Goal: Use online tool/utility: Utilize a website feature to perform a specific function

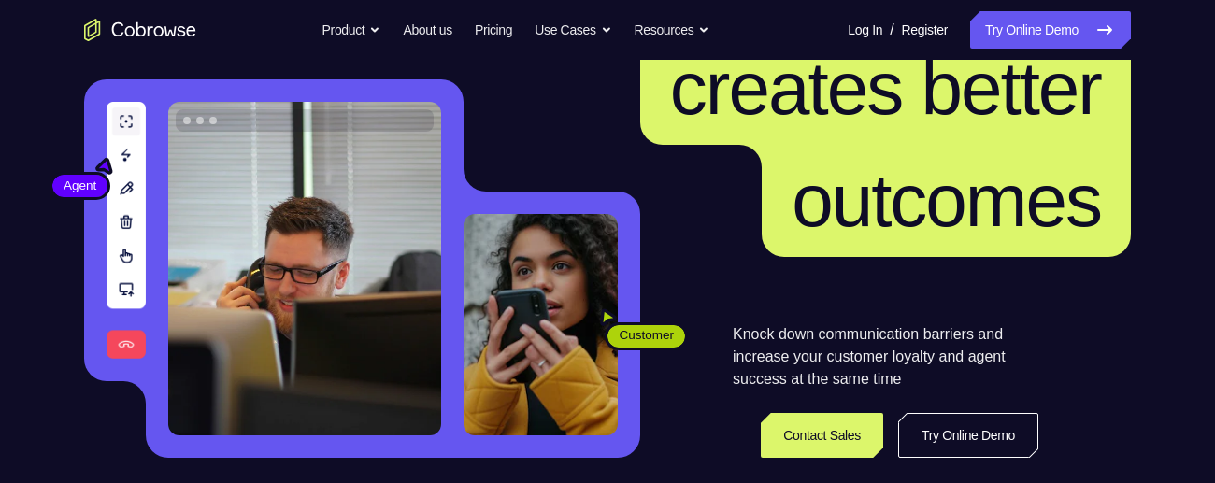
scroll to position [177, 0]
click at [1115, 34] on icon at bounding box center [1104, 30] width 22 height 22
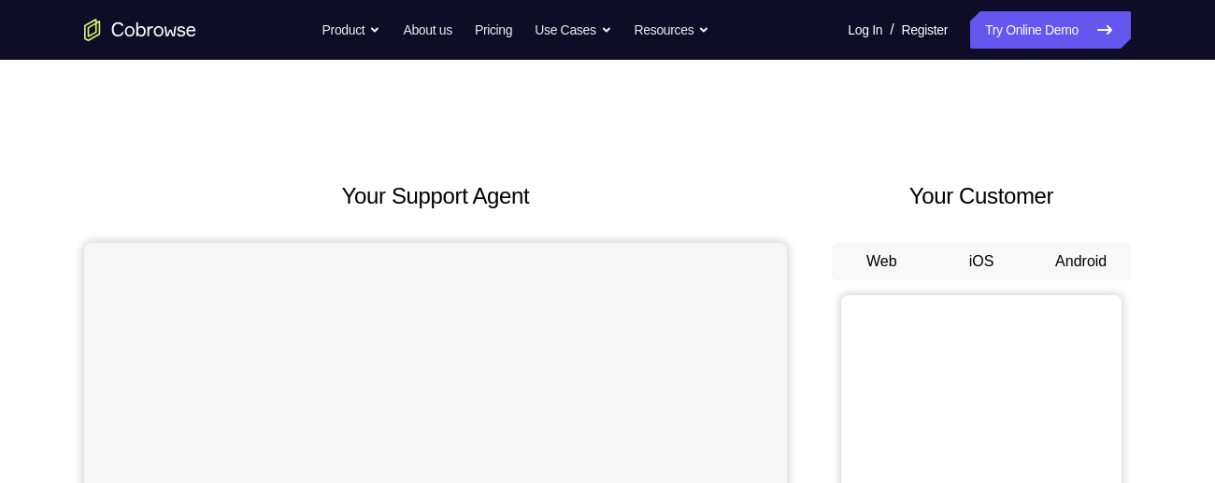
click at [1101, 249] on button "Android" at bounding box center [1081, 261] width 100 height 37
click at [1093, 262] on button "Android" at bounding box center [1081, 261] width 100 height 37
click at [1105, 263] on button "Android" at bounding box center [1081, 261] width 100 height 37
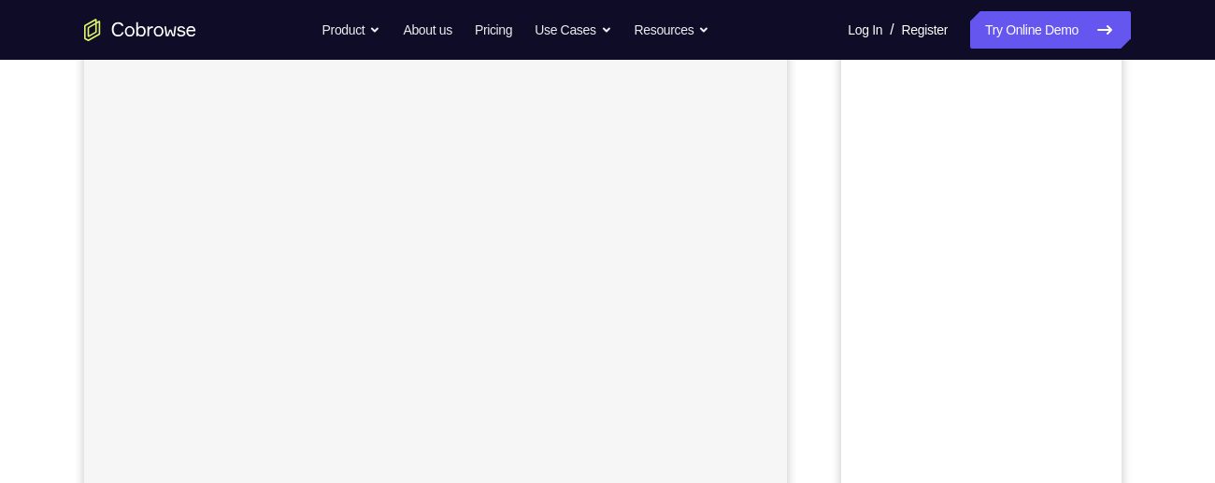
scroll to position [356, 0]
click at [1071, 25] on link "Try Online Demo" at bounding box center [1050, 29] width 161 height 37
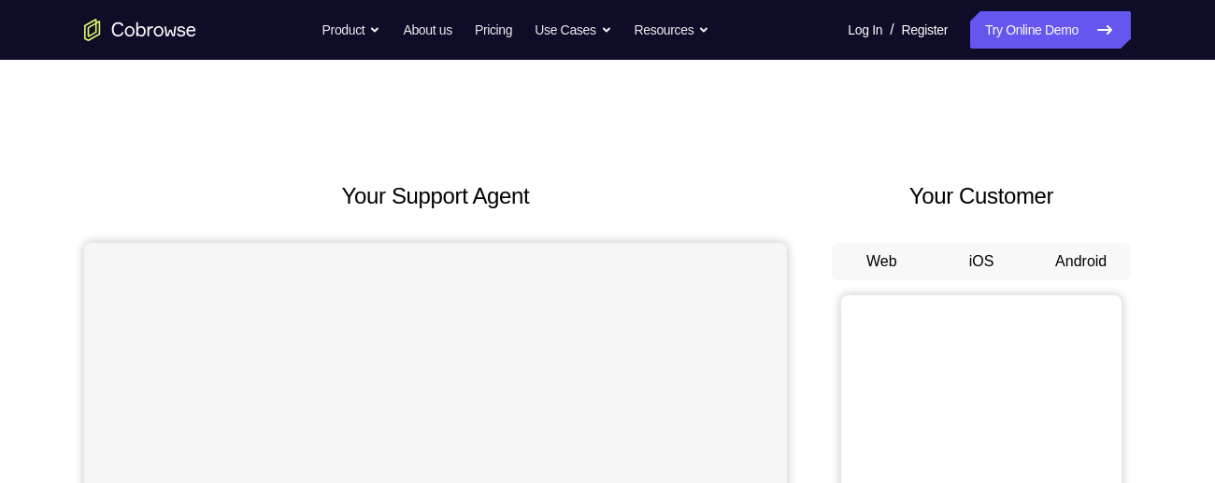
click at [1097, 265] on button "Android" at bounding box center [1081, 261] width 100 height 37
click at [1100, 263] on button "Android" at bounding box center [1081, 261] width 100 height 37
click at [1104, 268] on button "Android" at bounding box center [1081, 261] width 100 height 37
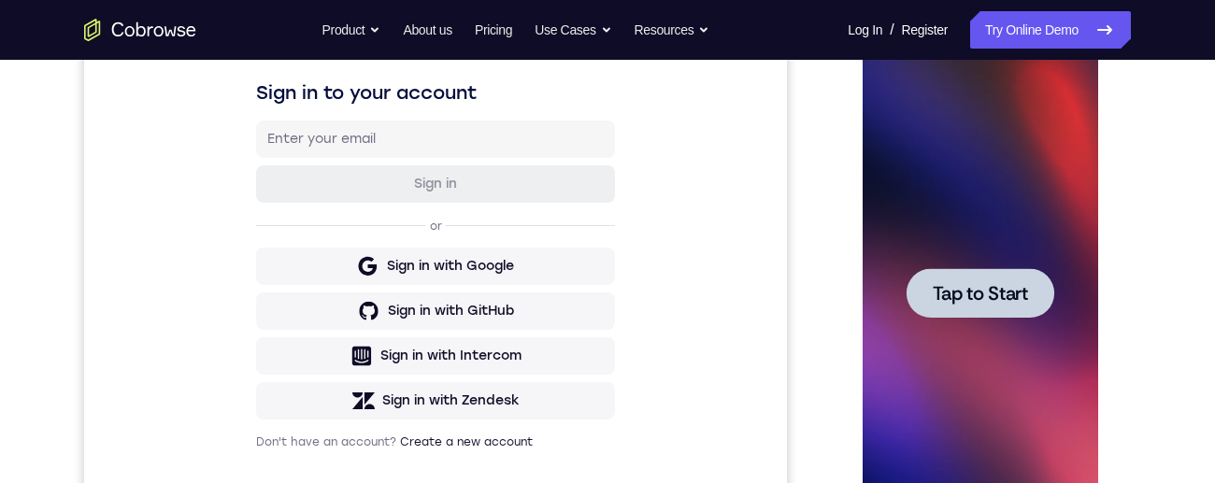
click at [1052, 288] on div at bounding box center [979, 293] width 148 height 50
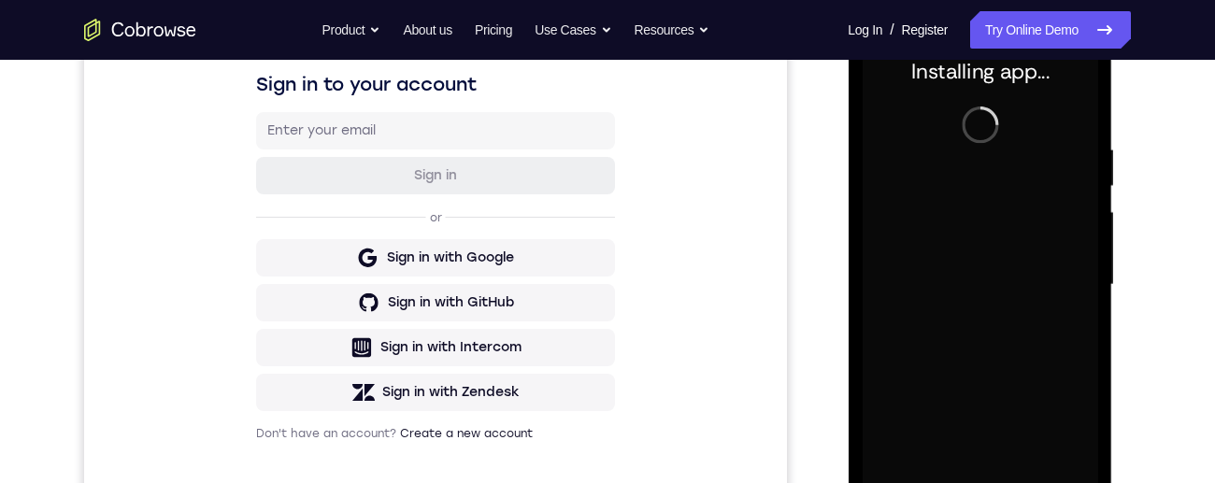
scroll to position [301, 0]
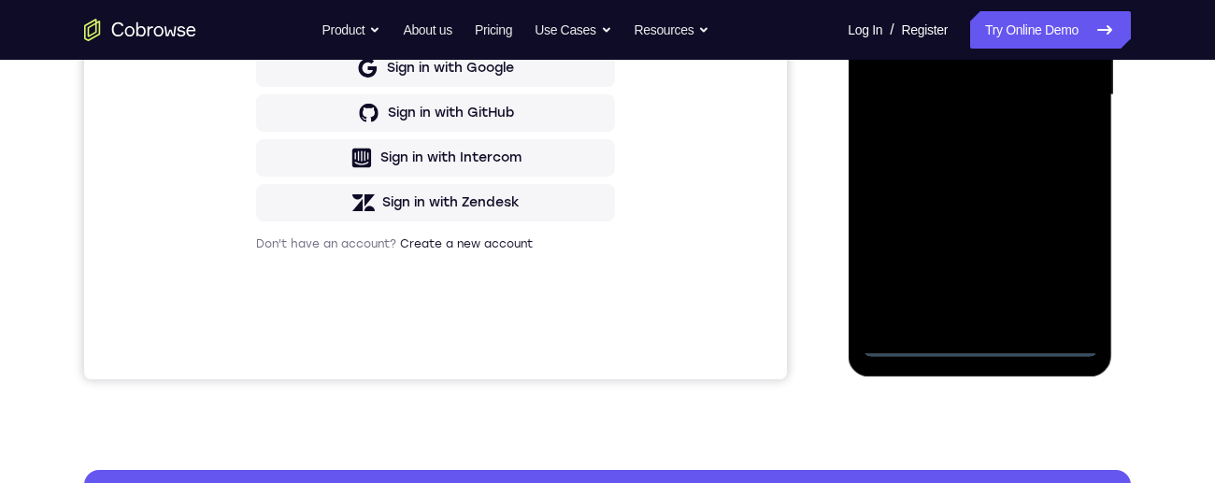
click at [994, 348] on div at bounding box center [979, 95] width 235 height 523
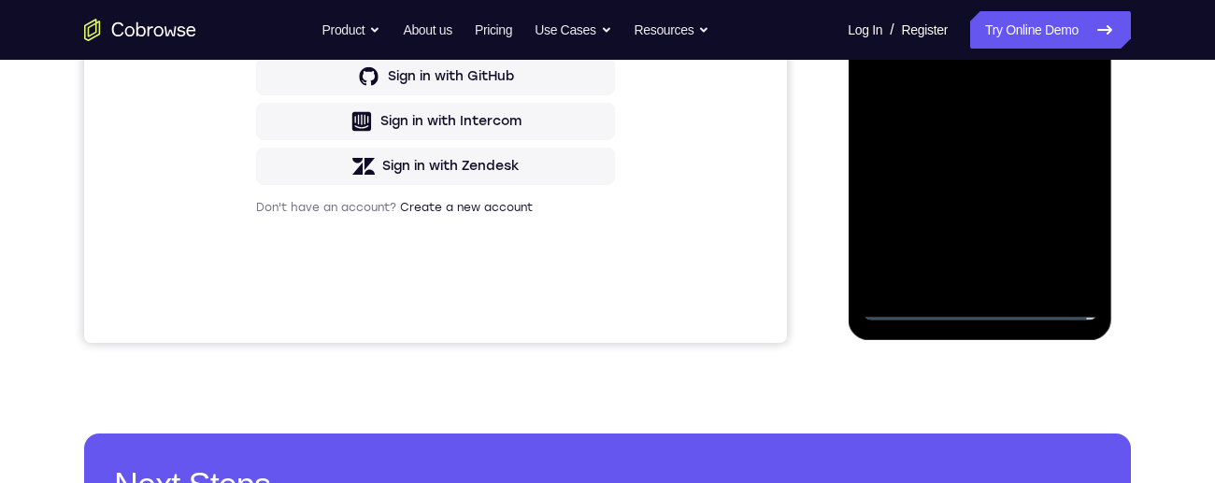
click at [1069, 235] on div at bounding box center [979, 58] width 235 height 523
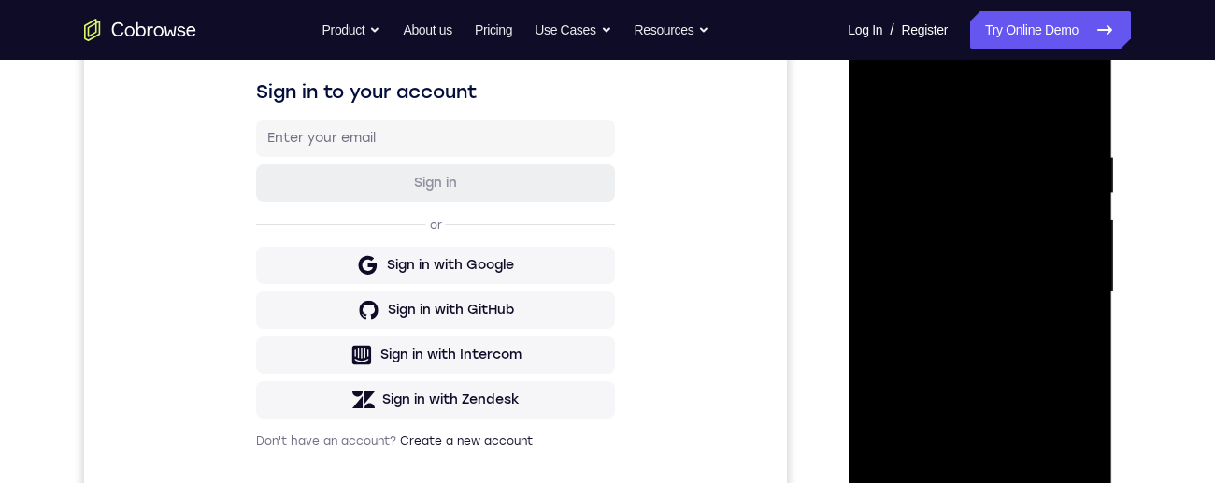
scroll to position [258, 0]
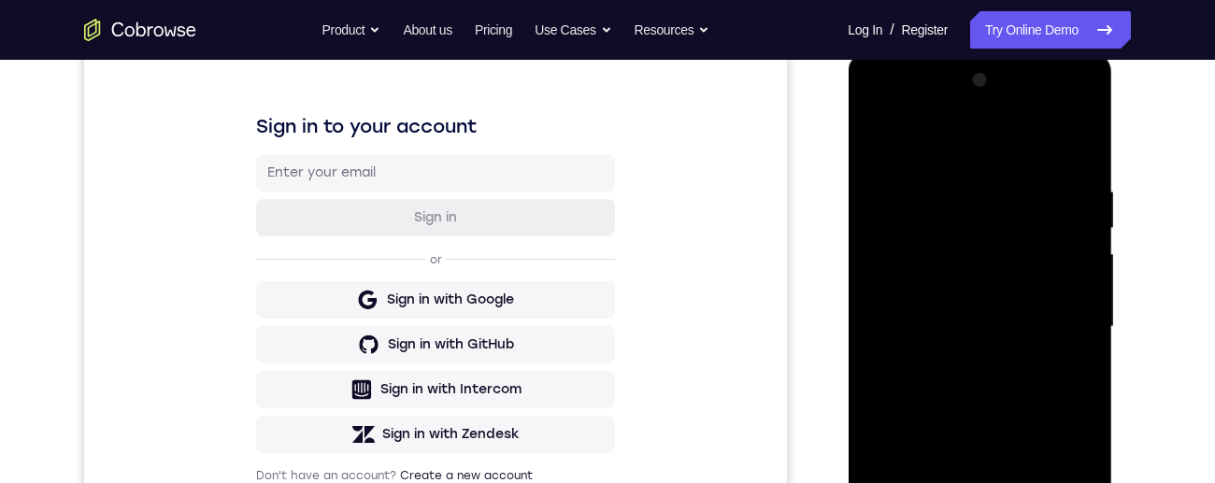
click at [905, 120] on div at bounding box center [979, 326] width 235 height 523
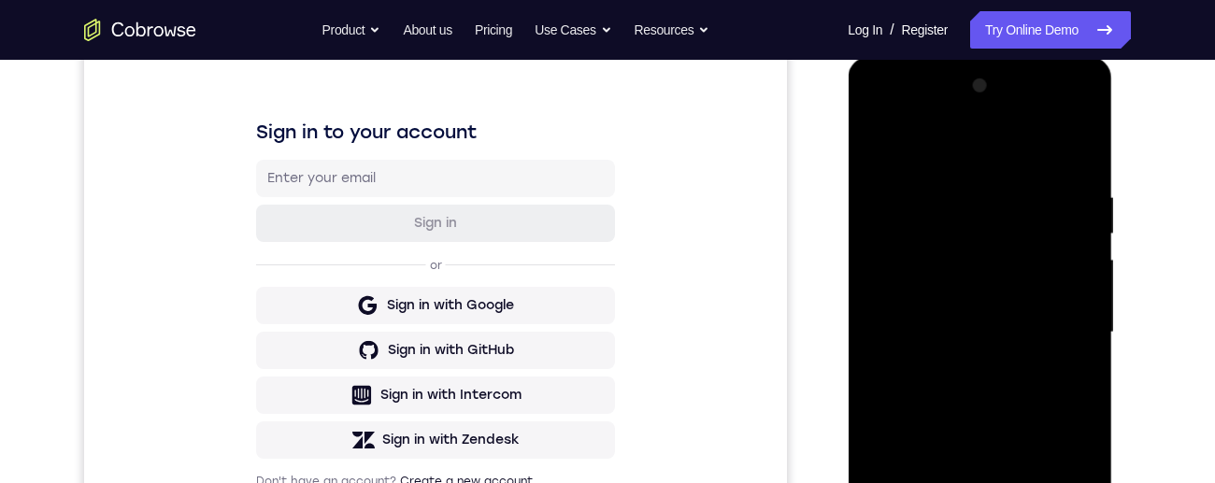
scroll to position [254, 0]
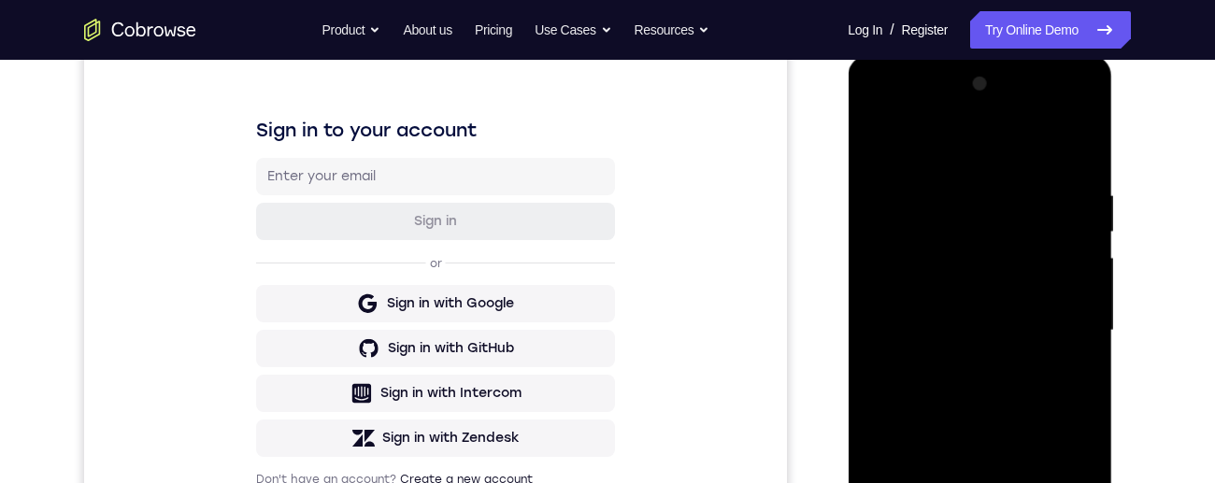
click at [1057, 326] on div at bounding box center [979, 330] width 235 height 523
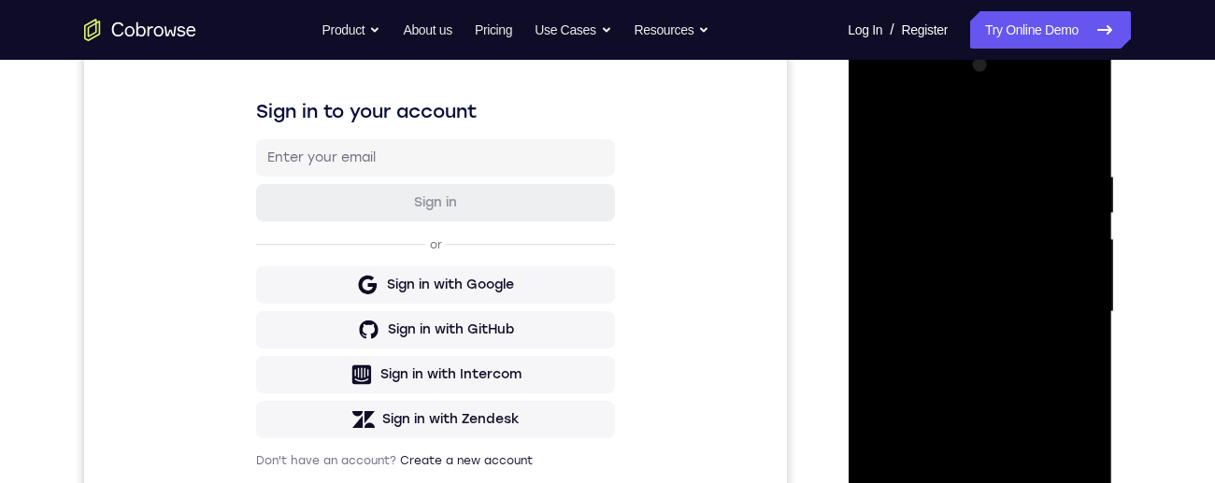
scroll to position [352, 0]
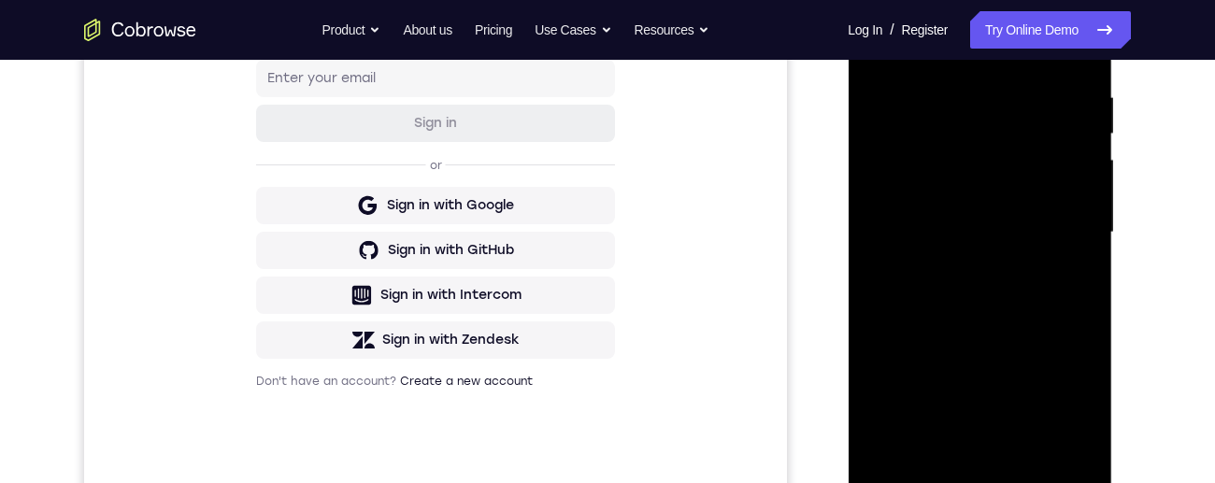
click at [960, 272] on div at bounding box center [979, 232] width 235 height 523
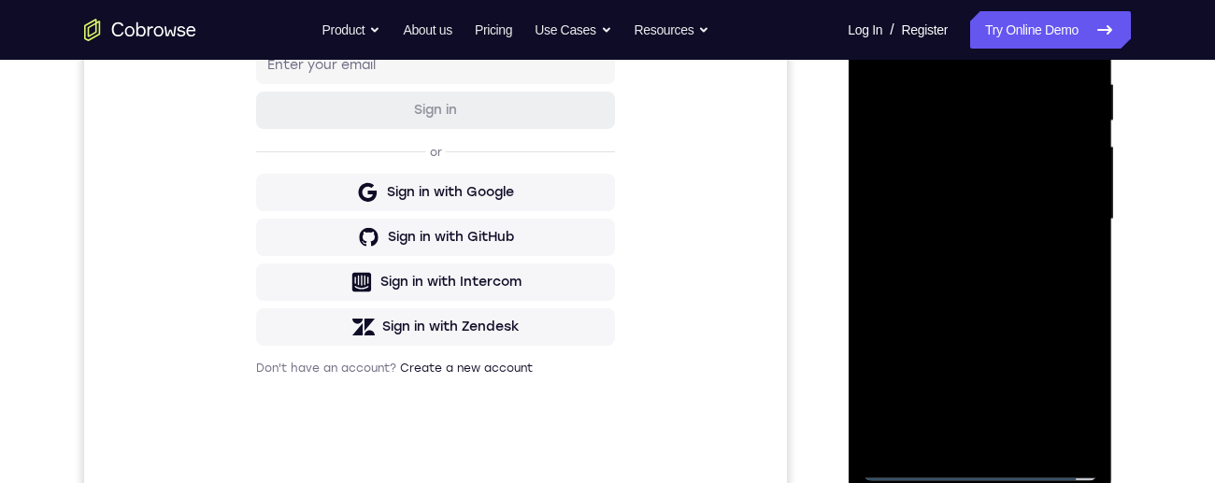
click at [1019, 198] on div at bounding box center [979, 219] width 235 height 523
click at [1004, 178] on div at bounding box center [979, 219] width 235 height 523
click at [1039, 218] on div at bounding box center [979, 219] width 235 height 523
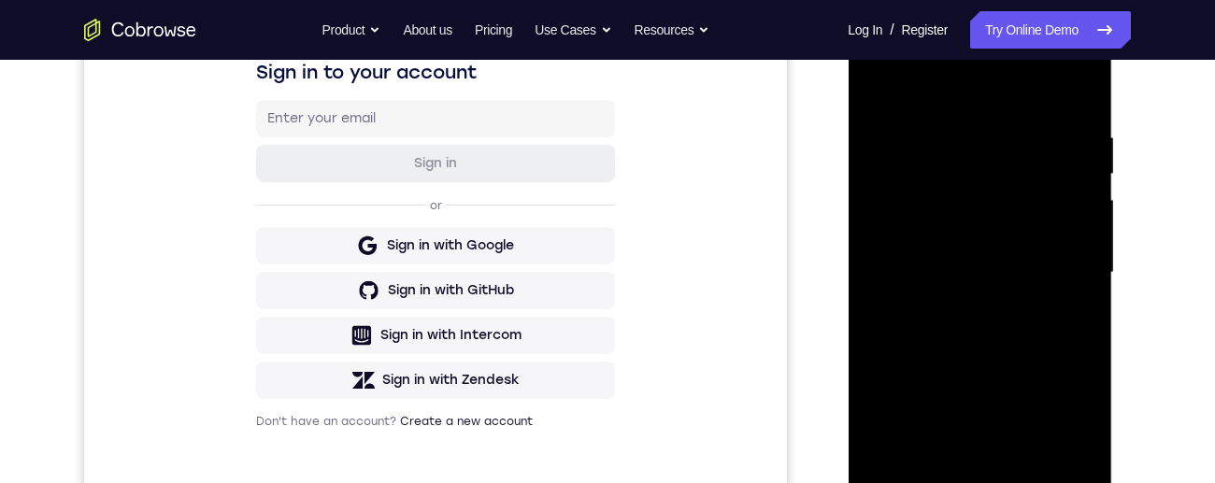
scroll to position [289, 0]
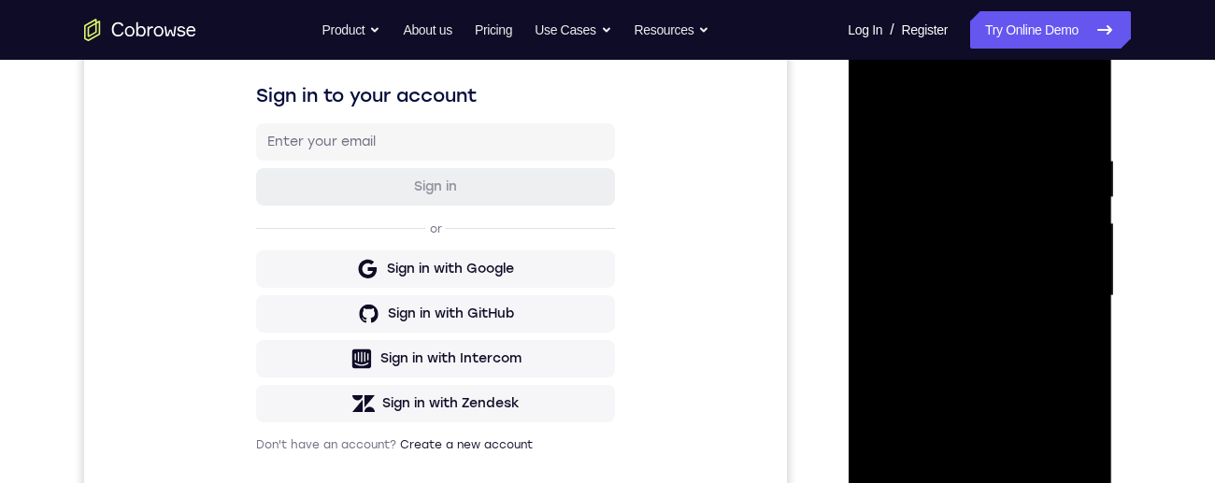
click at [1075, 152] on div at bounding box center [979, 296] width 235 height 523
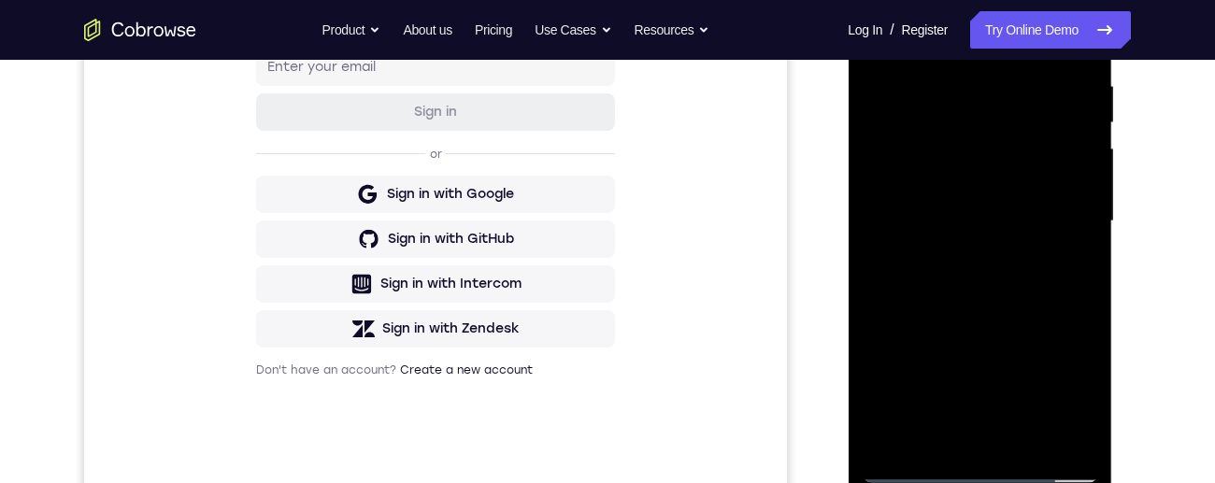
click at [1053, 303] on div at bounding box center [979, 221] width 235 height 523
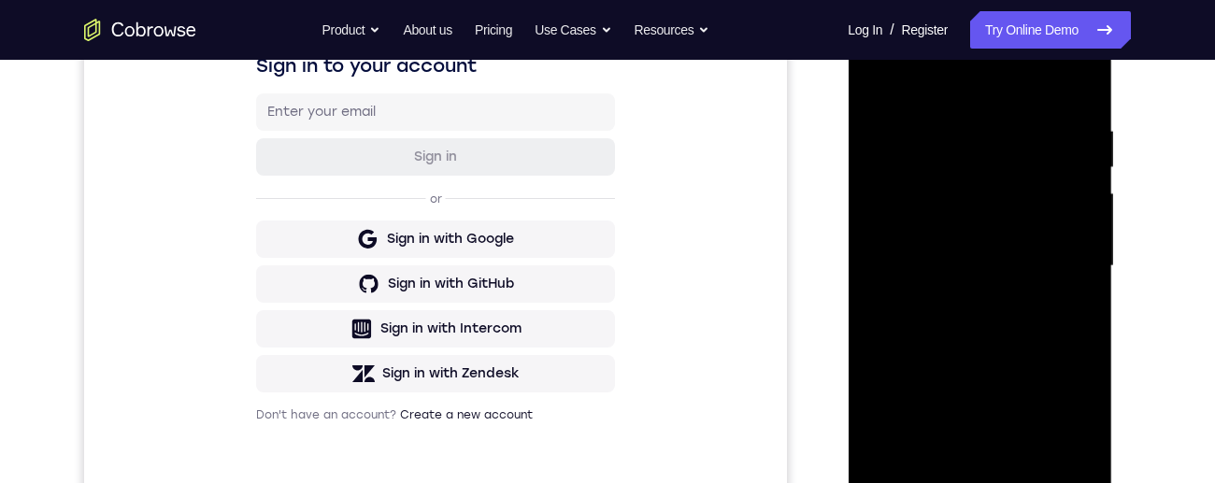
click at [1072, 133] on div at bounding box center [979, 266] width 235 height 523
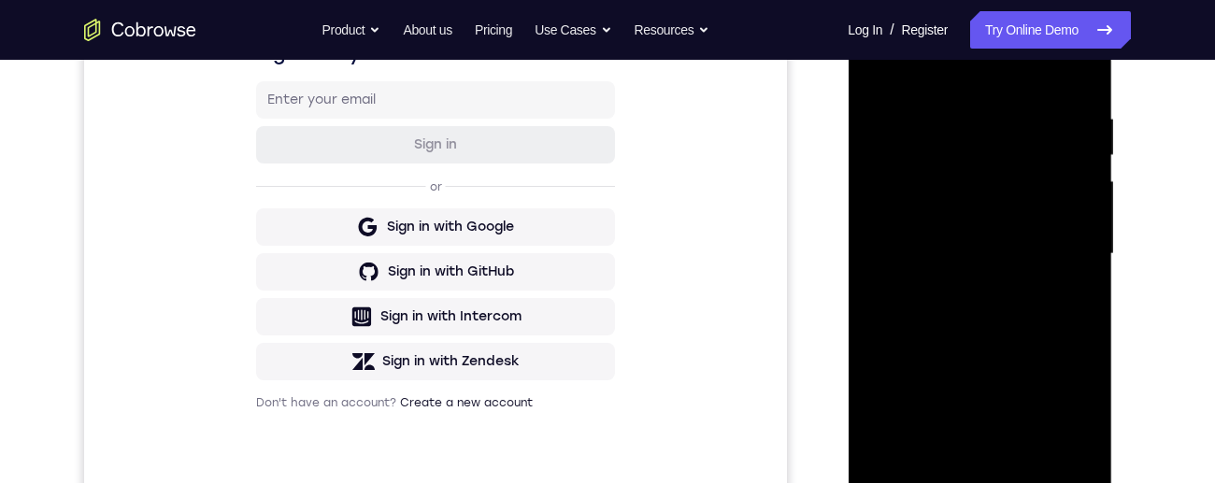
scroll to position [264, 0]
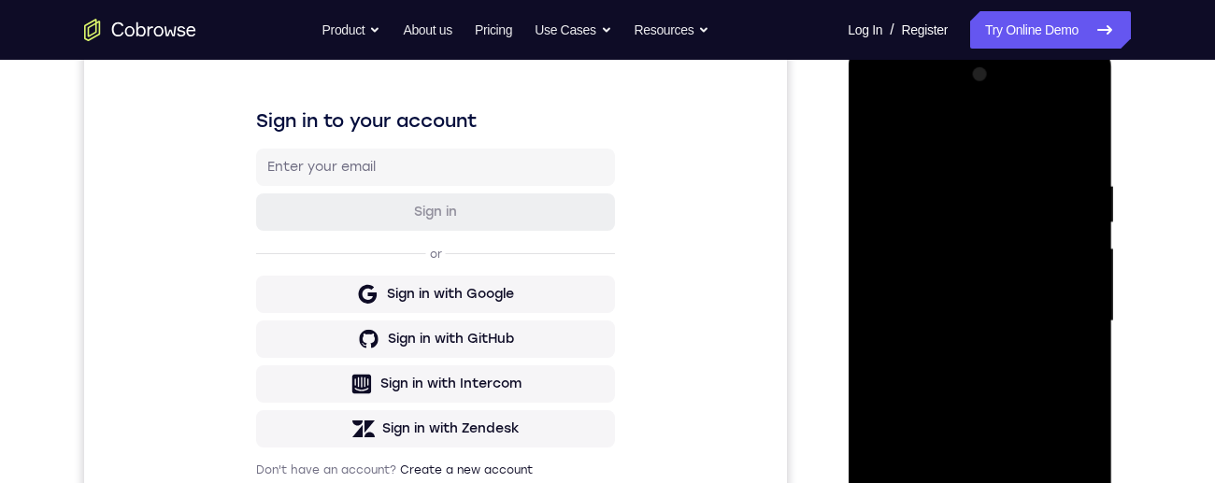
click at [1068, 139] on div at bounding box center [979, 321] width 235 height 523
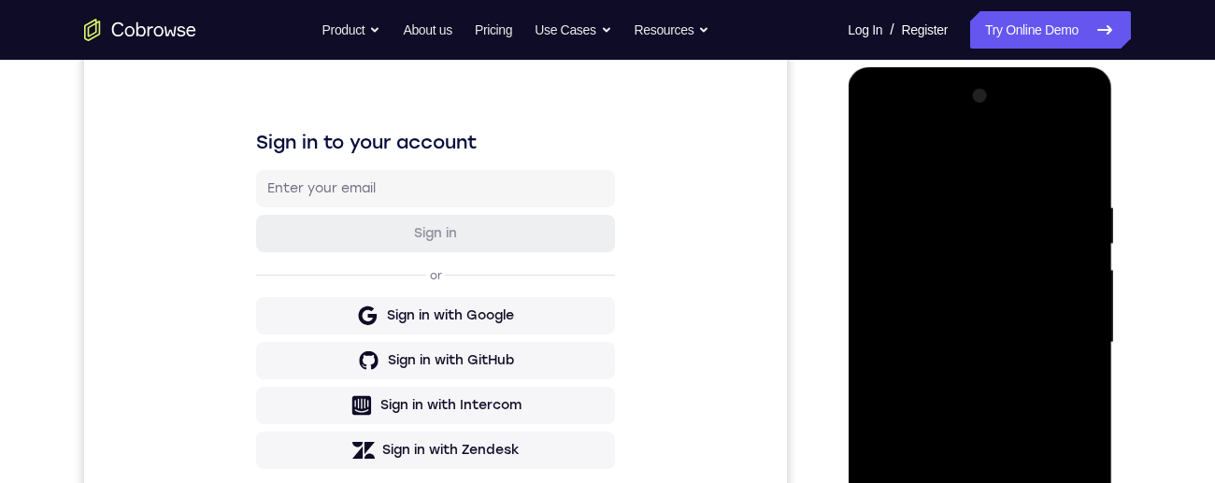
scroll to position [243, 0]
click at [1072, 171] on div at bounding box center [979, 341] width 235 height 523
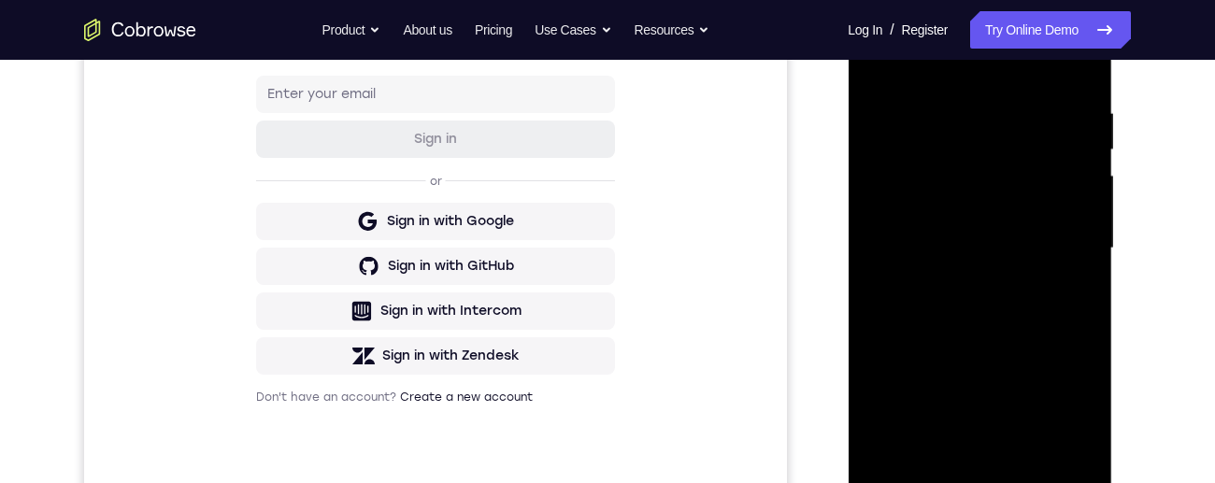
scroll to position [460, 0]
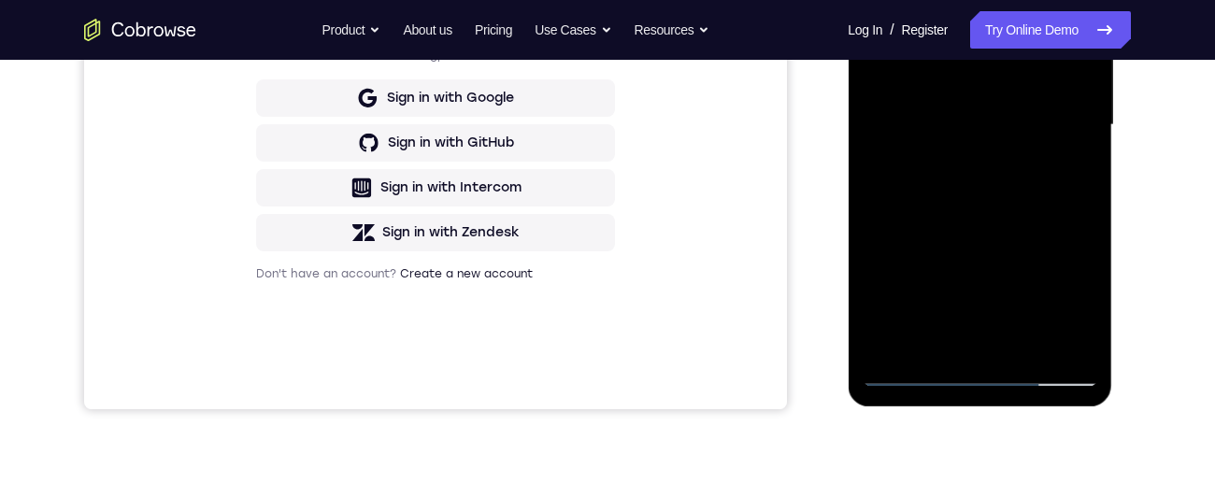
click at [1061, 288] on div at bounding box center [979, 125] width 235 height 523
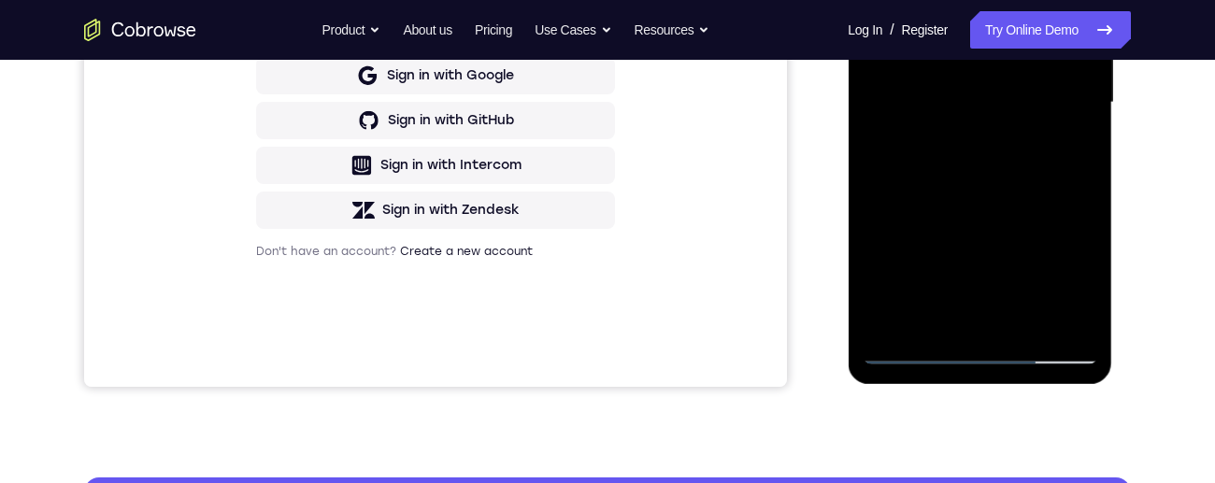
click at [902, 171] on div at bounding box center [979, 102] width 235 height 523
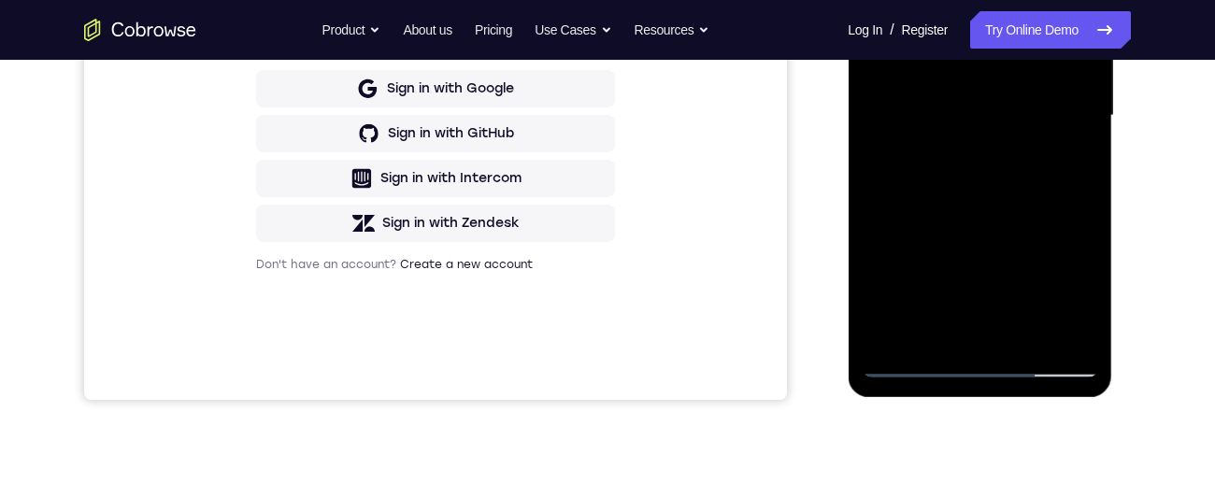
scroll to position [408, 0]
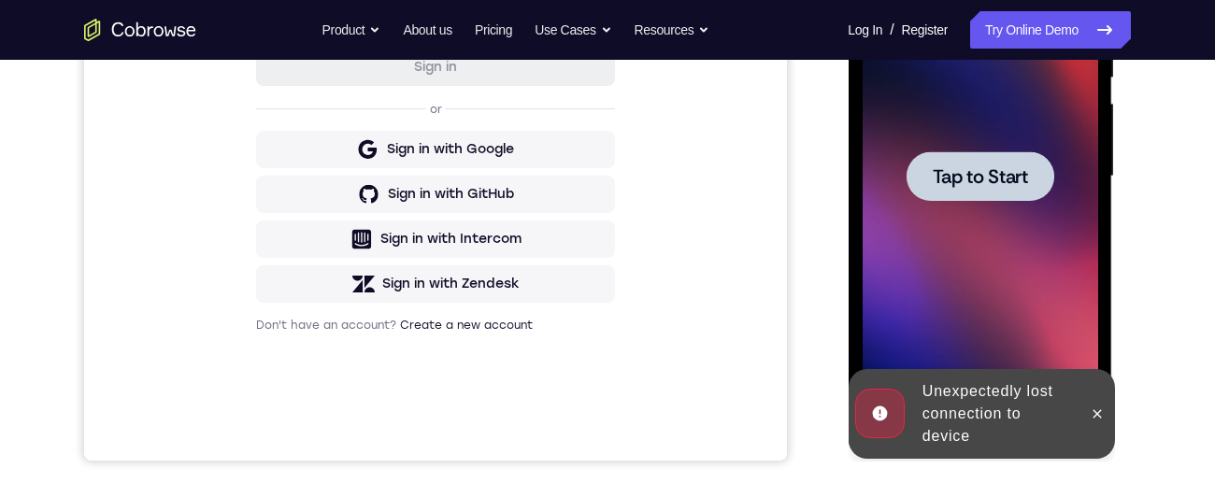
click at [1006, 178] on span "Tap to Start" at bounding box center [979, 176] width 95 height 19
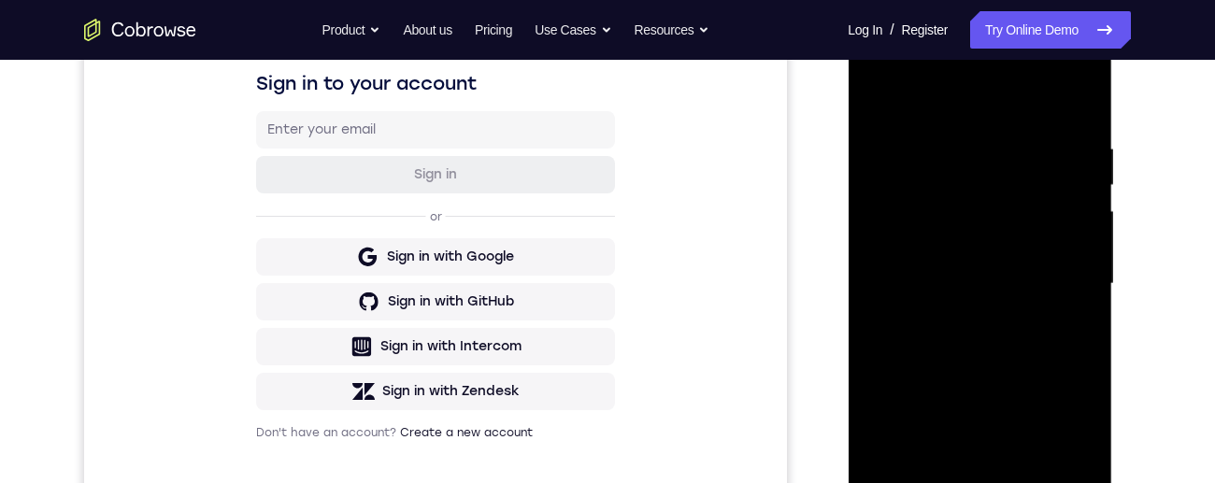
scroll to position [322, 0]
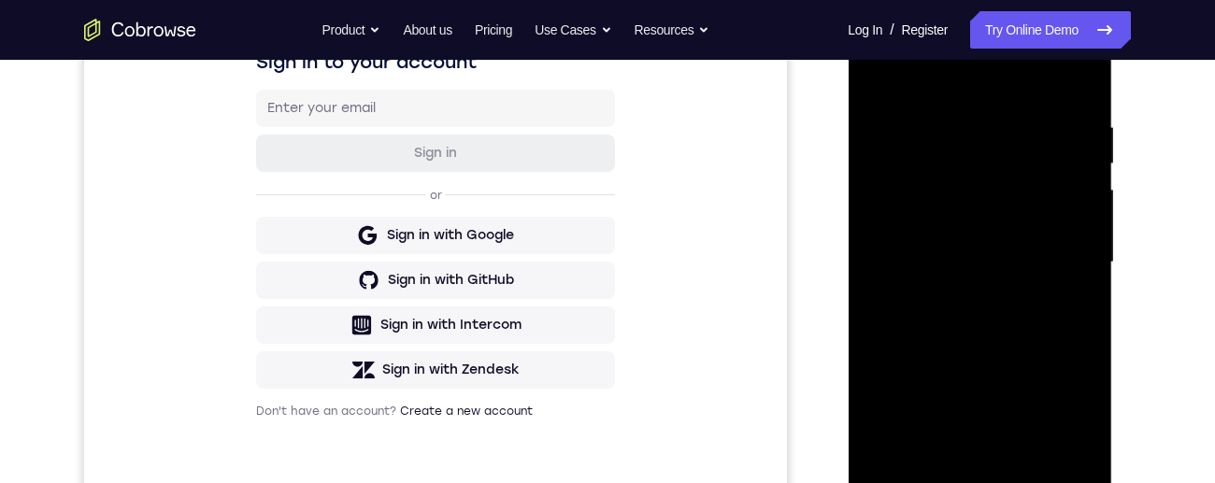
click at [983, 482] on div at bounding box center [979, 262] width 235 height 523
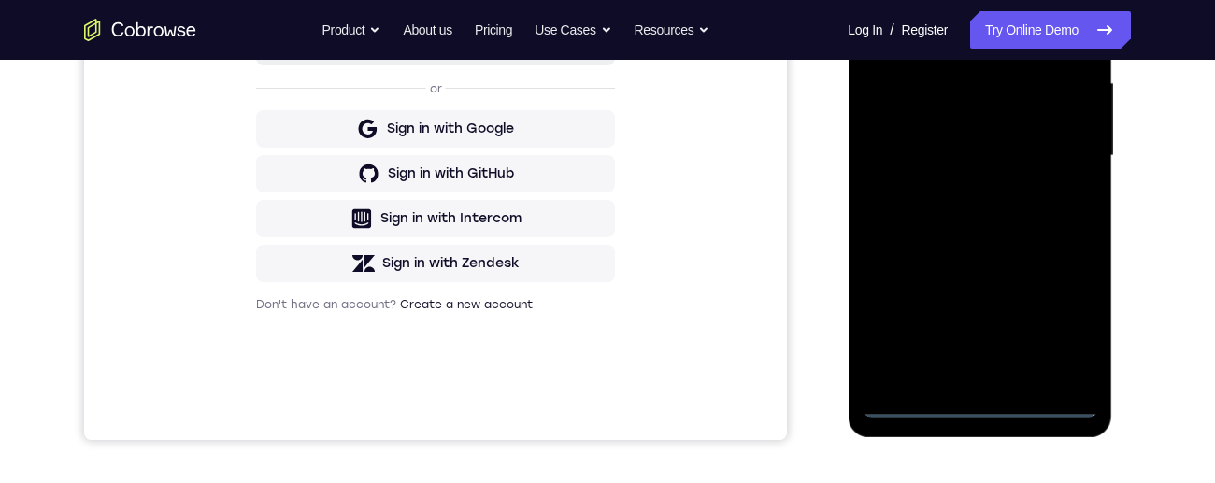
click at [976, 399] on div at bounding box center [979, 155] width 235 height 523
click at [979, 406] on div at bounding box center [979, 155] width 235 height 523
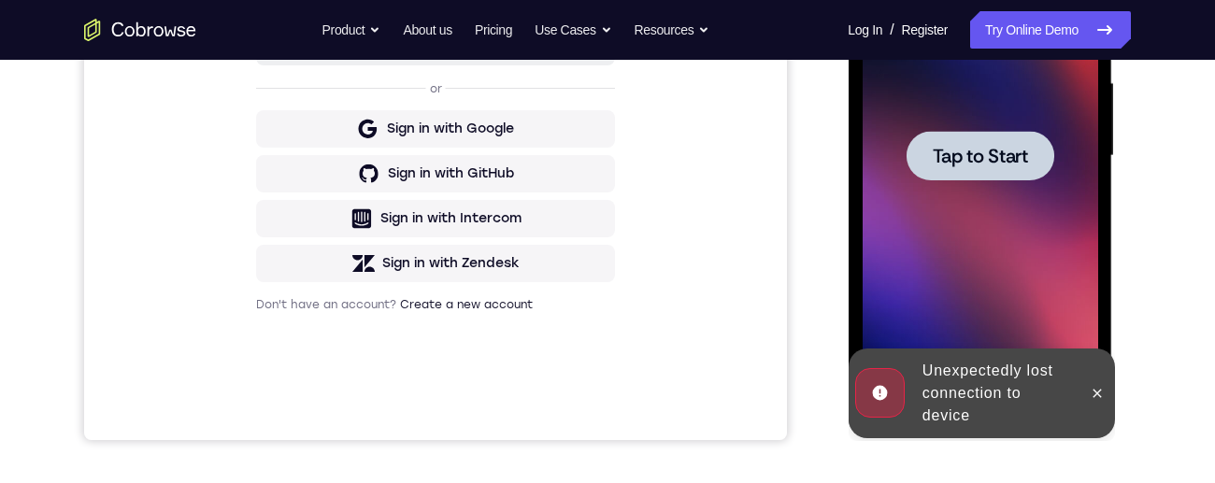
click at [990, 150] on span "Tap to Start" at bounding box center [979, 156] width 95 height 19
click at [990, 150] on div at bounding box center [979, 155] width 235 height 523
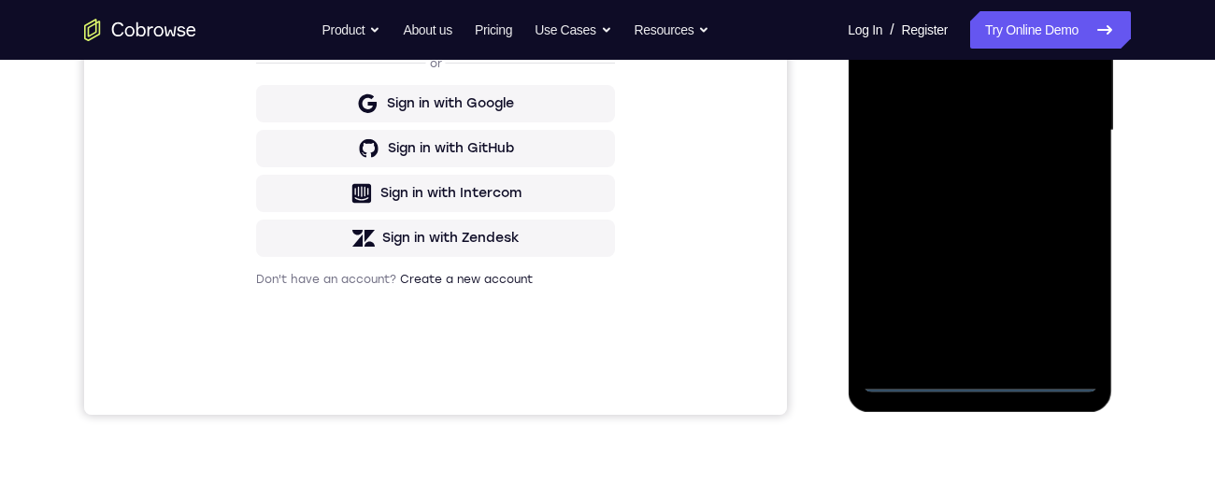
scroll to position [467, 0]
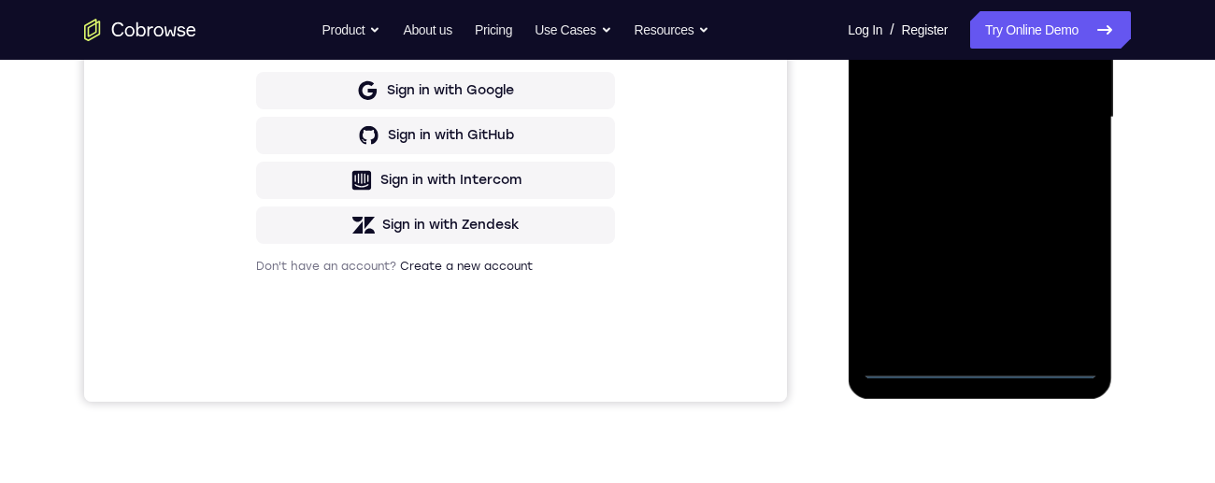
click at [980, 366] on div at bounding box center [979, 117] width 235 height 523
click at [1060, 279] on div at bounding box center [979, 117] width 235 height 523
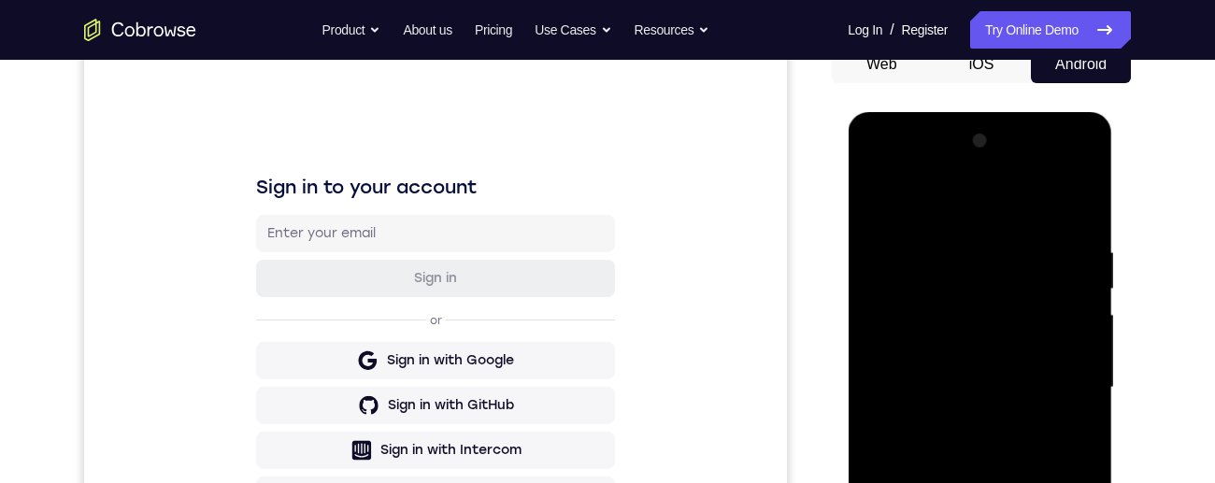
click at [923, 174] on div at bounding box center [979, 387] width 235 height 523
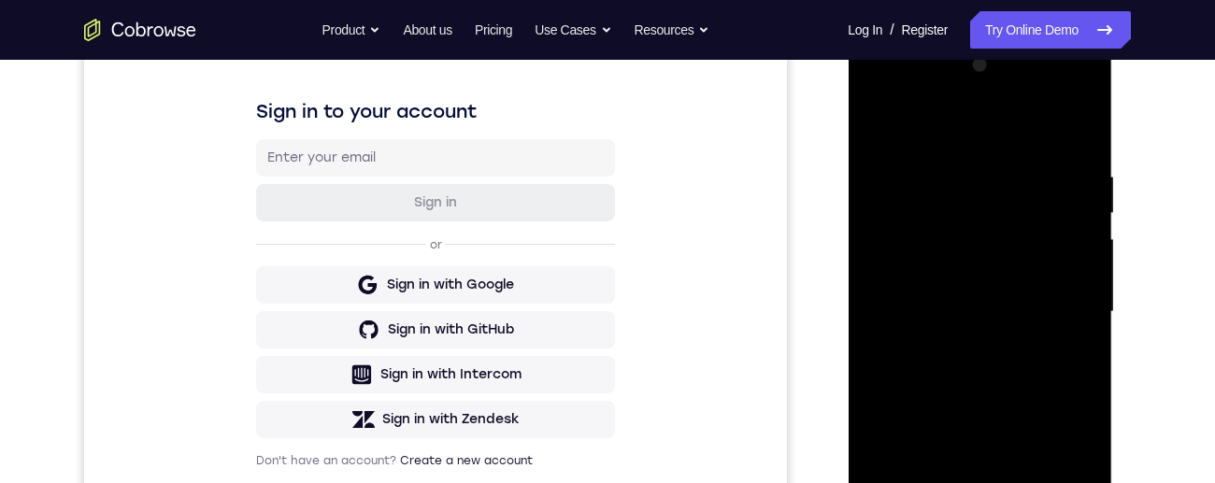
click at [1062, 308] on div at bounding box center [979, 311] width 235 height 523
click at [961, 349] on div at bounding box center [979, 311] width 235 height 523
click at [948, 306] on div at bounding box center [979, 311] width 235 height 523
click at [956, 262] on div at bounding box center [979, 311] width 235 height 523
click at [1016, 317] on div at bounding box center [979, 311] width 235 height 523
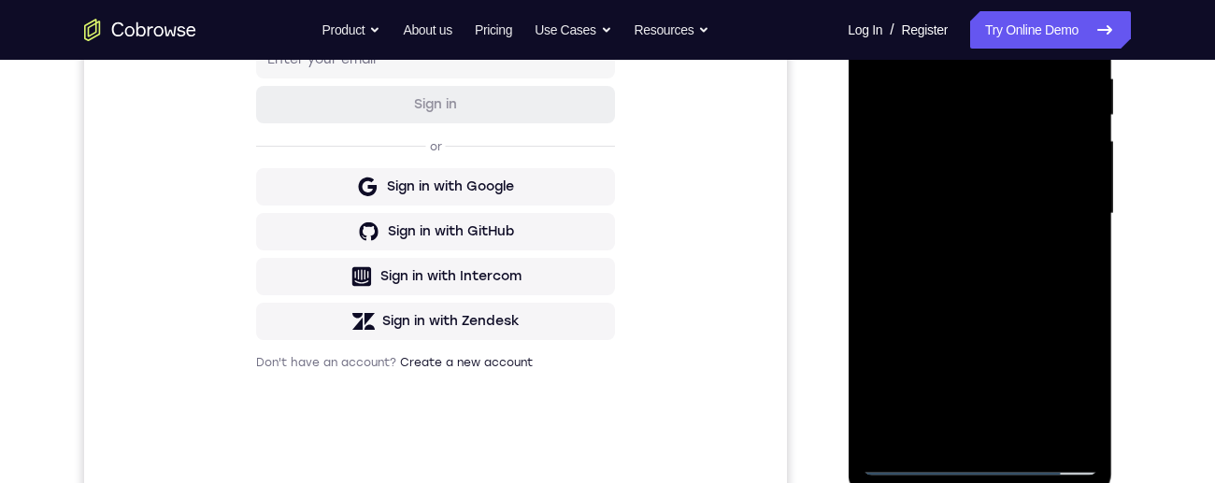
scroll to position [375, 0]
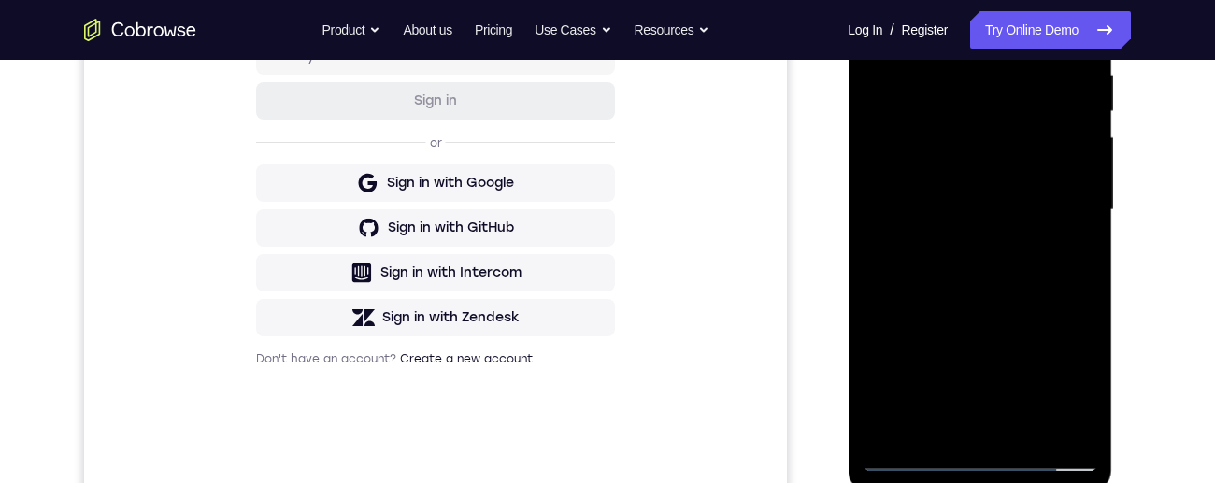
click at [1041, 275] on div at bounding box center [979, 210] width 235 height 523
click at [1035, 267] on div at bounding box center [979, 209] width 235 height 523
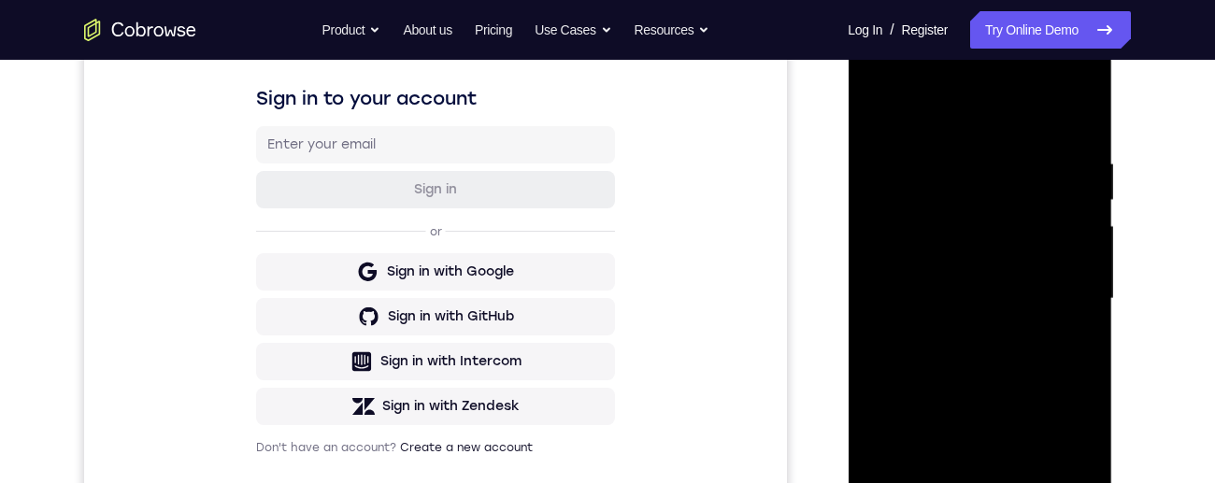
scroll to position [475, 0]
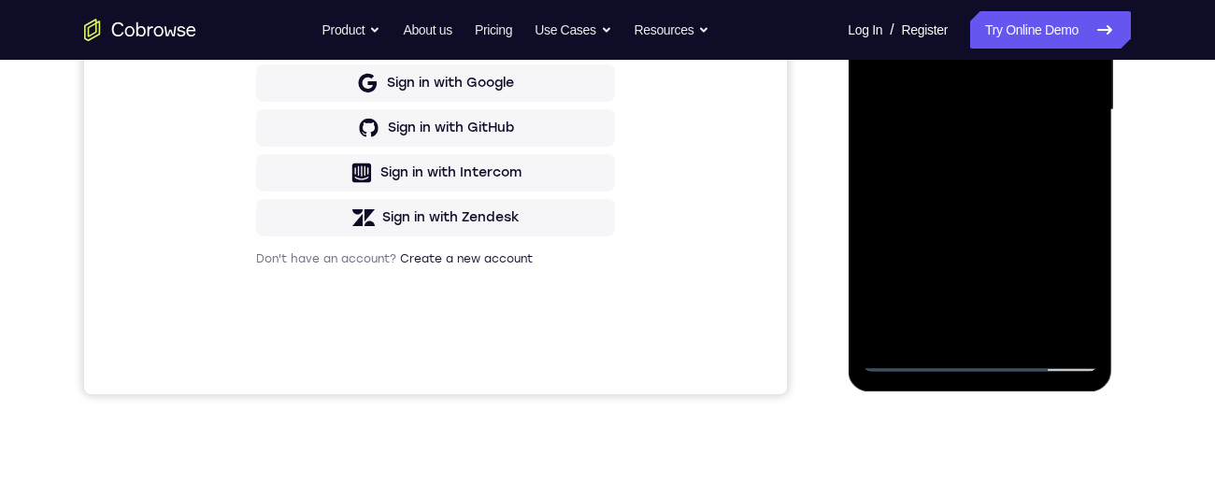
click at [1057, 189] on div at bounding box center [979, 110] width 235 height 523
click at [1031, 331] on div at bounding box center [979, 110] width 235 height 523
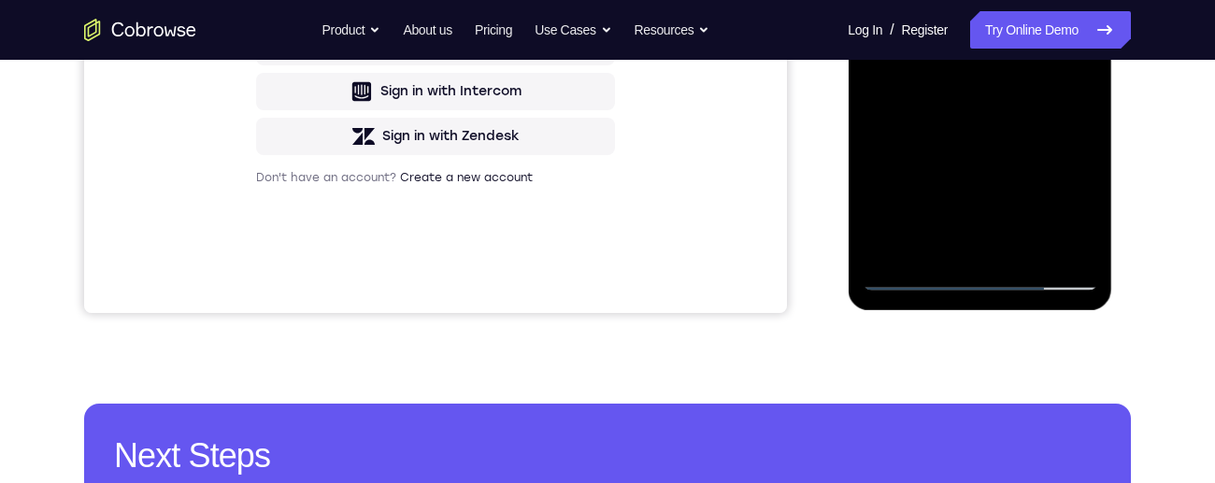
click at [1031, 133] on div at bounding box center [979, 28] width 235 height 523
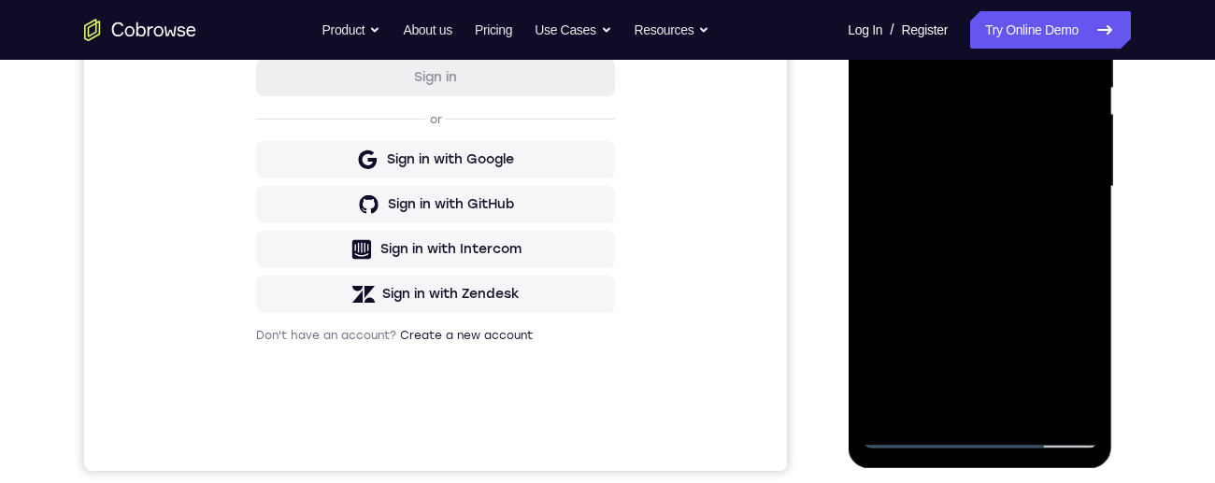
scroll to position [397, 0]
click at [1082, 86] on div at bounding box center [979, 187] width 235 height 523
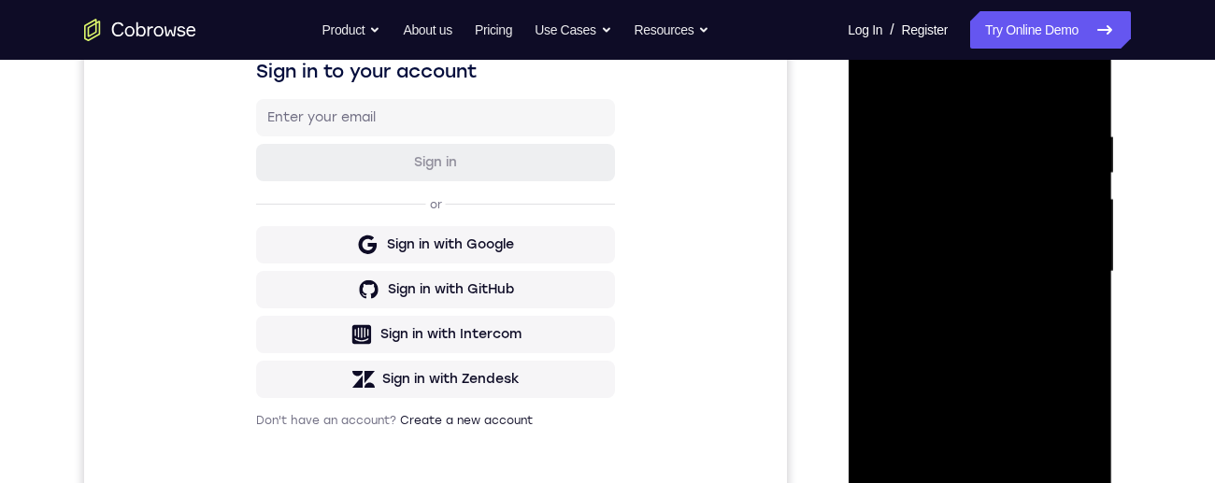
click at [876, 172] on div at bounding box center [979, 271] width 235 height 523
click at [964, 145] on div at bounding box center [979, 271] width 235 height 523
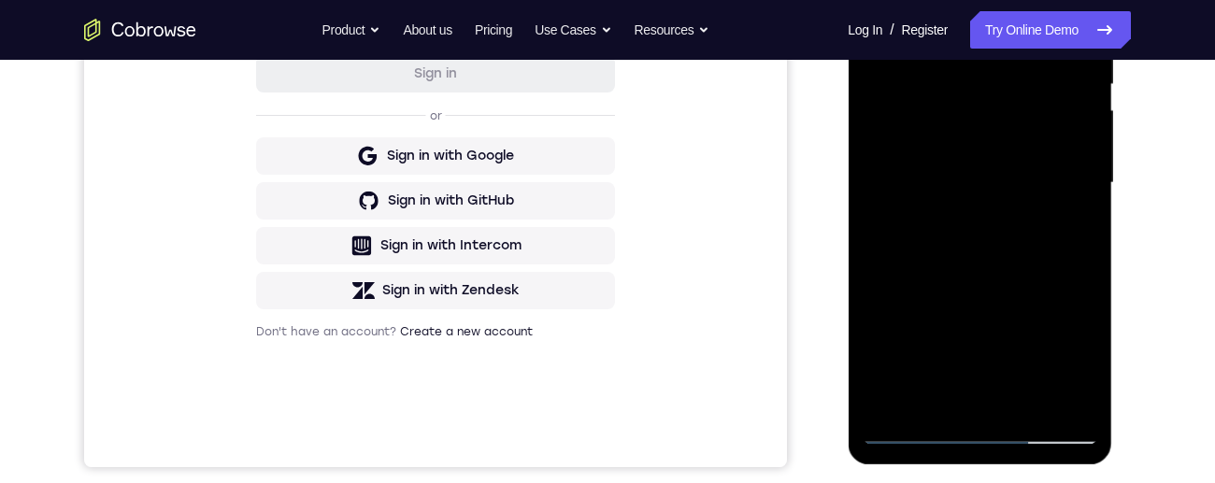
scroll to position [467, 0]
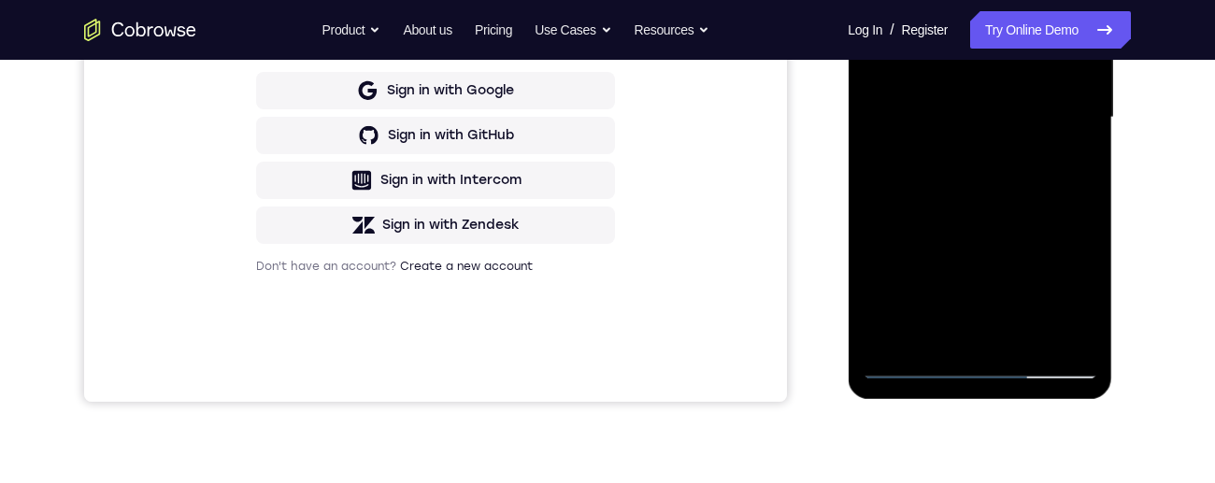
click at [899, 342] on div at bounding box center [979, 117] width 235 height 523
click at [1028, 339] on div at bounding box center [979, 117] width 235 height 523
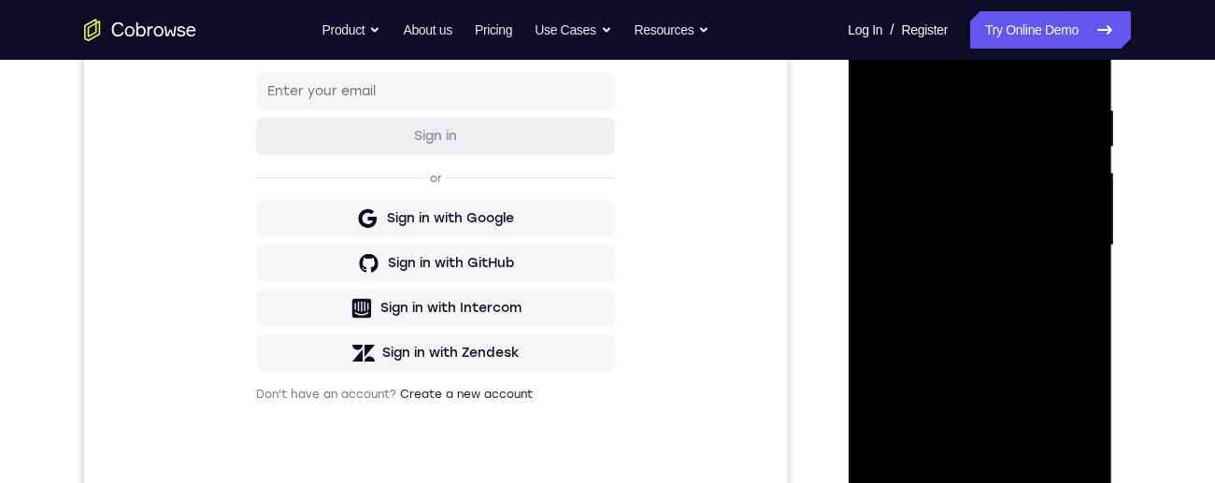
scroll to position [335, 0]
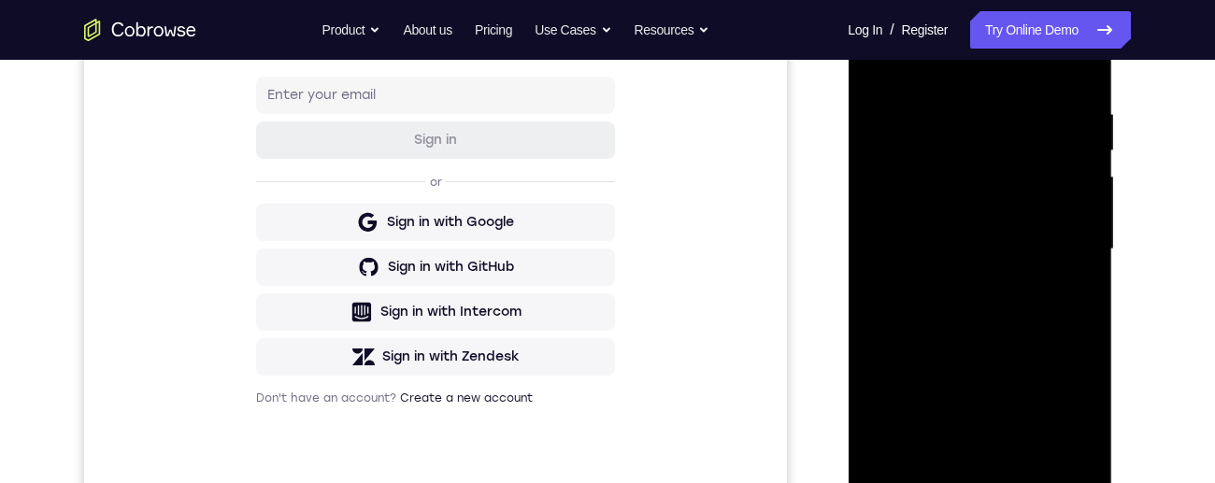
click at [955, 128] on div at bounding box center [979, 249] width 235 height 523
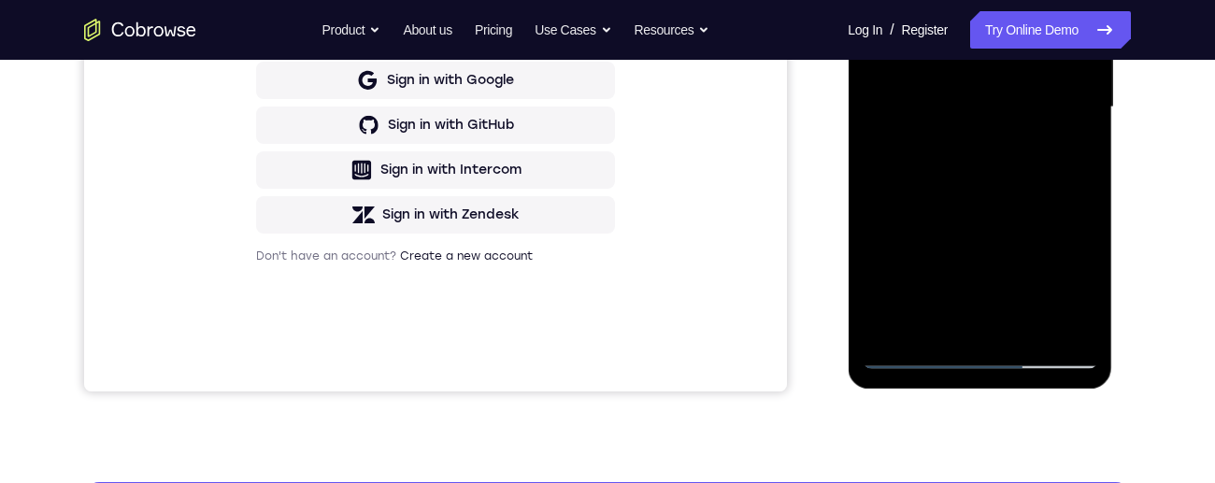
scroll to position [506, 0]
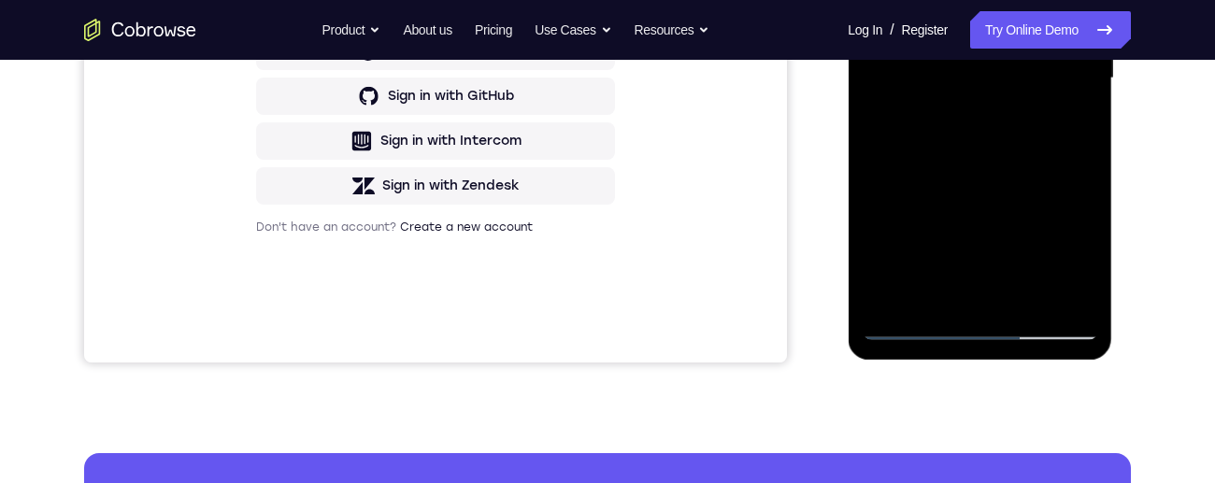
click at [1012, 276] on div at bounding box center [979, 78] width 235 height 523
click at [1081, 259] on div at bounding box center [979, 78] width 235 height 523
click at [1078, 257] on div at bounding box center [979, 78] width 235 height 523
click at [1076, 263] on div at bounding box center [979, 78] width 235 height 523
click at [1067, 125] on div at bounding box center [979, 78] width 235 height 523
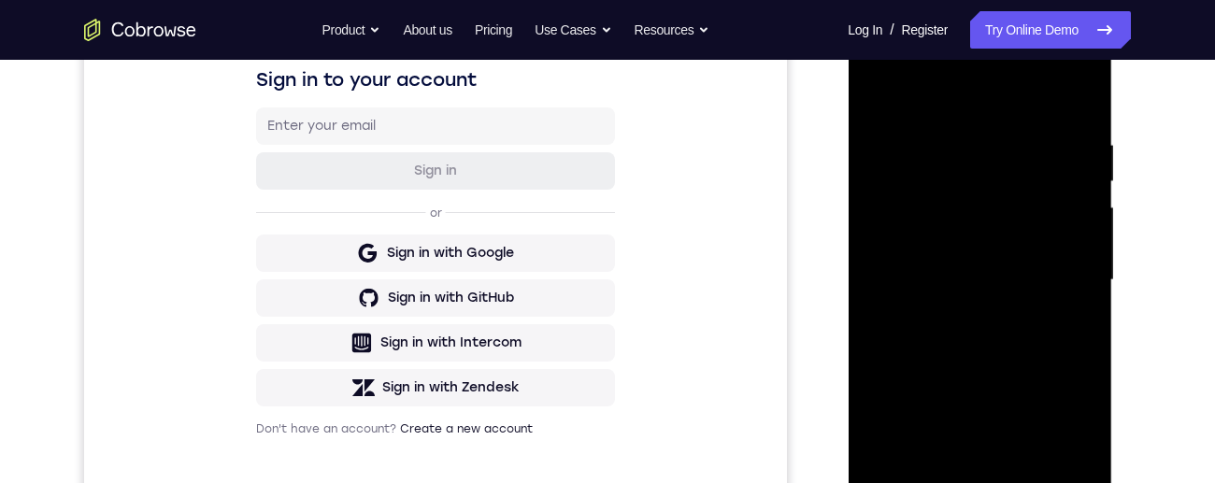
scroll to position [263, 0]
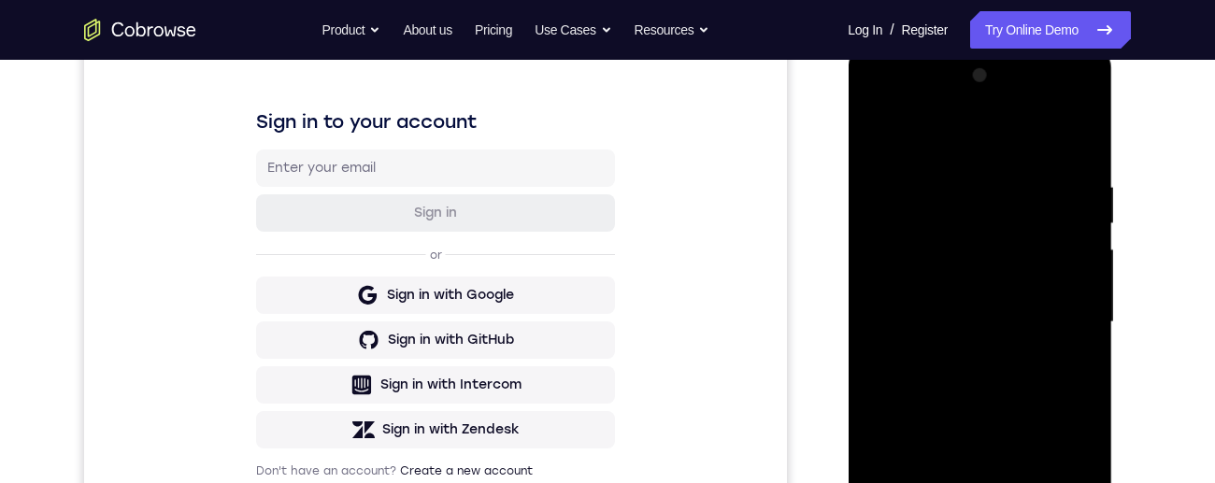
click at [877, 137] on div at bounding box center [979, 322] width 235 height 523
click at [1022, 199] on div at bounding box center [979, 323] width 235 height 523
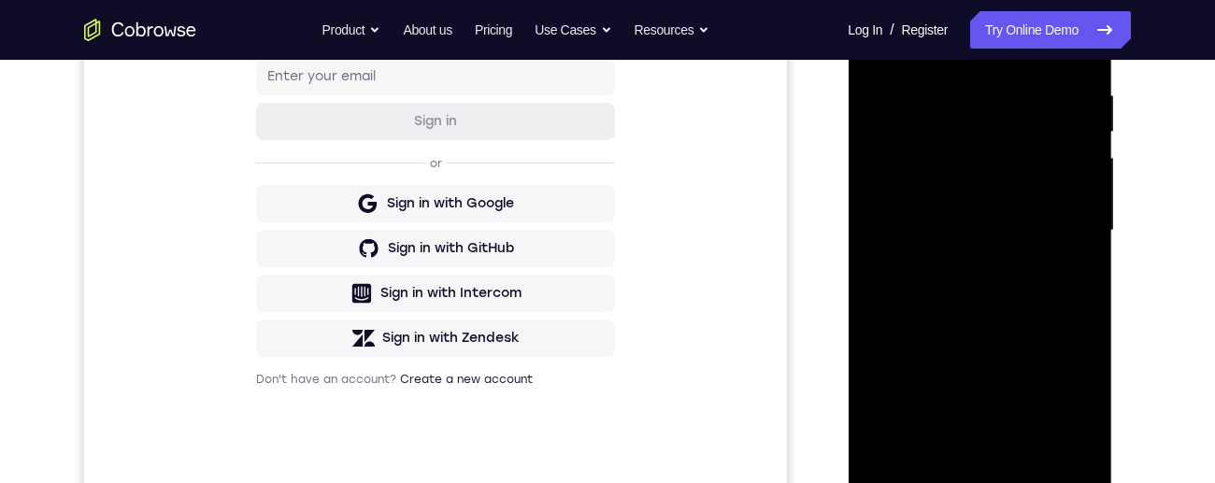
scroll to position [374, 0]
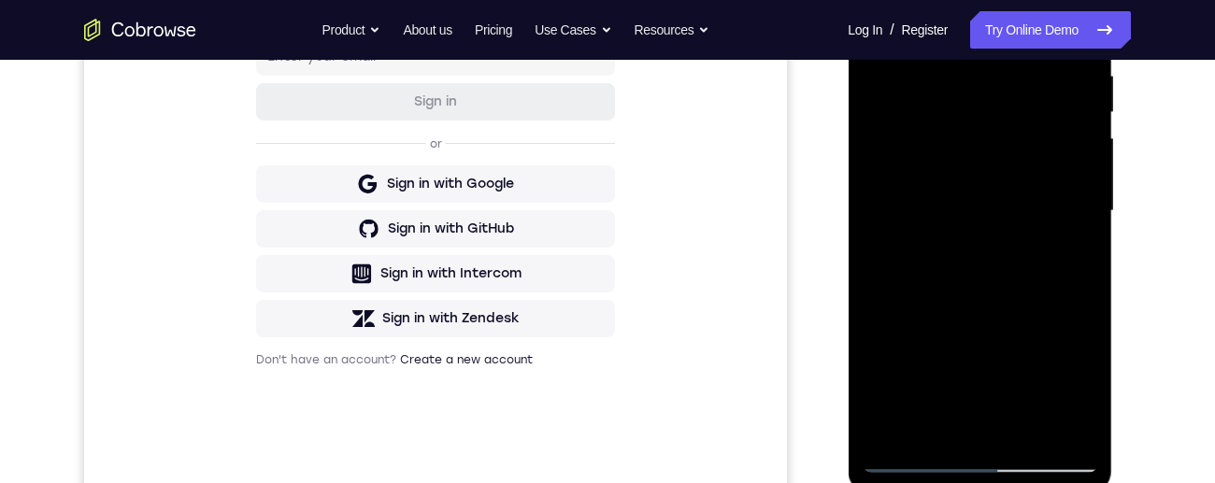
click at [1075, 250] on div at bounding box center [979, 211] width 235 height 523
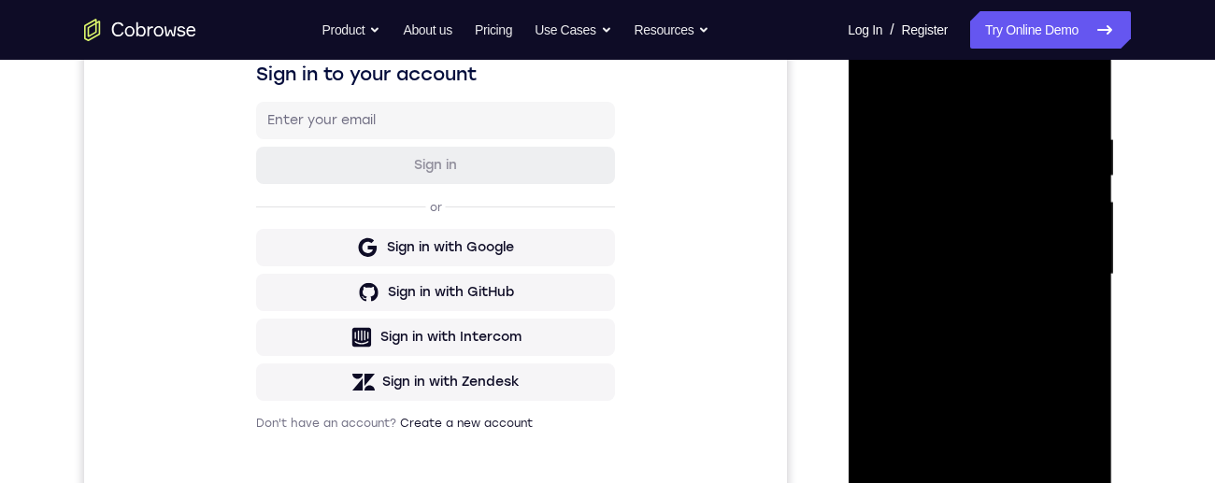
scroll to position [253, 0]
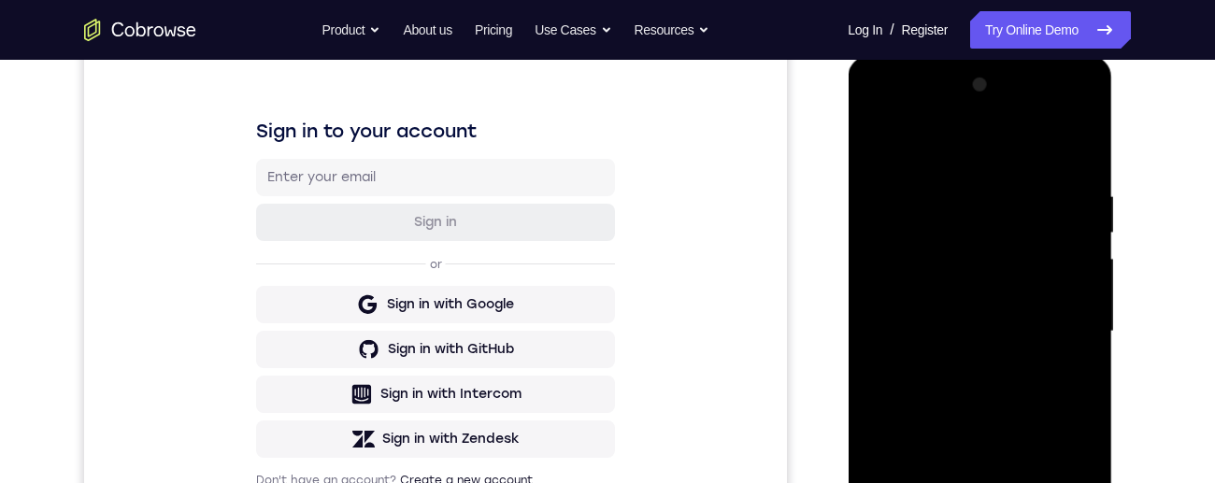
click at [877, 142] on div at bounding box center [979, 331] width 235 height 523
click at [1084, 229] on div at bounding box center [979, 331] width 235 height 523
click at [1081, 233] on div at bounding box center [979, 331] width 235 height 523
click at [1020, 208] on div at bounding box center [979, 331] width 235 height 523
click at [1073, 376] on div at bounding box center [979, 331] width 235 height 523
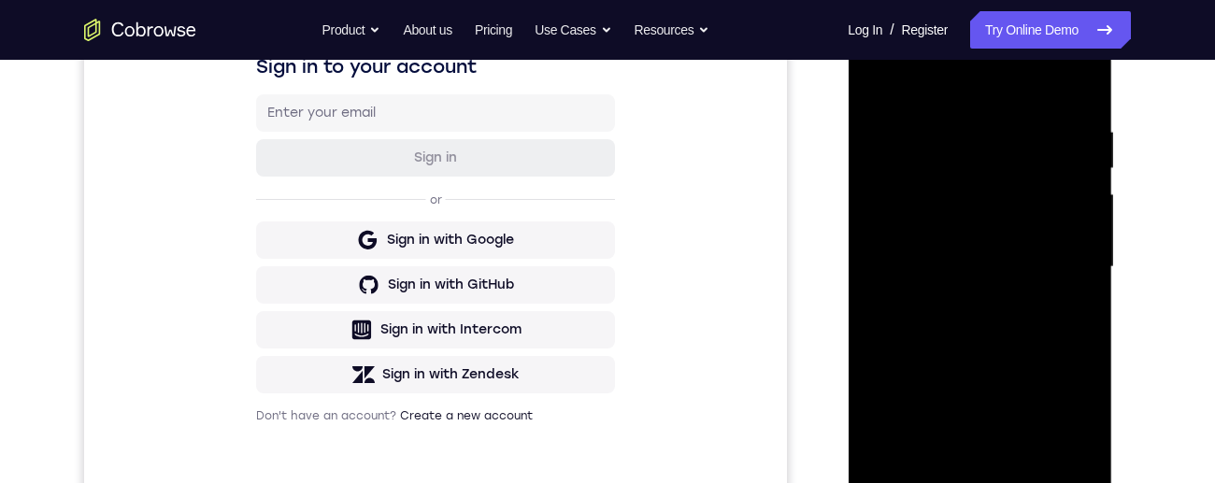
scroll to position [208, 0]
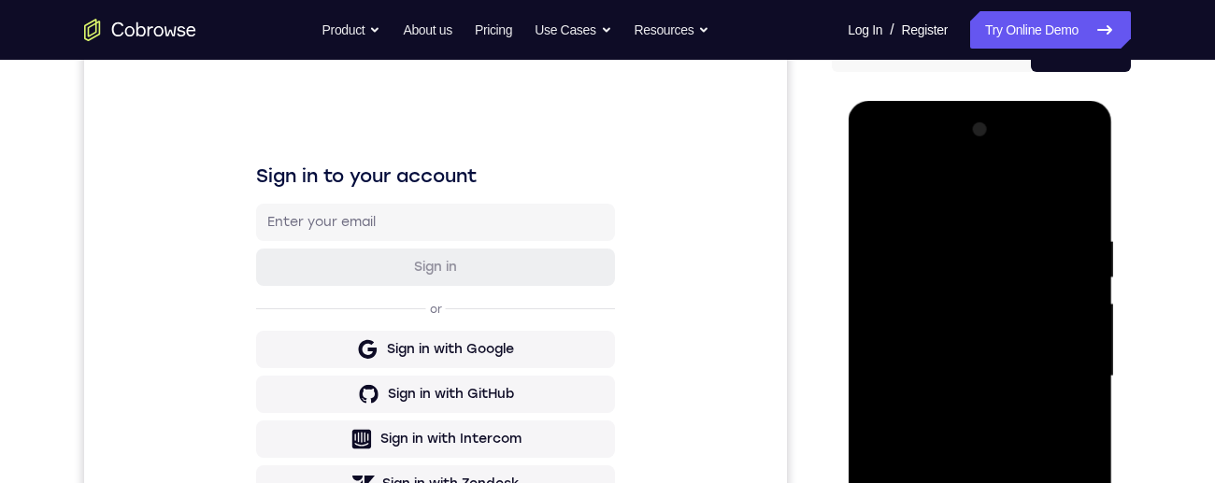
click at [879, 190] on div at bounding box center [979, 376] width 235 height 523
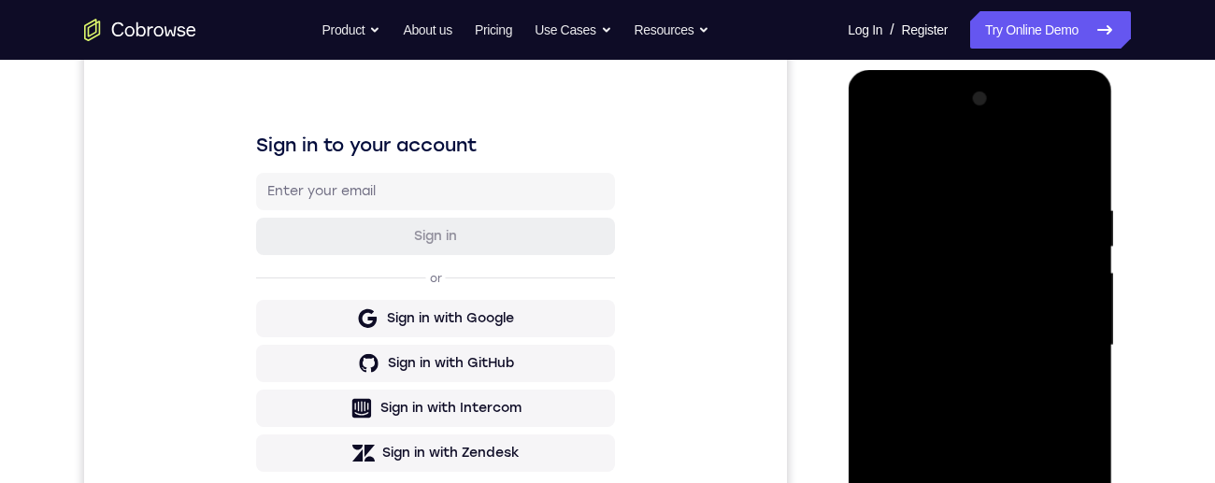
click at [1087, 246] on div at bounding box center [979, 345] width 235 height 523
click at [1089, 248] on div at bounding box center [979, 345] width 235 height 523
click at [1086, 242] on div at bounding box center [979, 345] width 235 height 523
click at [1085, 247] on div at bounding box center [979, 345] width 235 height 523
click at [1088, 247] on div at bounding box center [979, 345] width 235 height 523
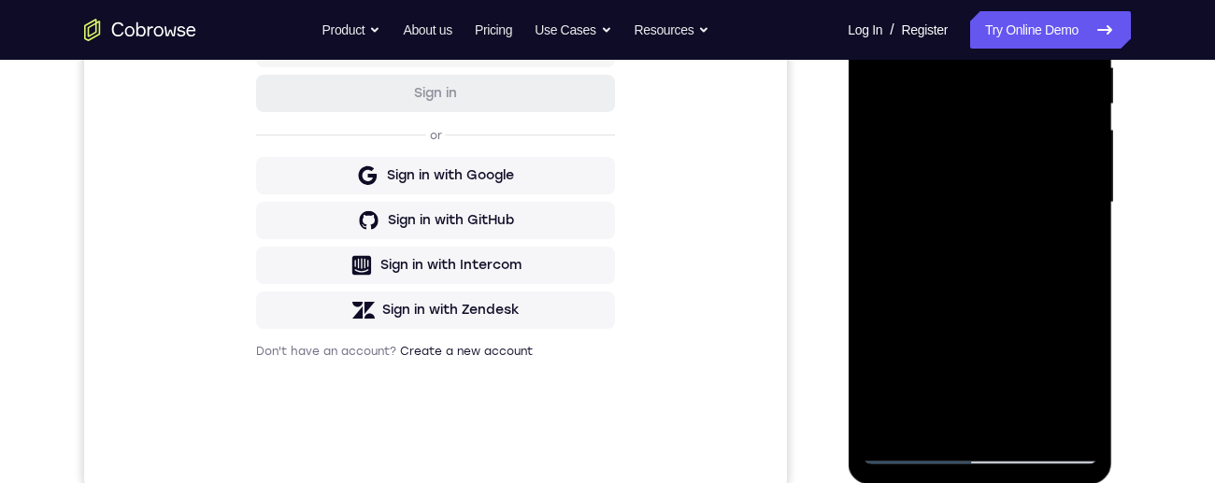
scroll to position [411, 0]
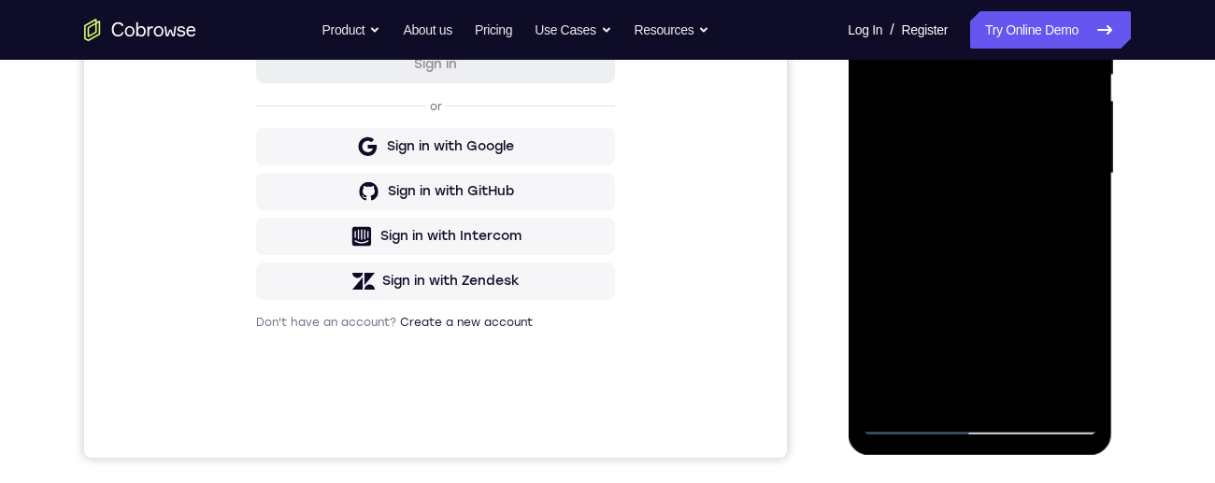
click at [1025, 274] on div at bounding box center [979, 173] width 235 height 523
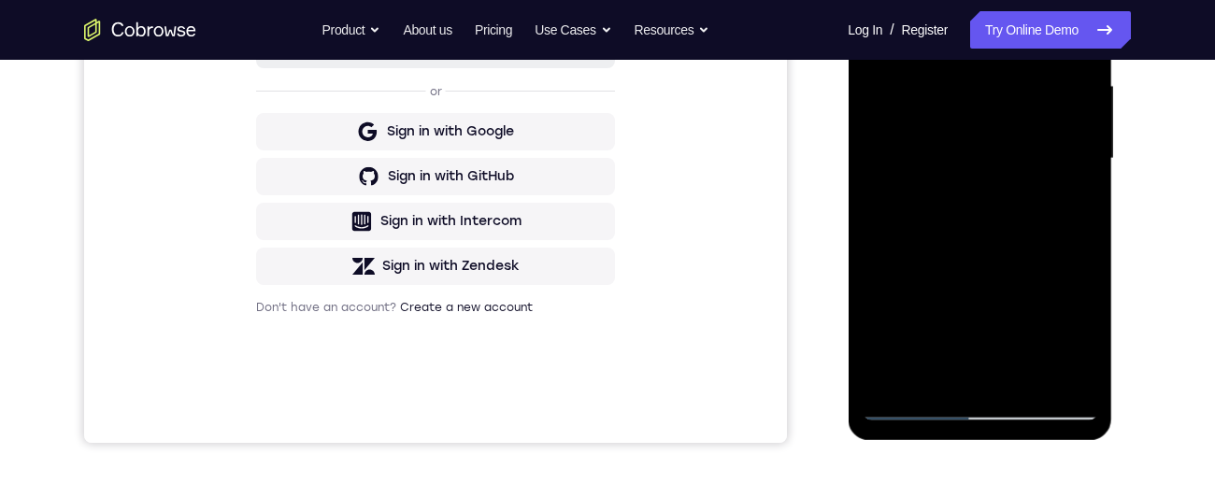
scroll to position [478, 0]
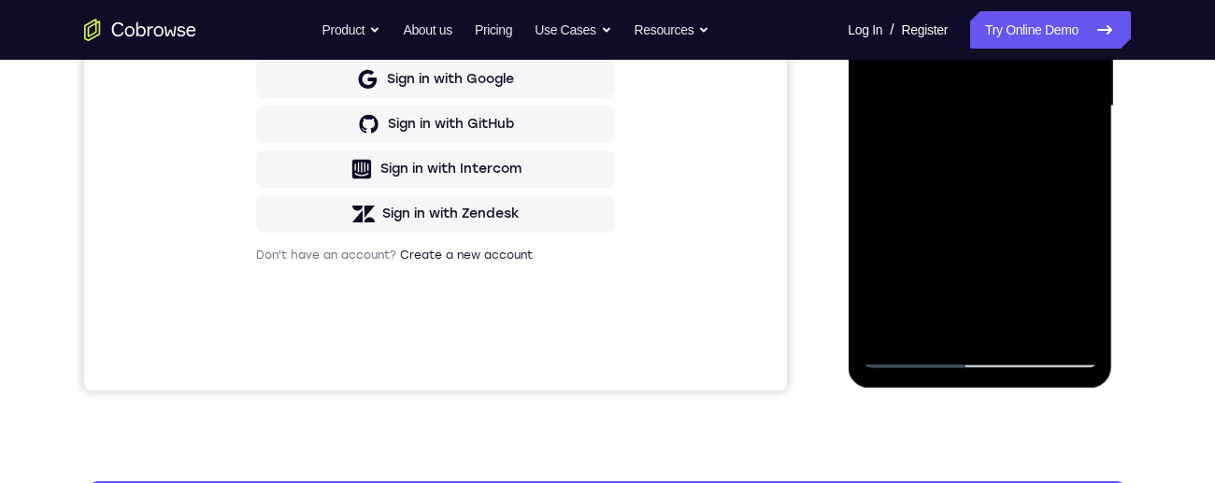
click at [973, 320] on div at bounding box center [979, 106] width 235 height 523
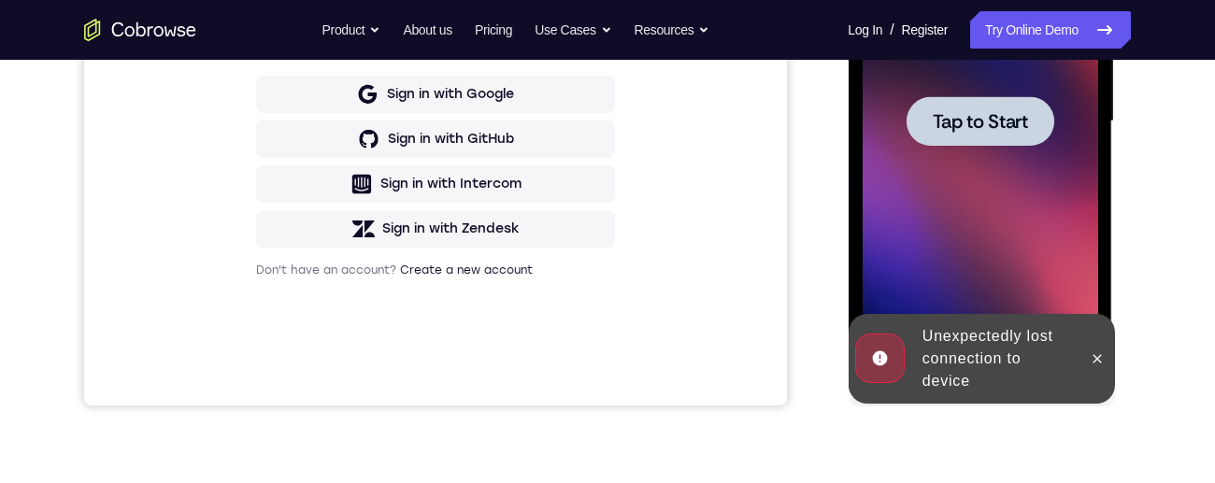
scroll to position [425, 0]
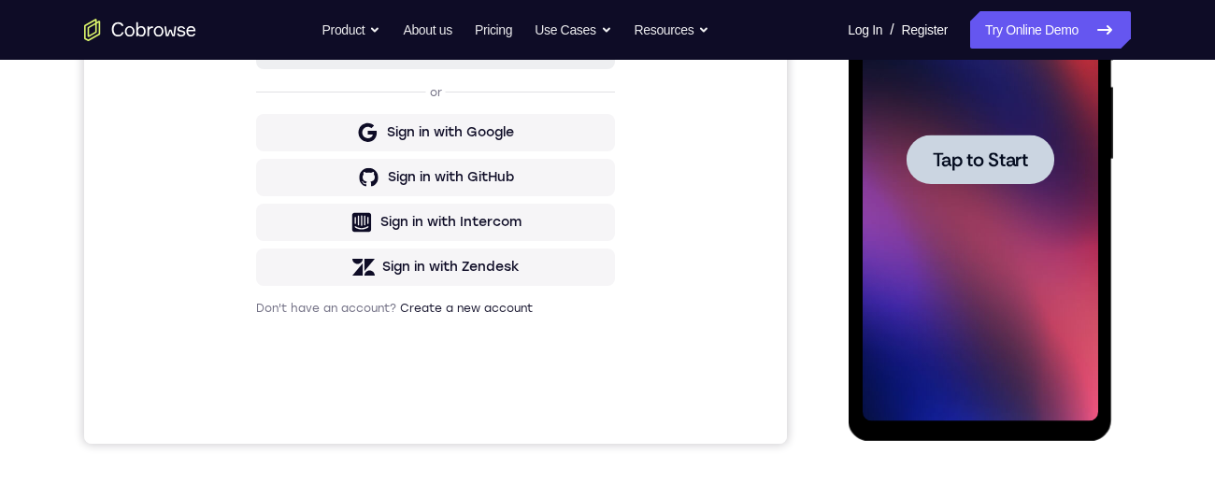
click at [1019, 180] on div at bounding box center [979, 160] width 148 height 50
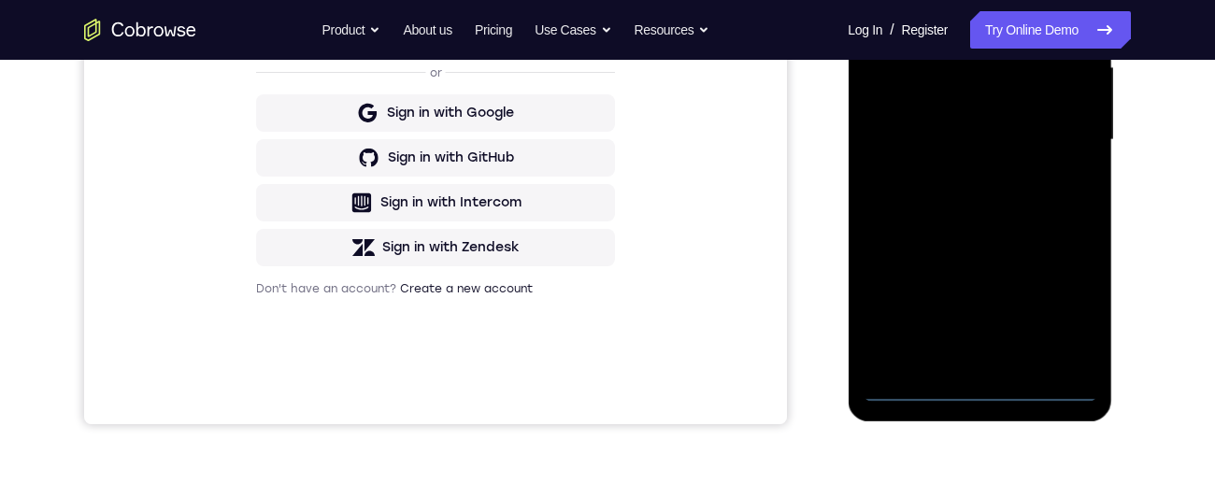
scroll to position [511, 0]
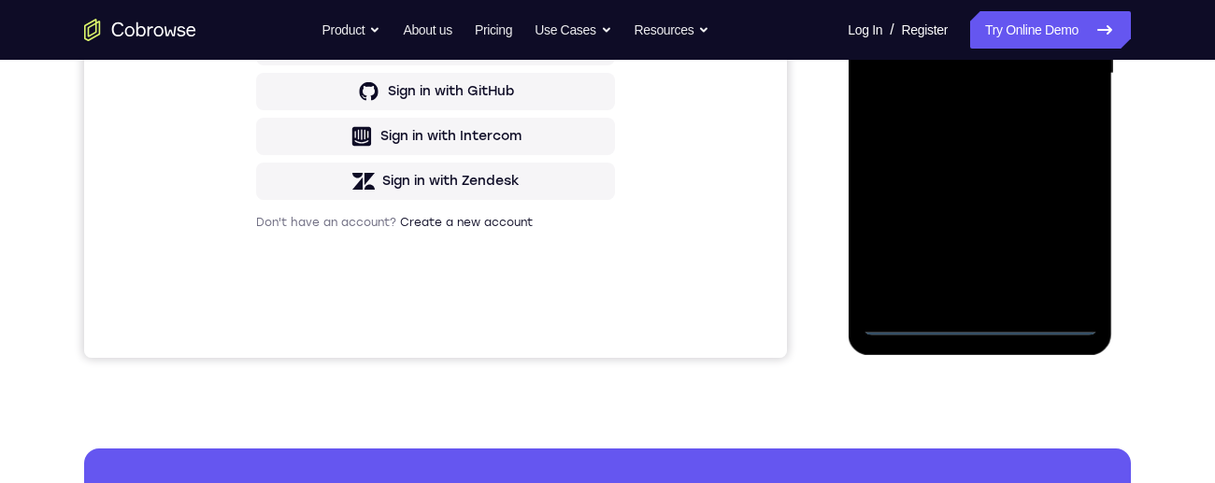
click at [978, 324] on div at bounding box center [979, 73] width 235 height 523
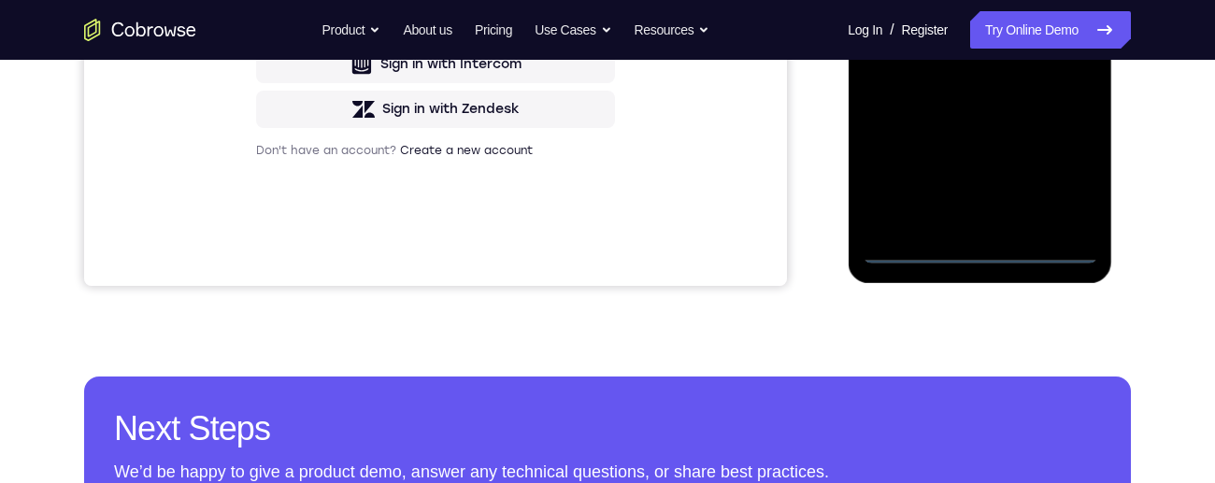
click at [1059, 172] on div at bounding box center [979, 1] width 235 height 523
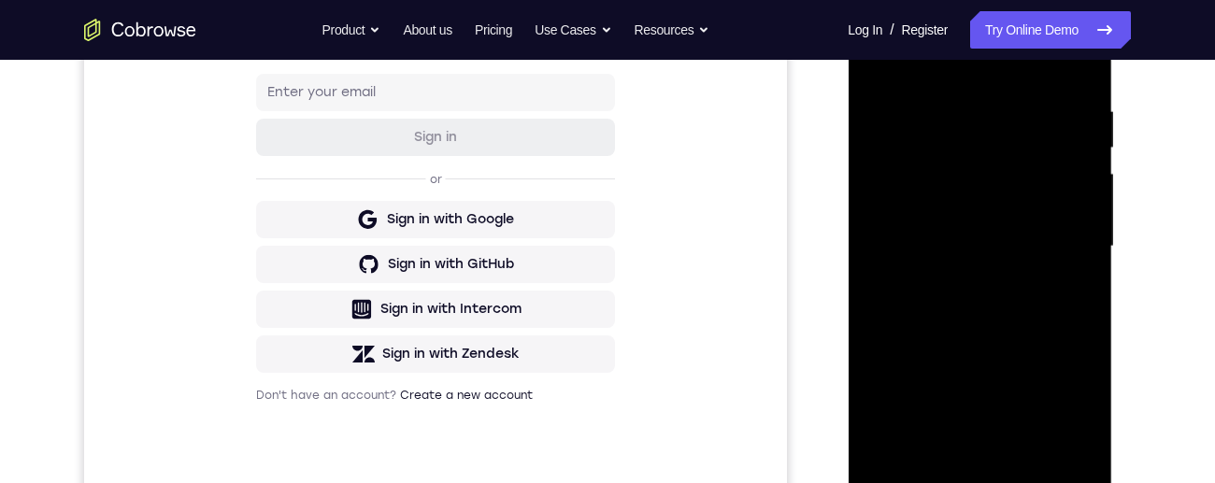
scroll to position [243, 0]
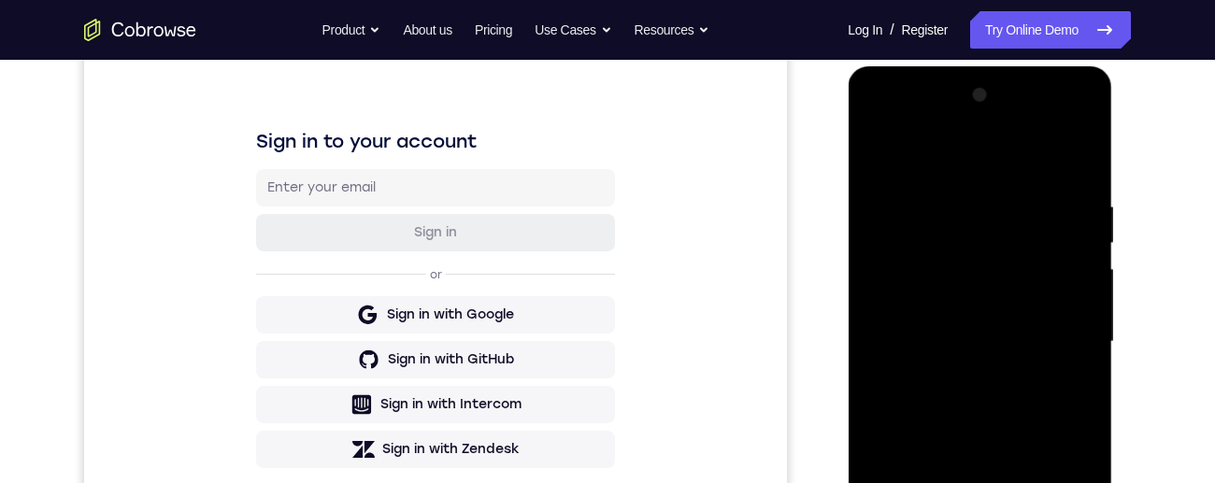
click at [906, 127] on div at bounding box center [979, 341] width 235 height 523
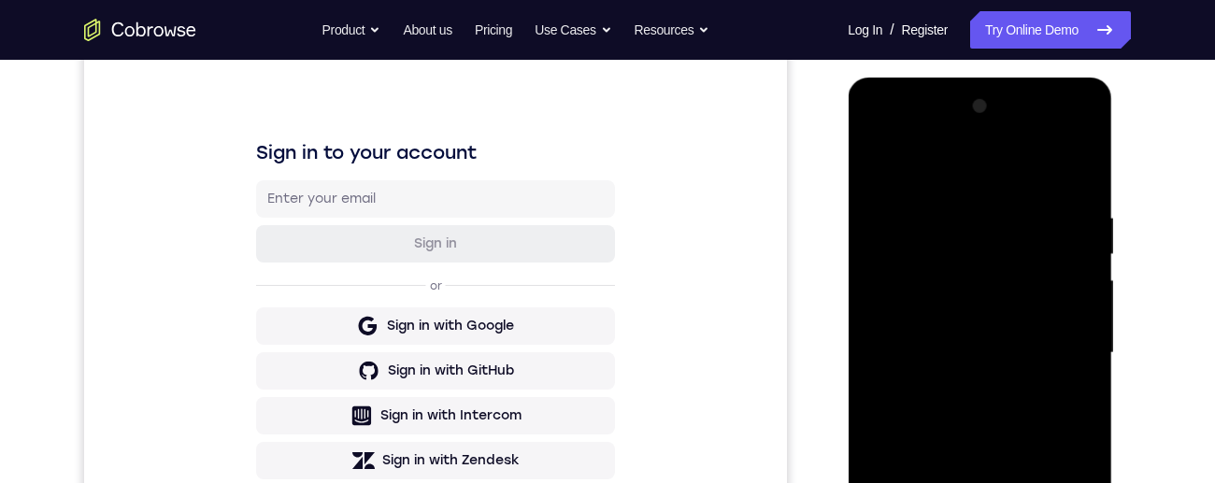
click at [1060, 338] on div at bounding box center [979, 353] width 235 height 523
click at [1059, 339] on div at bounding box center [979, 353] width 235 height 523
click at [1061, 340] on div at bounding box center [979, 353] width 235 height 523
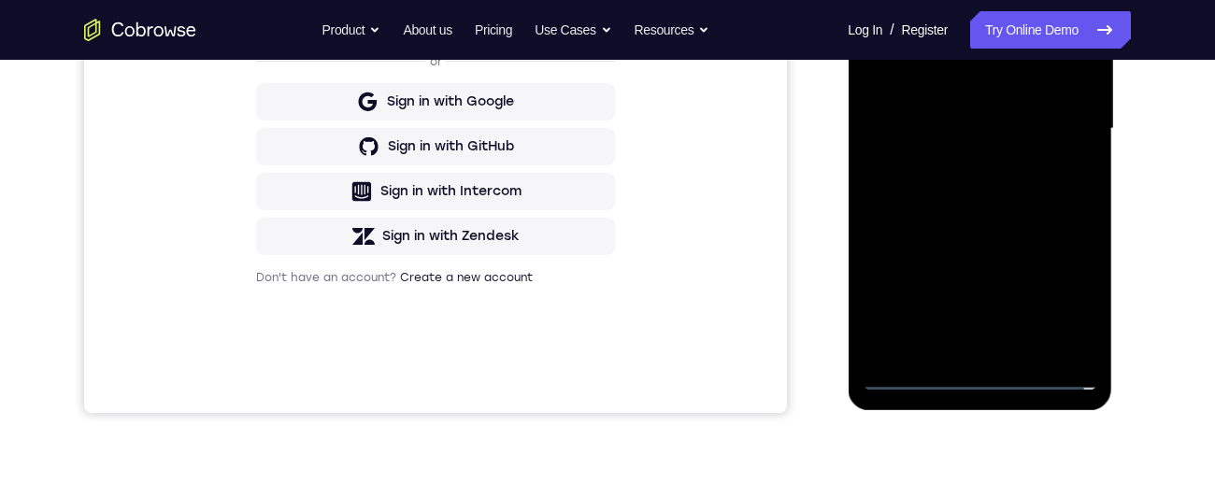
click at [965, 349] on div at bounding box center [979, 128] width 235 height 523
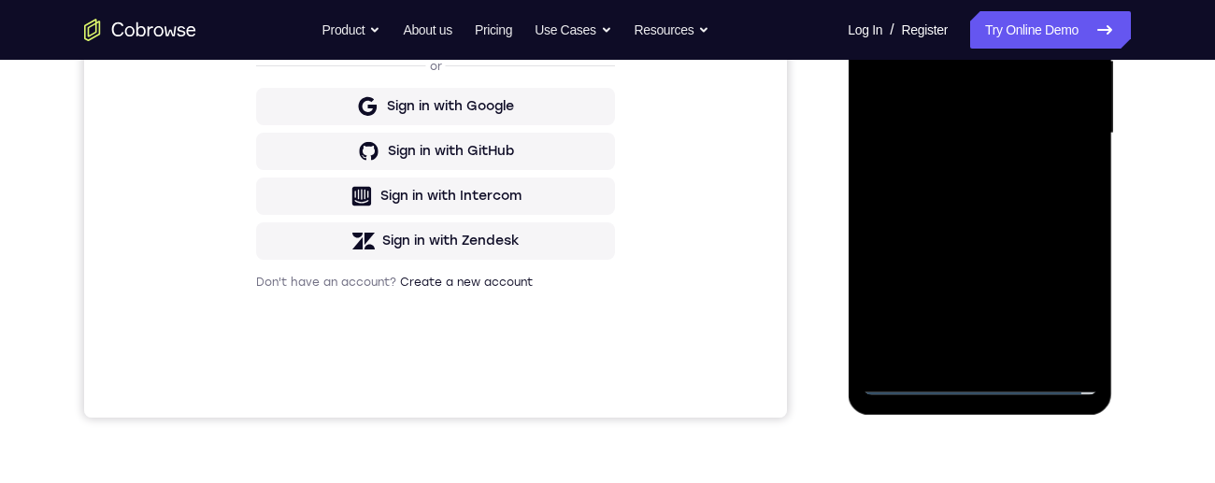
scroll to position [410, 0]
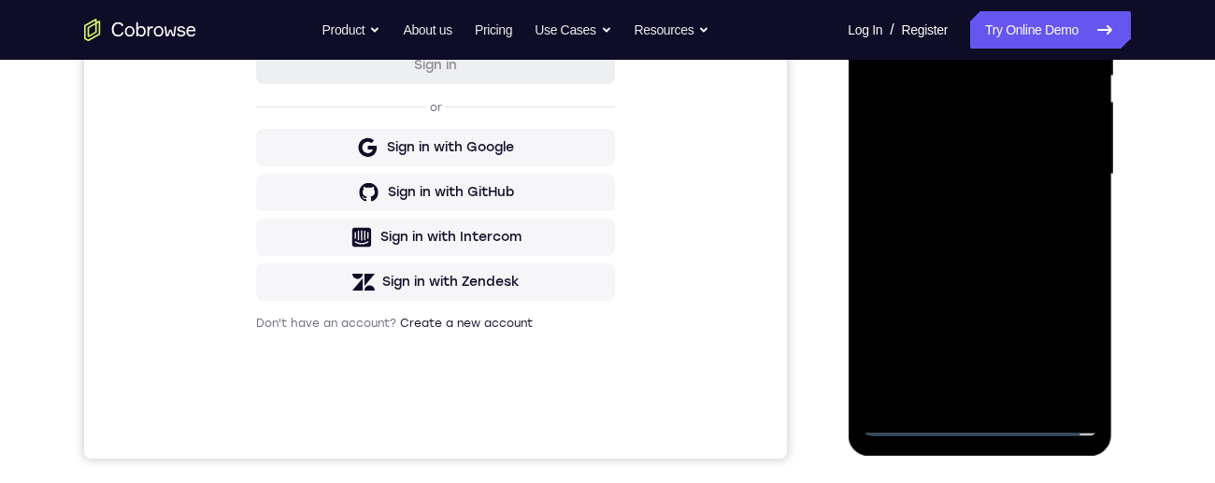
click at [1043, 159] on div at bounding box center [979, 174] width 235 height 523
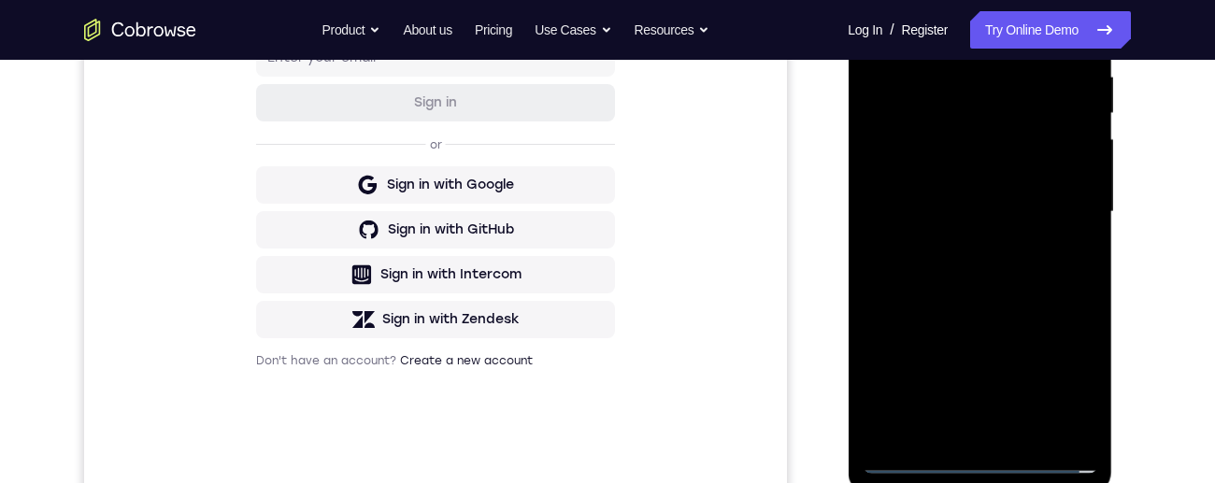
scroll to position [367, 0]
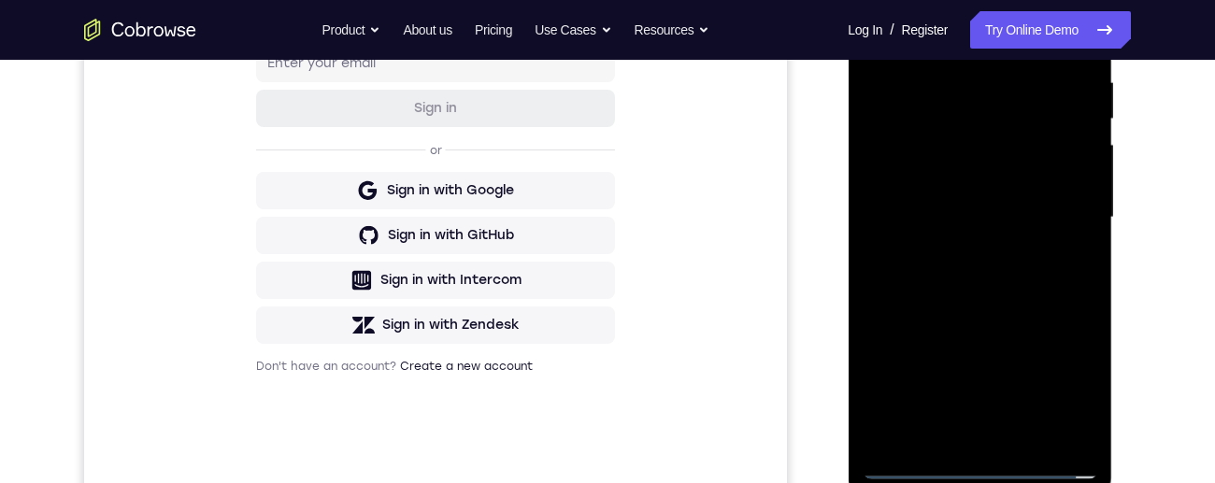
click at [1039, 183] on div at bounding box center [979, 217] width 235 height 523
click at [1027, 219] on div at bounding box center [979, 217] width 235 height 523
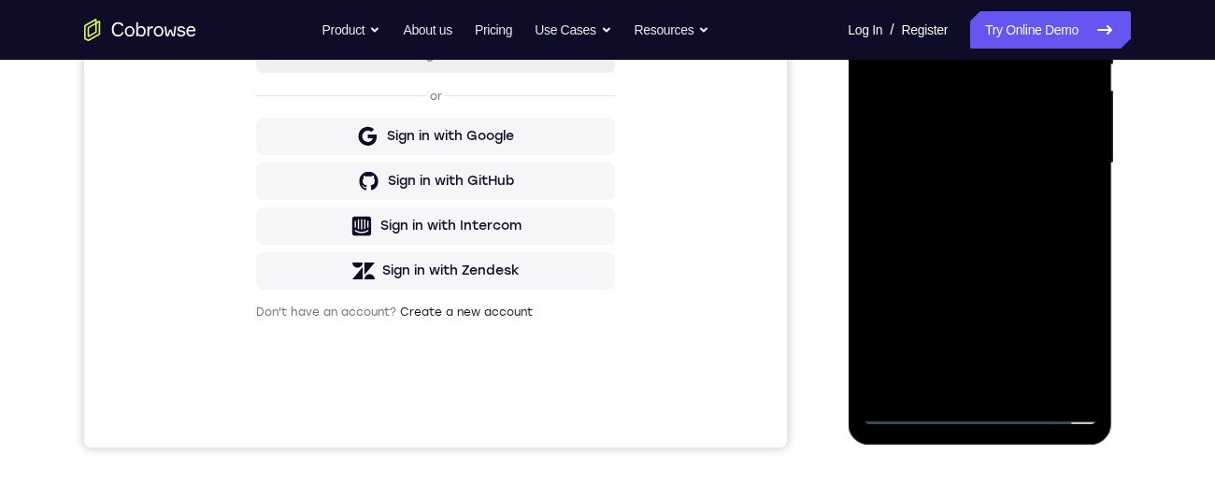
scroll to position [435, 0]
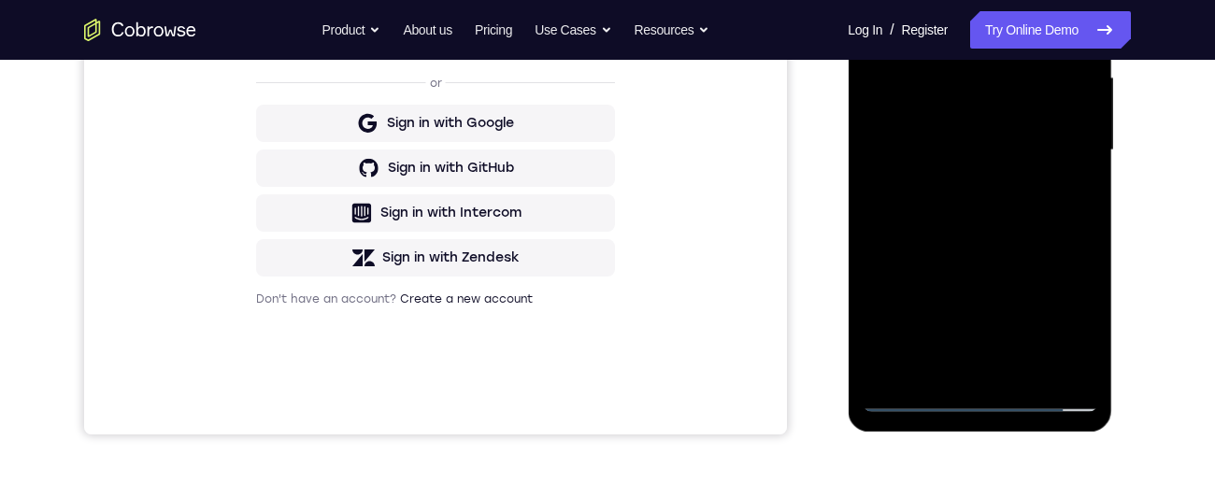
click at [1052, 223] on div at bounding box center [979, 150] width 235 height 523
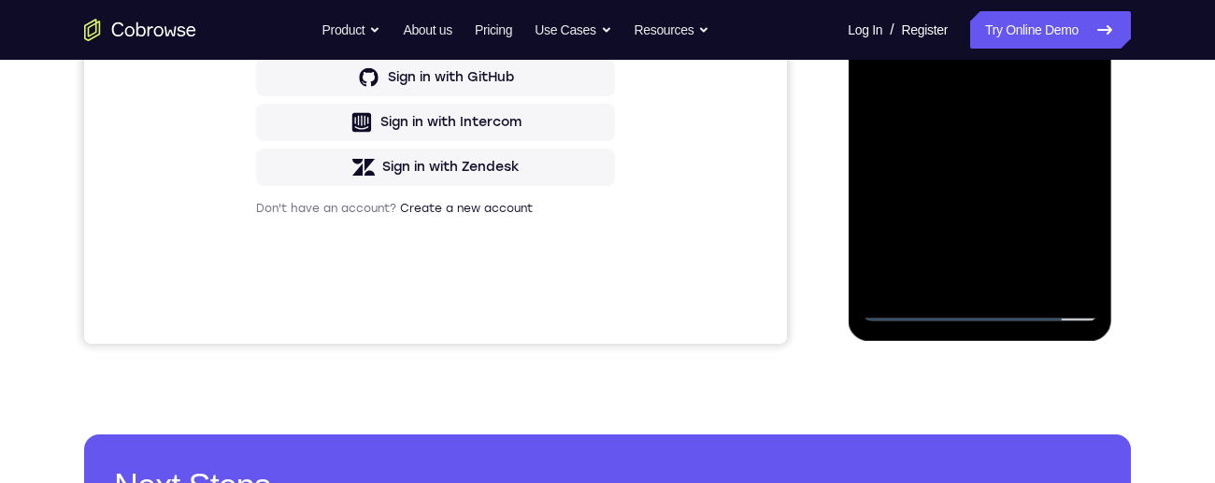
scroll to position [524, 0]
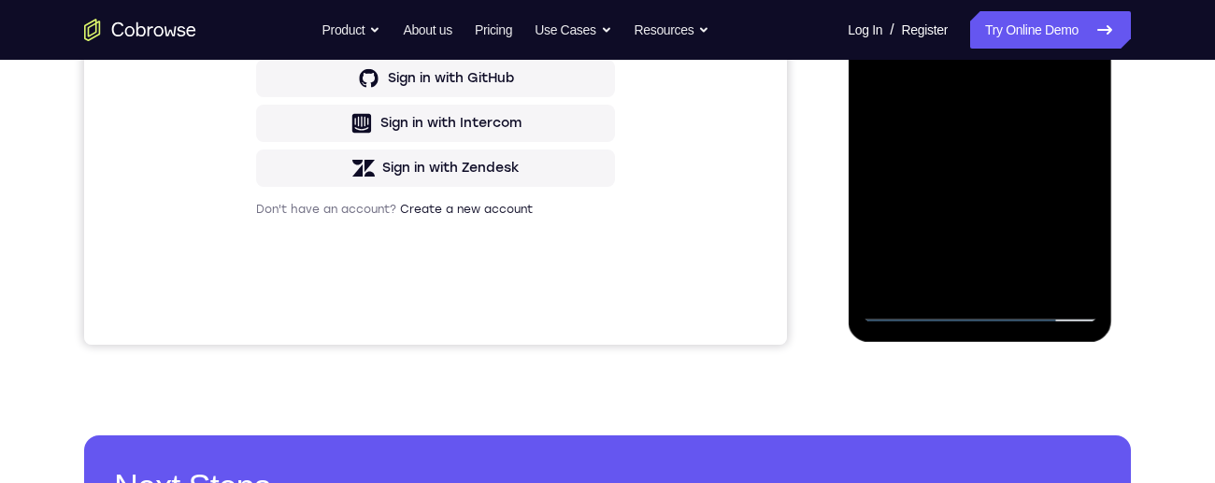
click at [1026, 278] on div at bounding box center [979, 60] width 235 height 523
click at [1039, 164] on div at bounding box center [979, 60] width 235 height 523
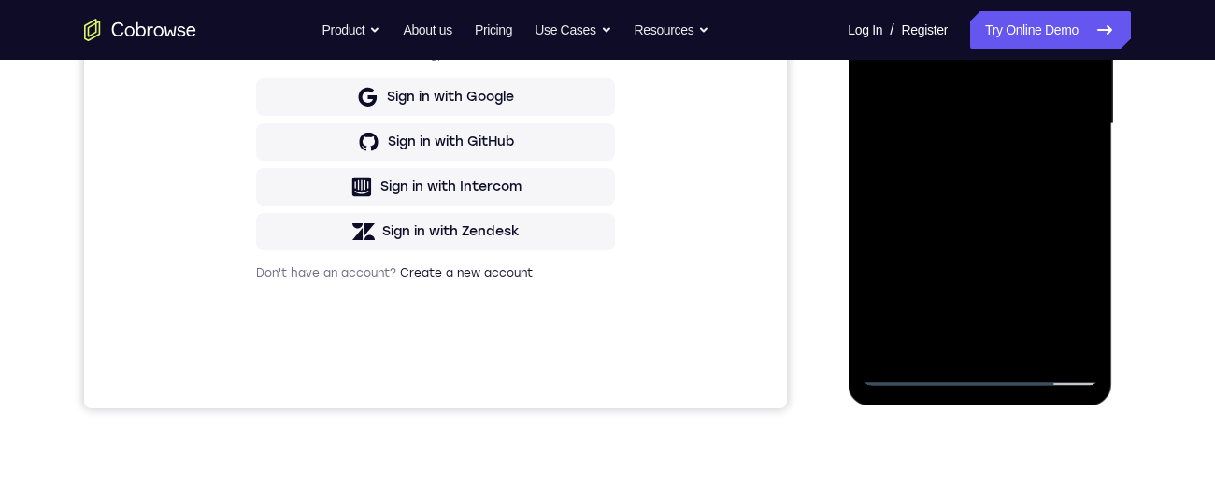
scroll to position [420, 0]
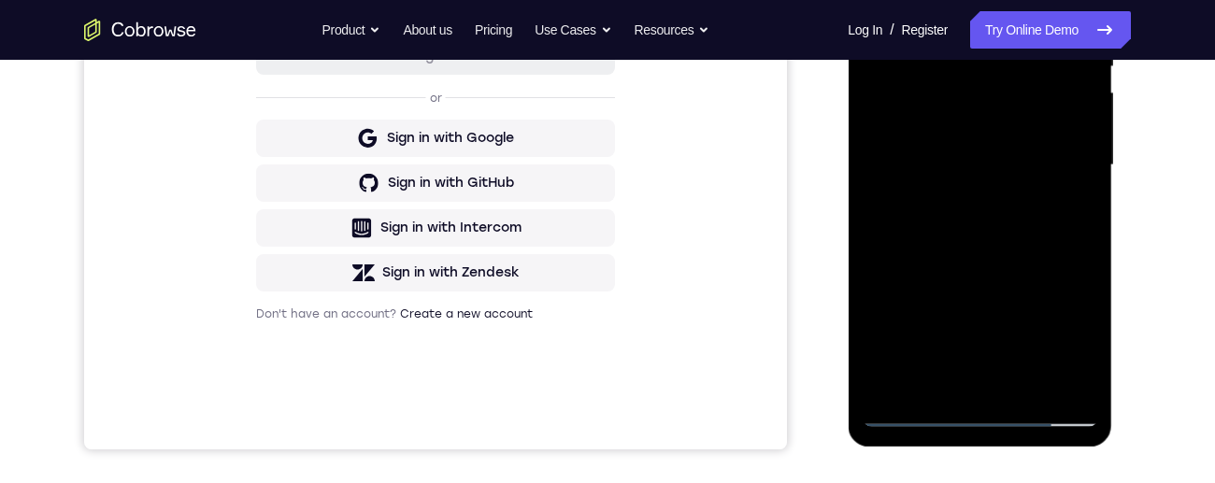
click at [1014, 259] on div at bounding box center [979, 165] width 235 height 523
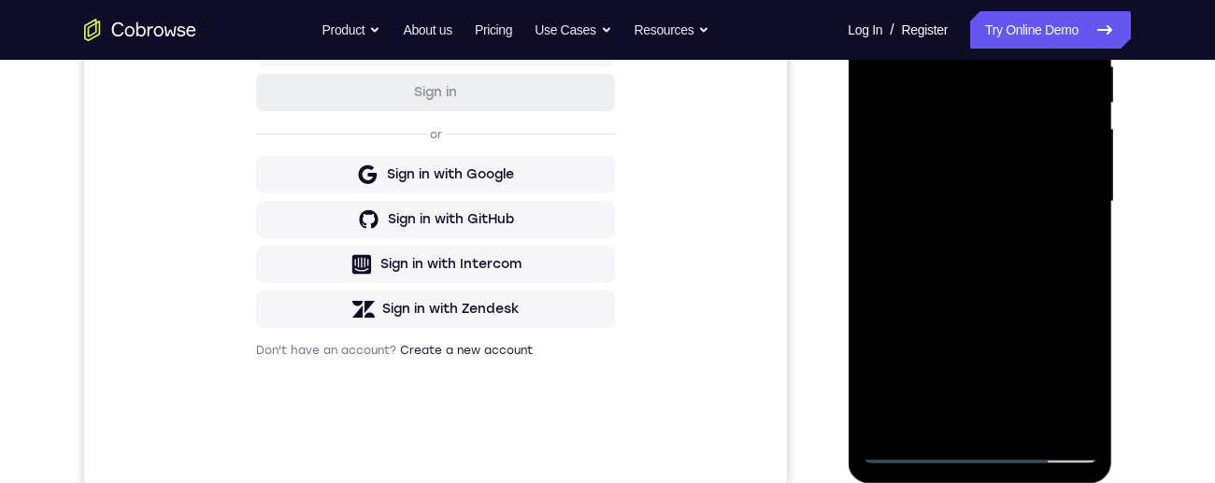
scroll to position [526, 0]
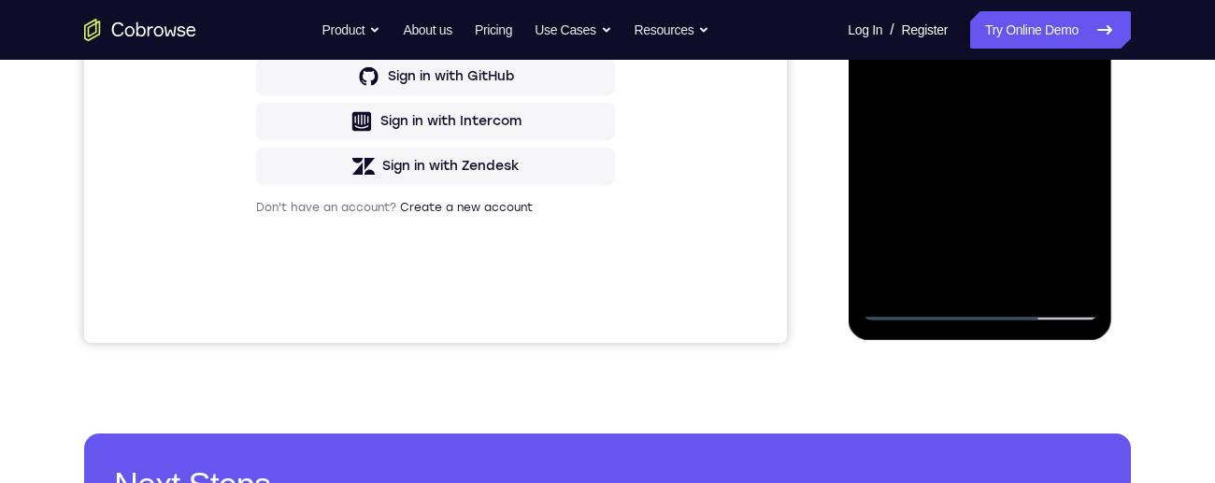
click at [1076, 240] on div at bounding box center [979, 58] width 235 height 523
click at [1081, 247] on div at bounding box center [979, 58] width 235 height 523
click at [1082, 243] on div at bounding box center [979, 58] width 235 height 523
click at [1083, 240] on div at bounding box center [979, 58] width 235 height 523
click at [1081, 243] on div at bounding box center [979, 58] width 235 height 523
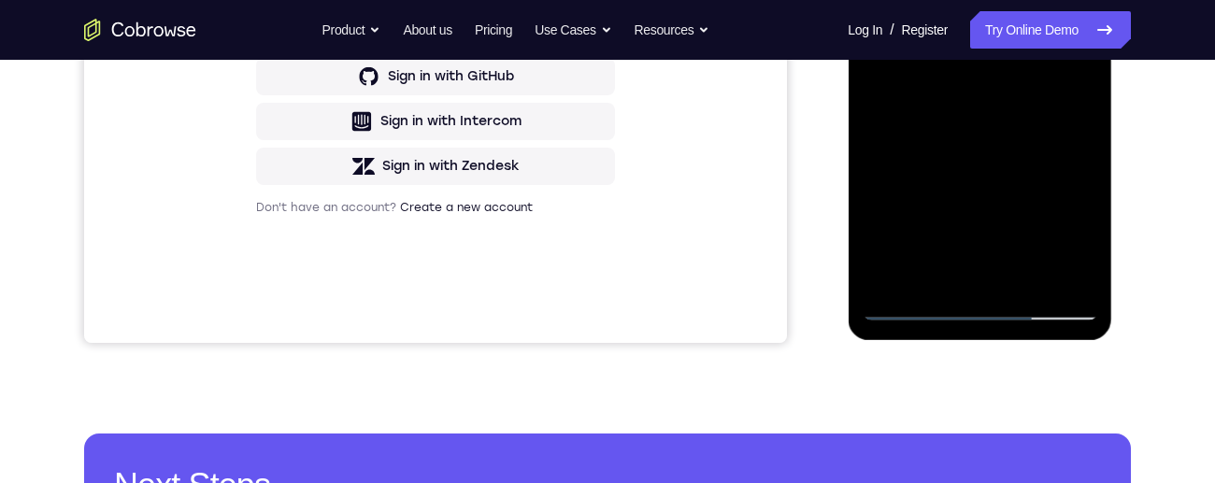
click at [1083, 241] on div at bounding box center [979, 58] width 235 height 523
click at [1082, 239] on div at bounding box center [979, 58] width 235 height 523
click at [1080, 243] on div at bounding box center [979, 58] width 235 height 523
click at [1083, 241] on div at bounding box center [979, 58] width 235 height 523
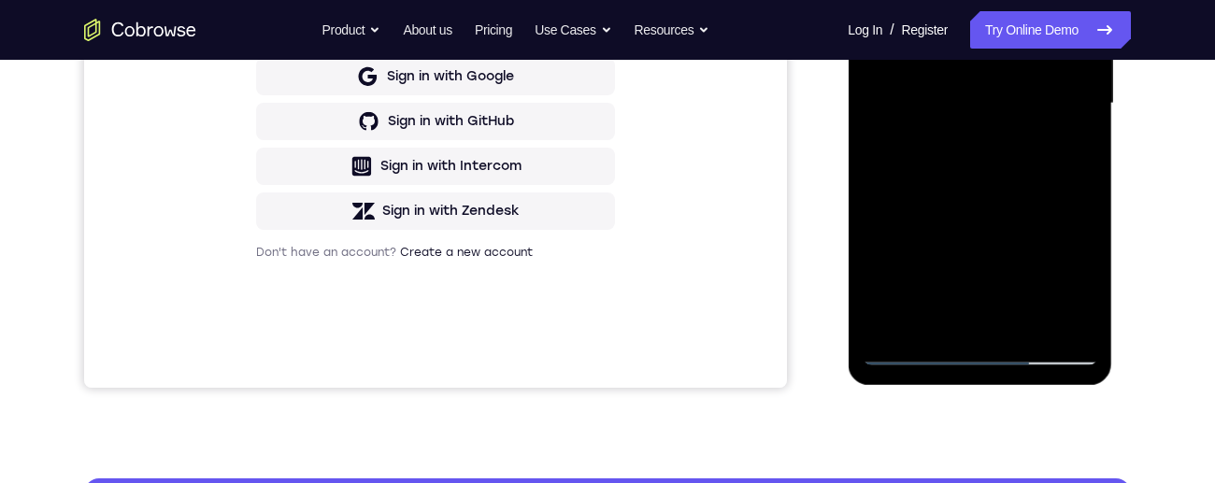
click at [1067, 158] on div at bounding box center [979, 103] width 235 height 523
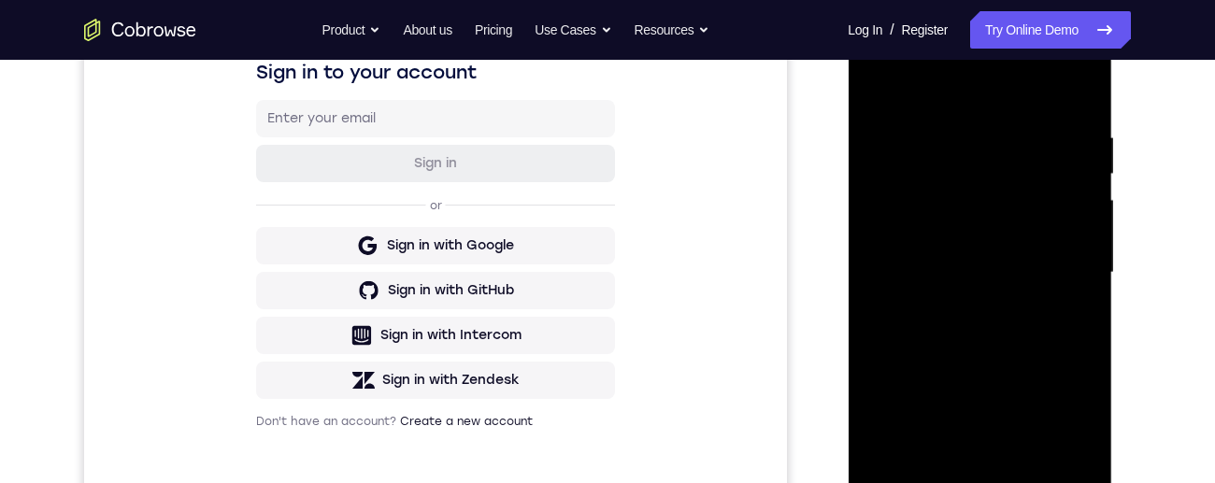
scroll to position [276, 0]
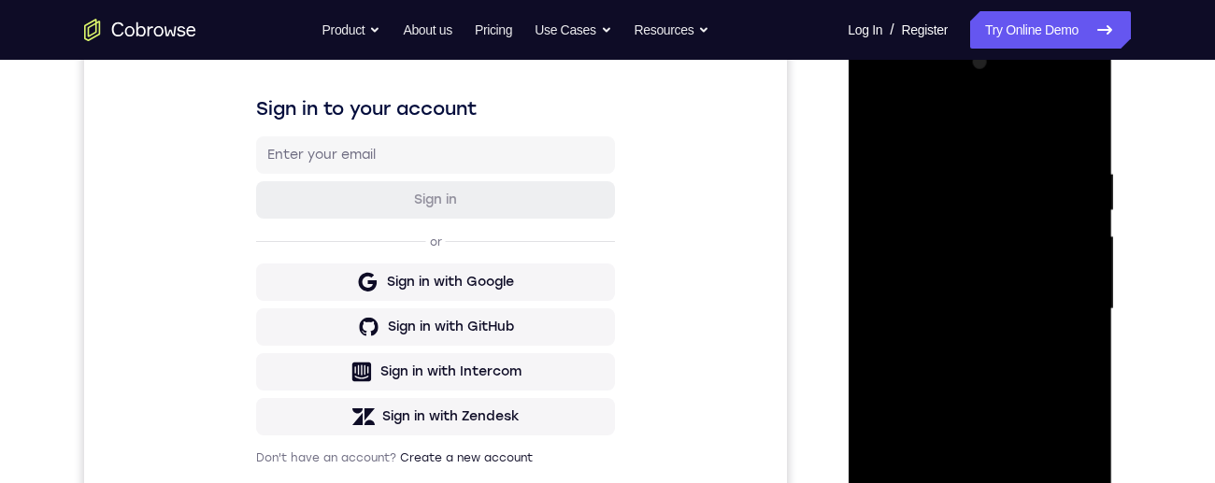
click at [876, 127] on div at bounding box center [979, 309] width 235 height 523
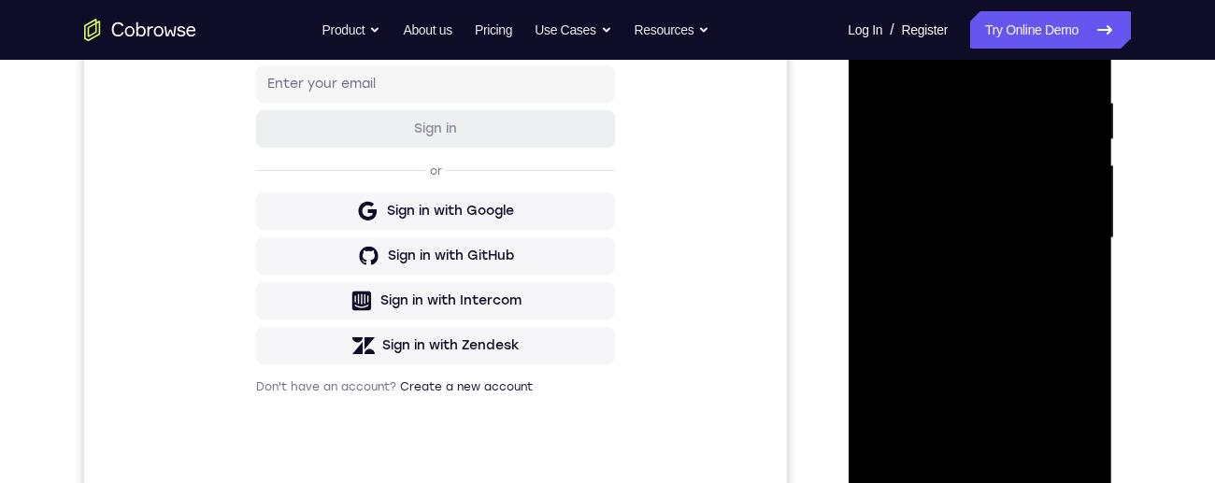
scroll to position [393, 0]
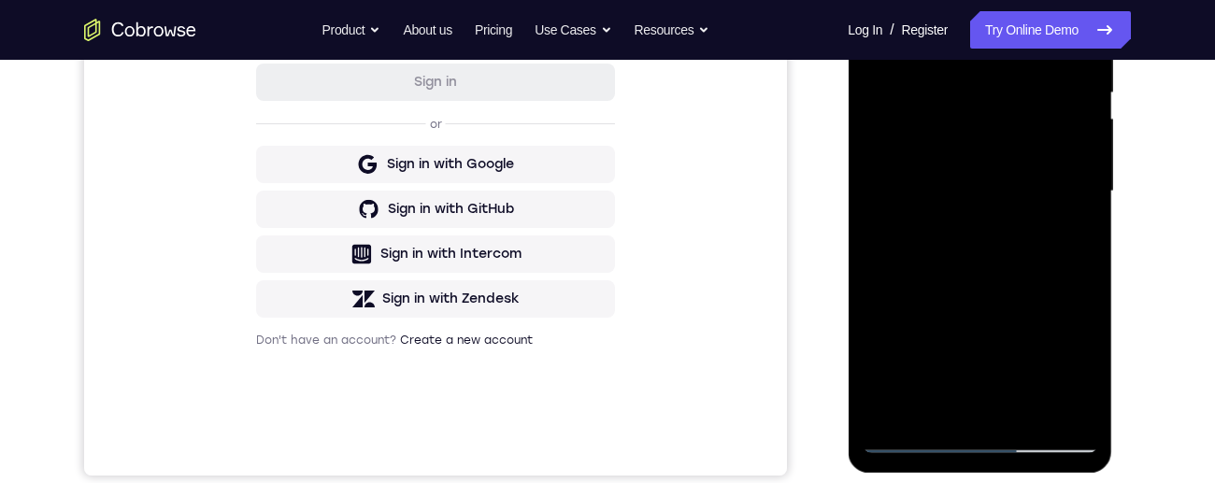
click at [1002, 245] on div at bounding box center [979, 191] width 235 height 523
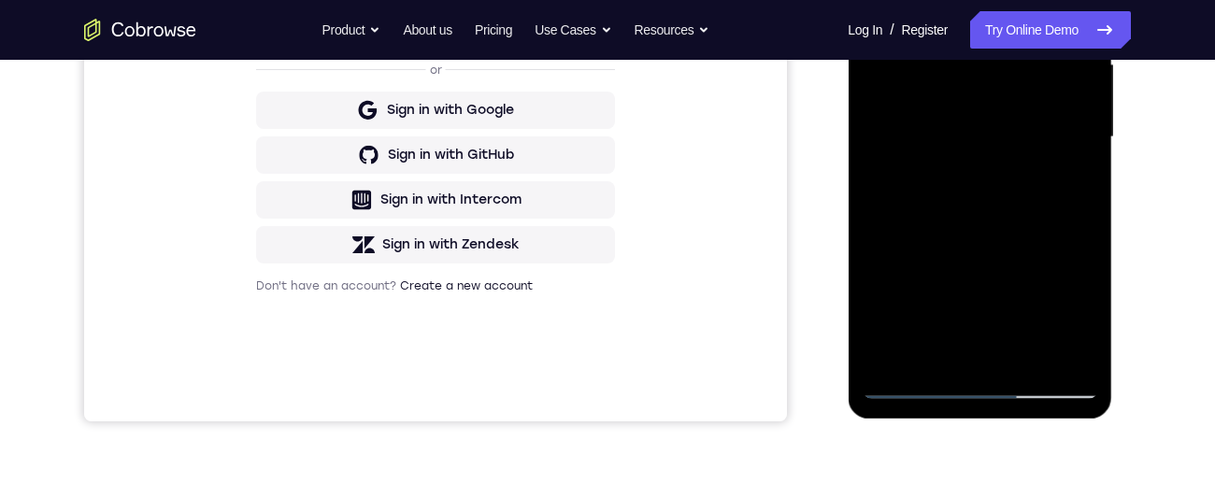
scroll to position [449, 0]
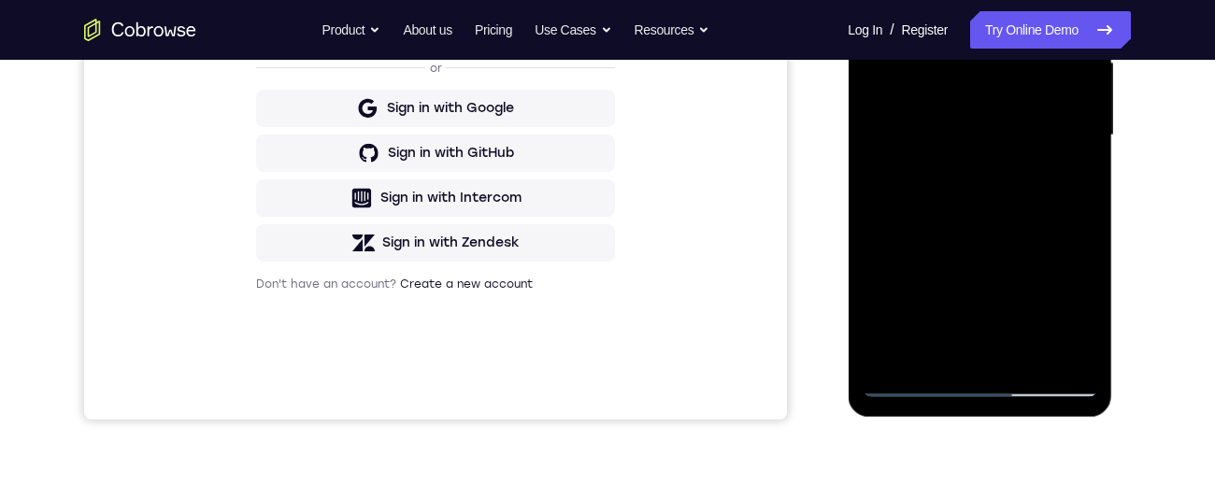
click at [1067, 180] on div at bounding box center [979, 135] width 235 height 523
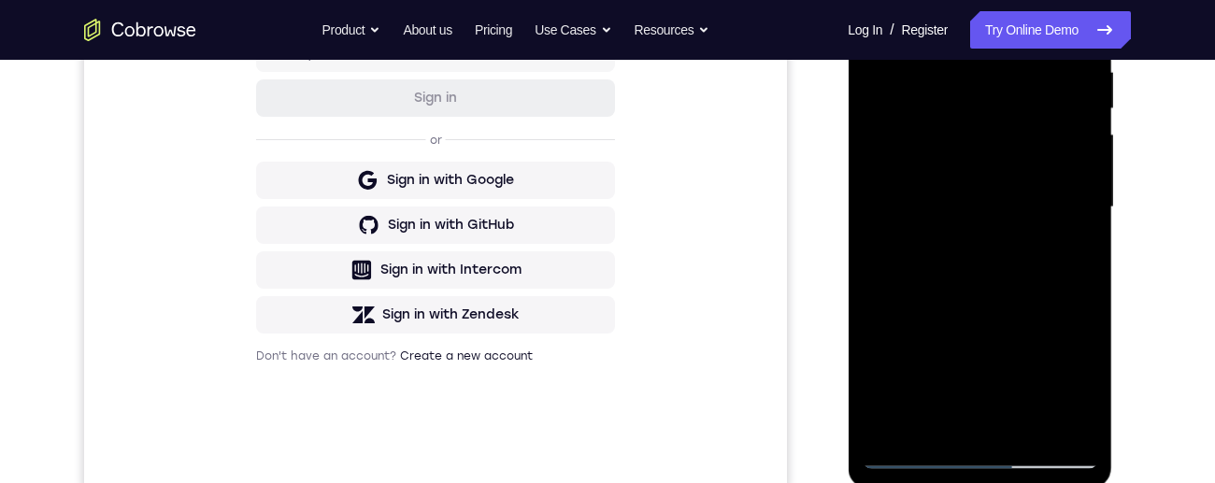
scroll to position [309, 0]
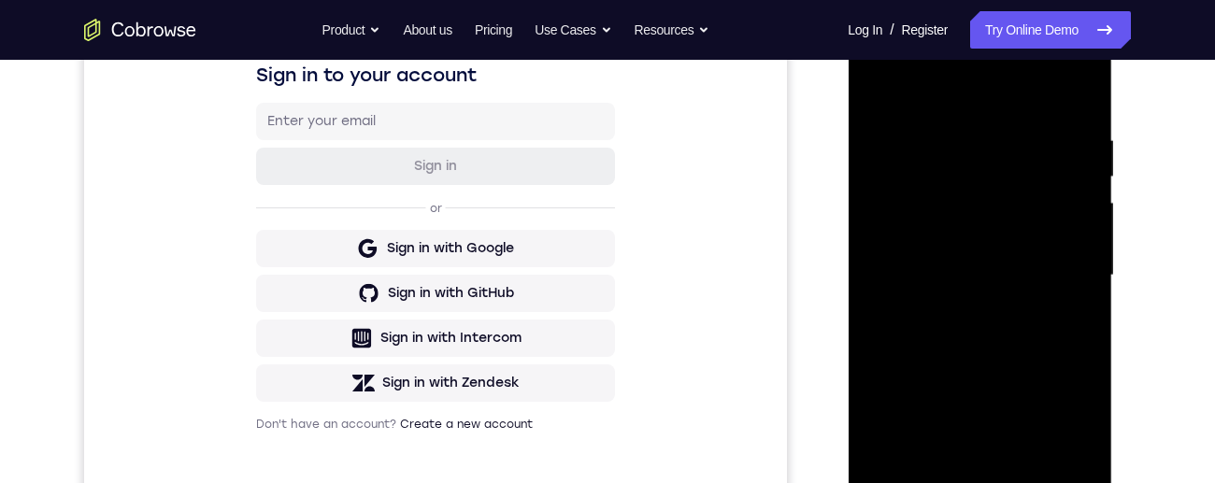
click at [890, 102] on div at bounding box center [979, 275] width 235 height 523
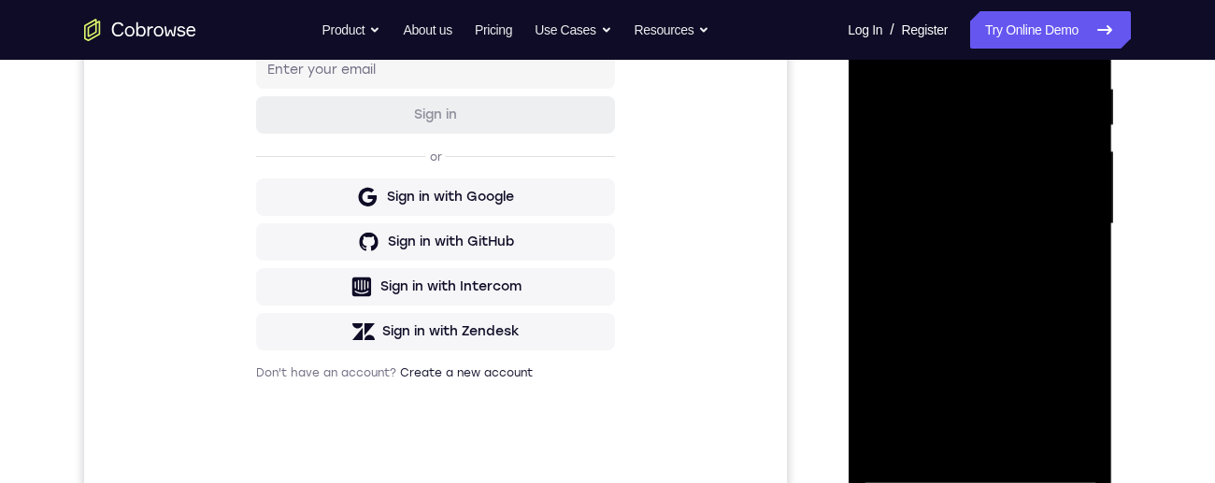
scroll to position [393, 0]
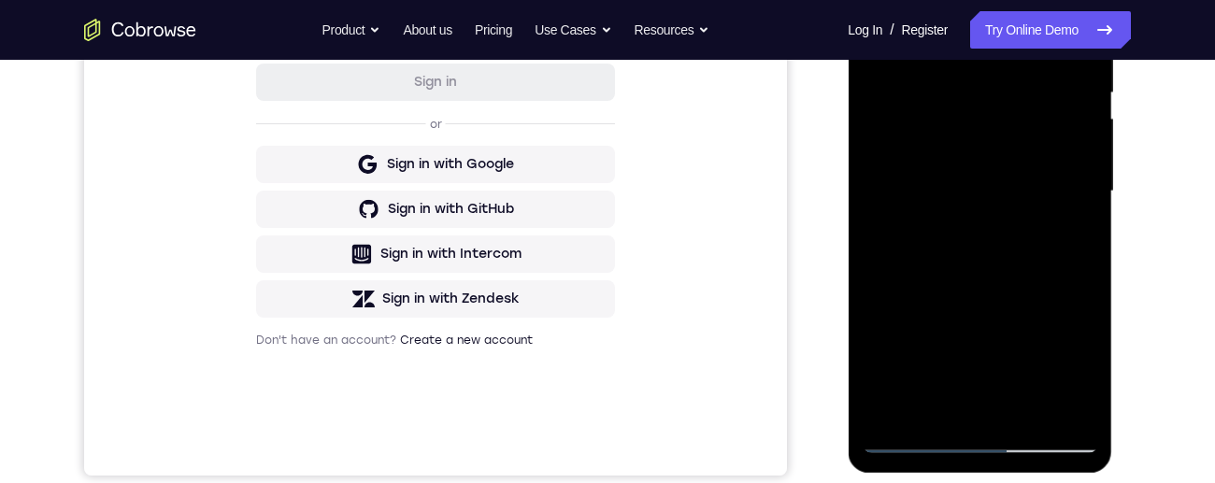
click at [1023, 282] on div at bounding box center [979, 191] width 235 height 523
click at [1071, 240] on div at bounding box center [979, 191] width 235 height 523
click at [1070, 241] on div at bounding box center [979, 191] width 235 height 523
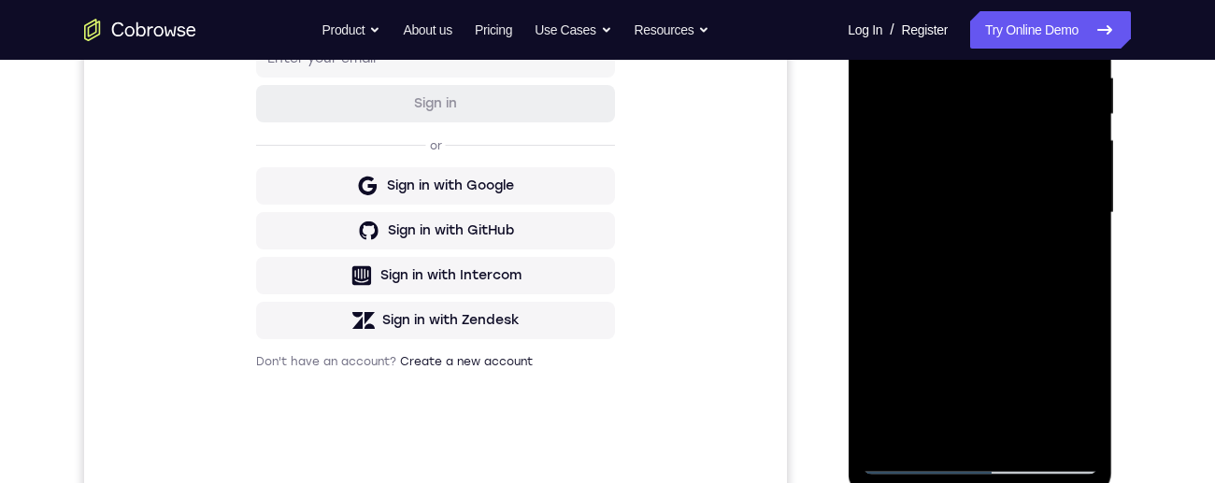
scroll to position [389, 0]
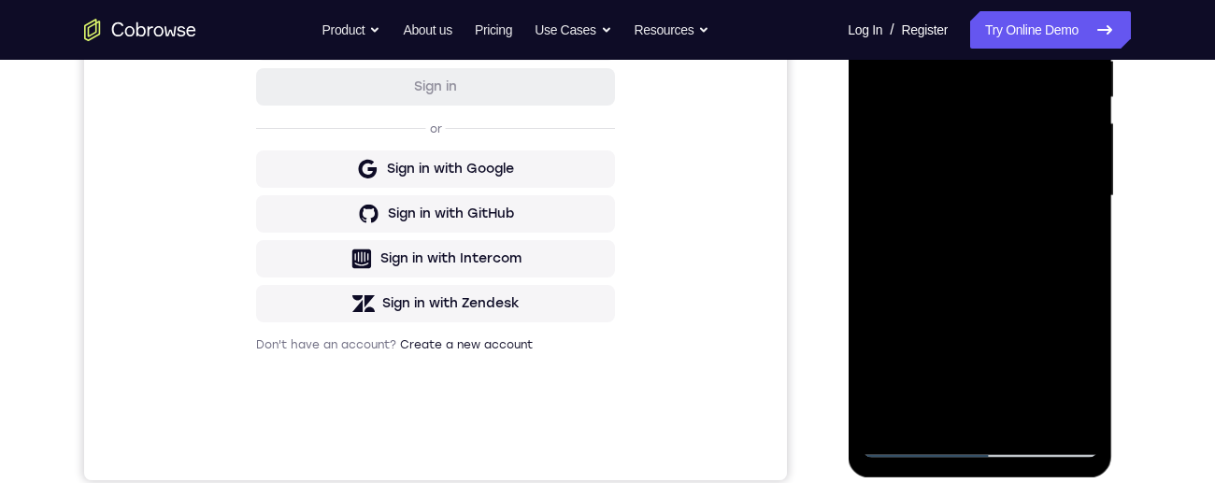
click at [1070, 245] on div at bounding box center [979, 196] width 235 height 523
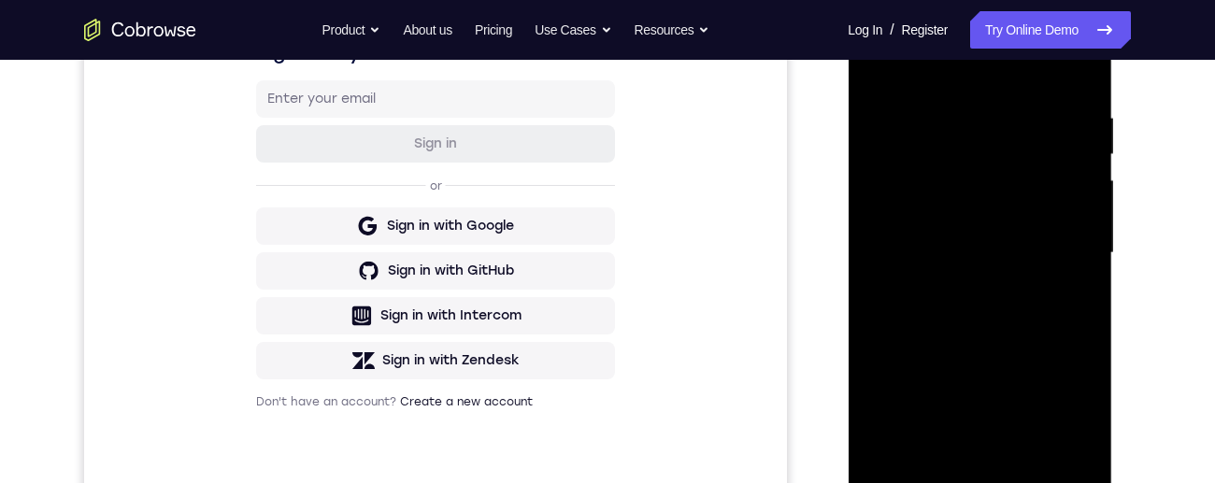
scroll to position [246, 0]
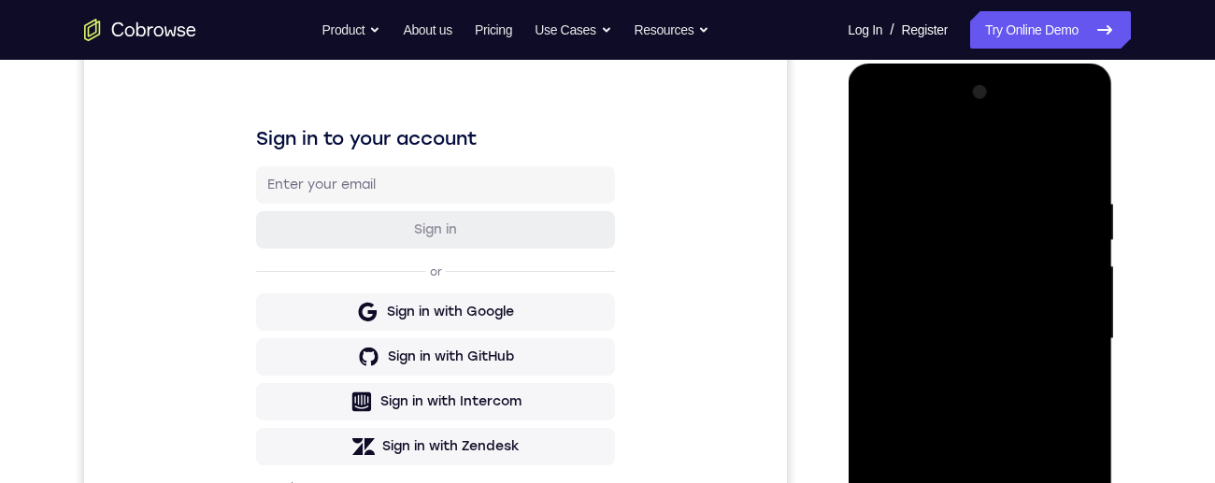
click at [879, 159] on div at bounding box center [979, 339] width 235 height 523
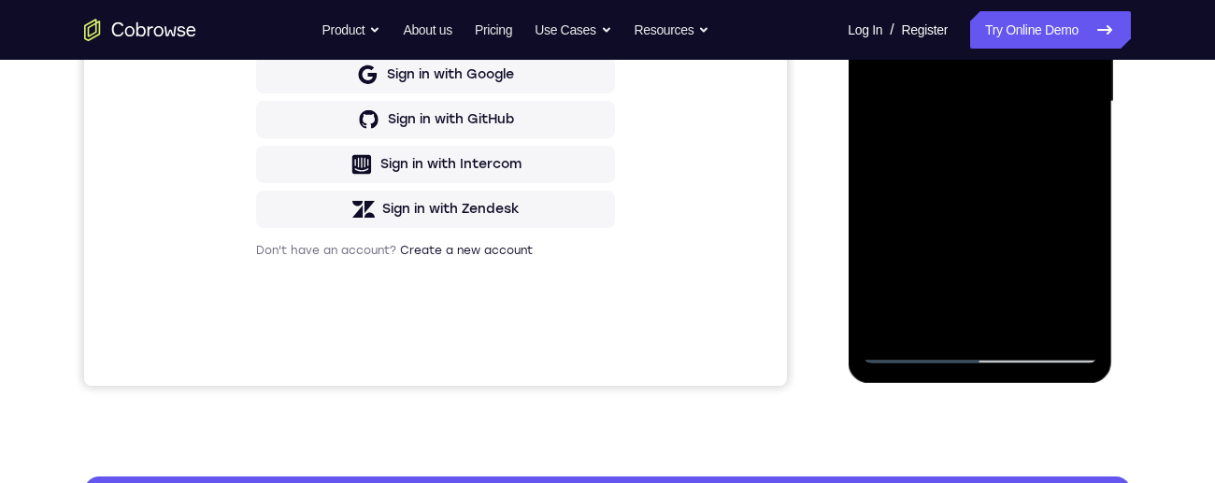
scroll to position [484, 0]
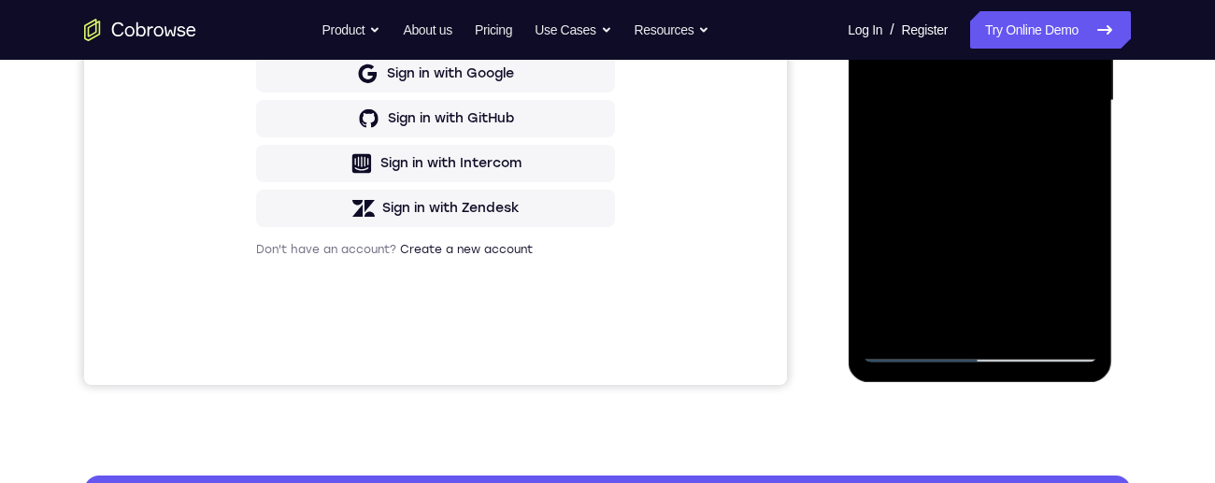
click at [997, 251] on div at bounding box center [979, 100] width 235 height 523
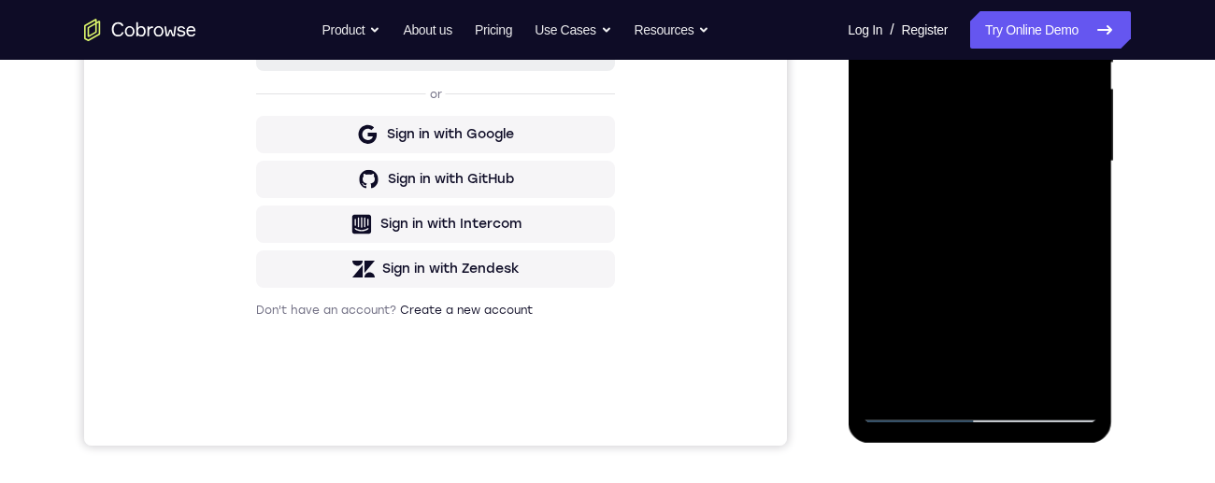
scroll to position [421, 0]
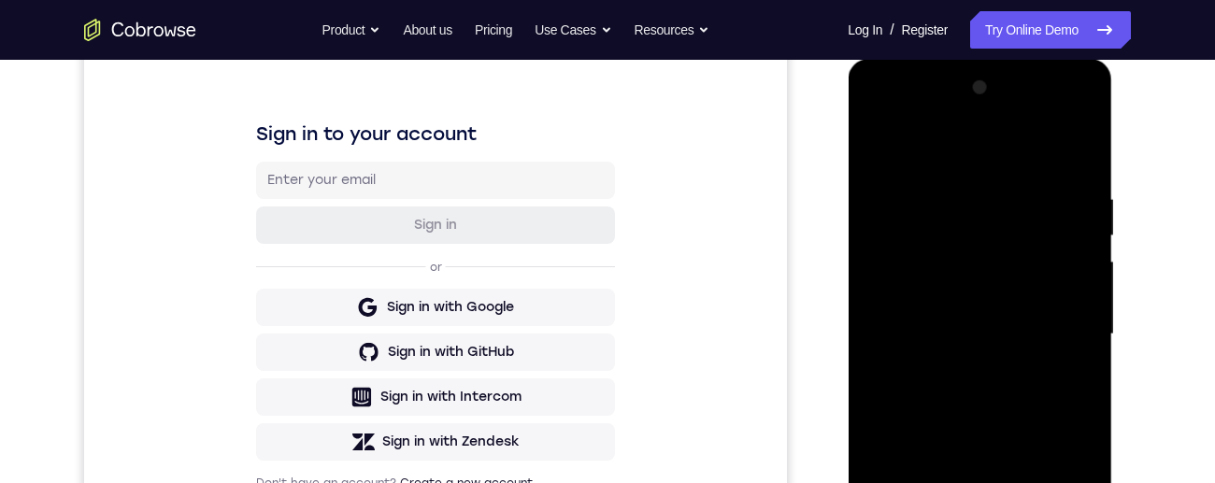
click at [878, 153] on div at bounding box center [979, 334] width 235 height 523
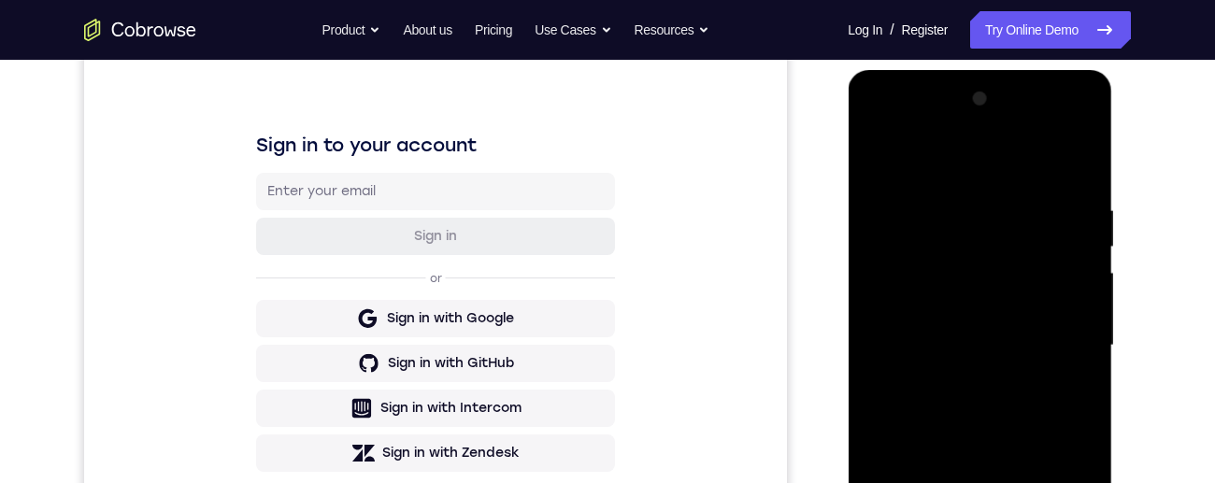
click at [886, 159] on div at bounding box center [979, 345] width 235 height 523
click at [1086, 153] on div at bounding box center [979, 345] width 235 height 523
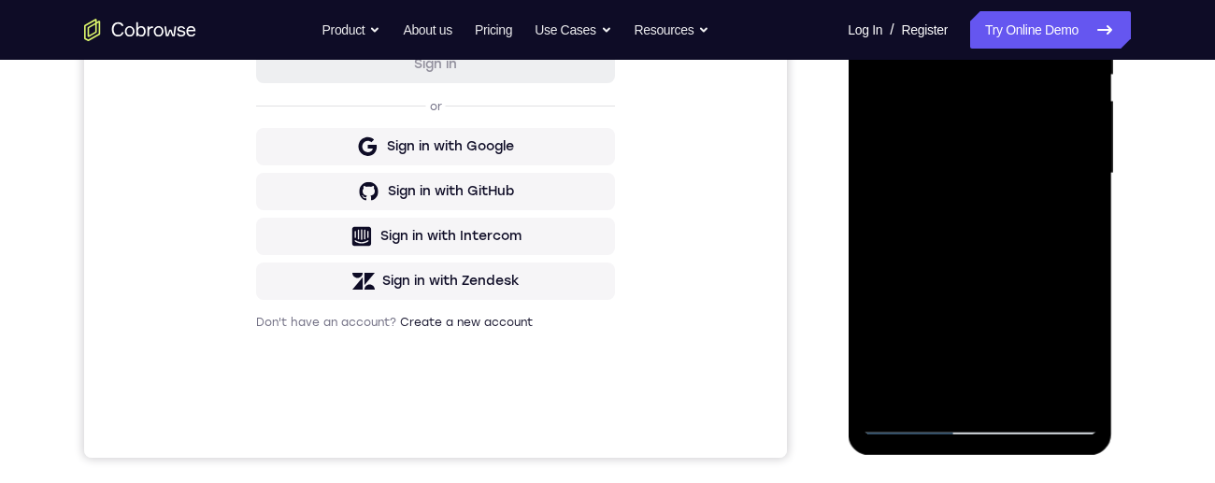
scroll to position [305, 0]
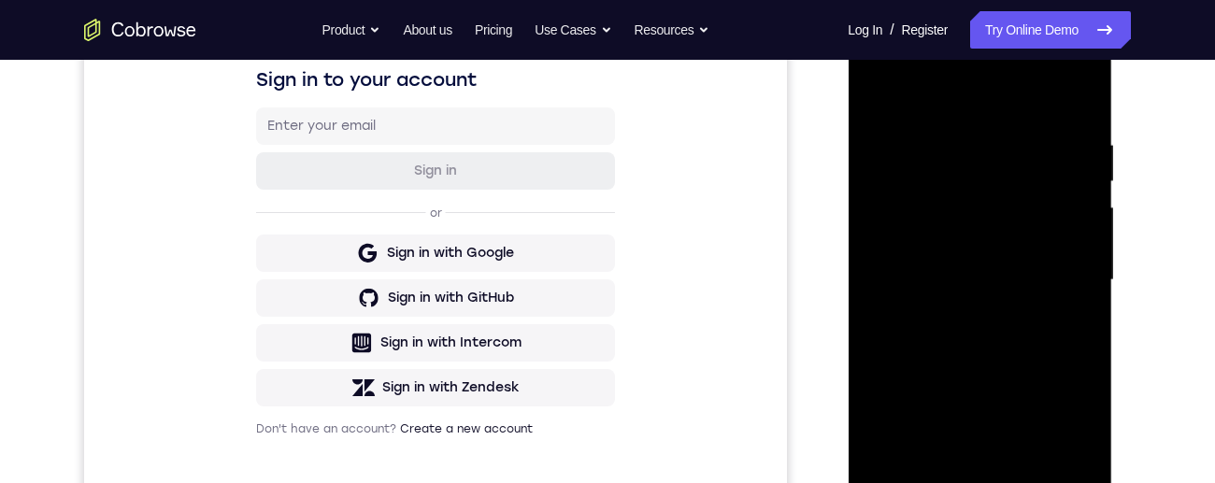
click at [920, 129] on div at bounding box center [979, 280] width 235 height 523
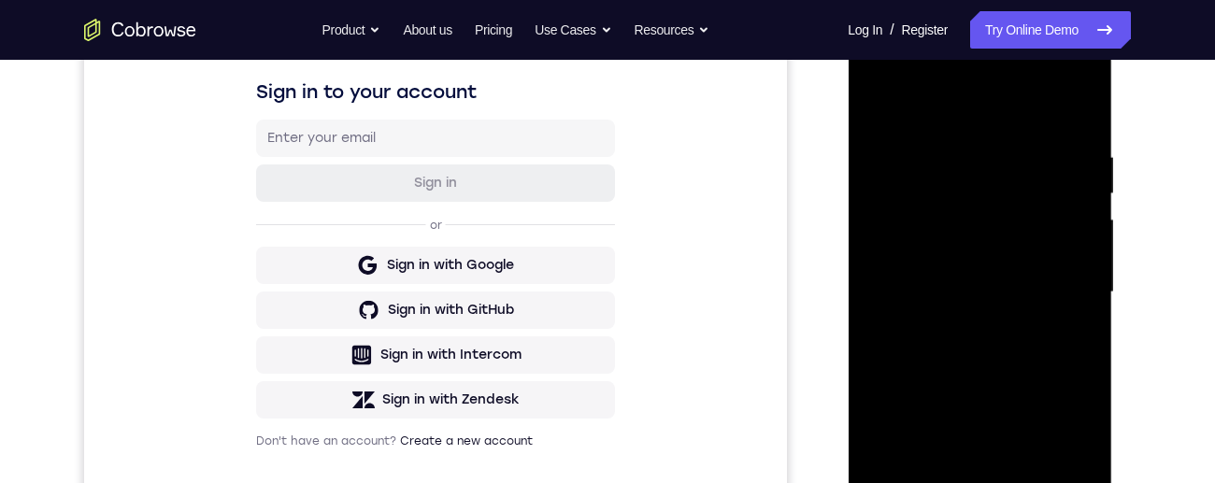
scroll to position [294, 0]
click at [911, 226] on div at bounding box center [979, 290] width 235 height 523
click at [1078, 197] on div at bounding box center [979, 290] width 235 height 523
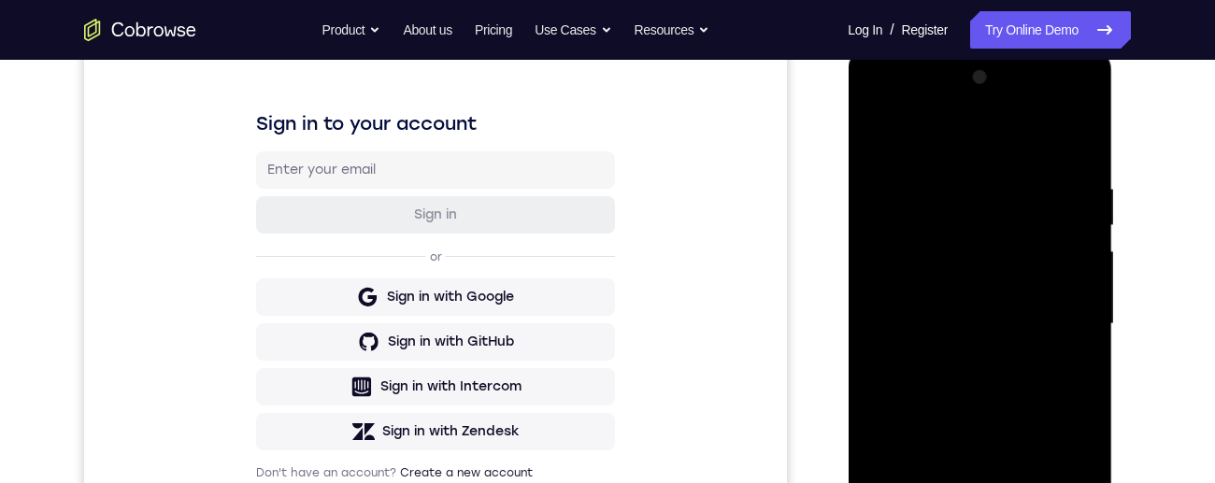
scroll to position [257, 0]
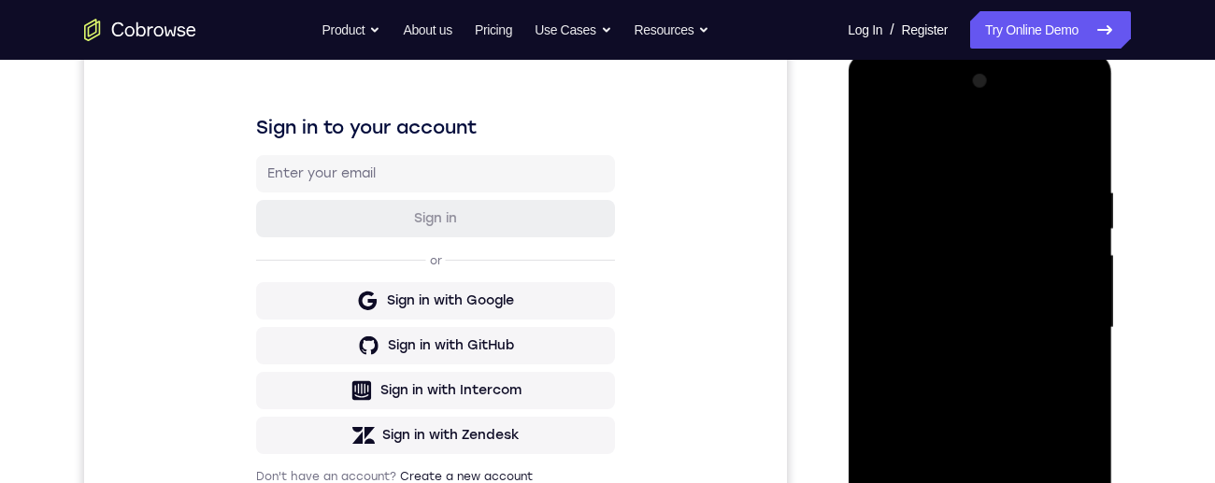
click at [878, 135] on div at bounding box center [979, 327] width 235 height 523
click at [880, 140] on div at bounding box center [979, 327] width 235 height 523
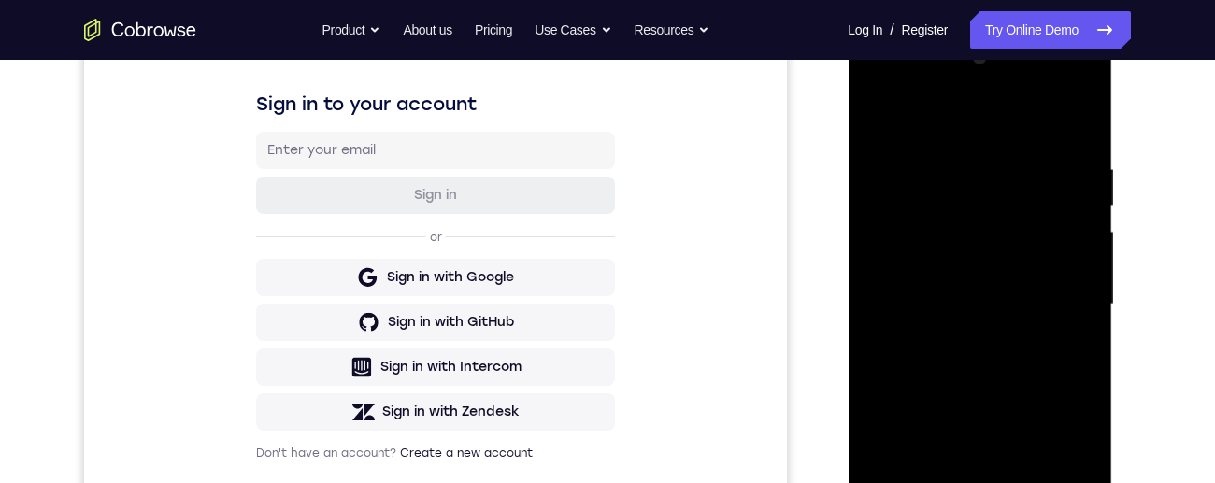
scroll to position [281, 0]
click at [881, 117] on div at bounding box center [979, 303] width 235 height 523
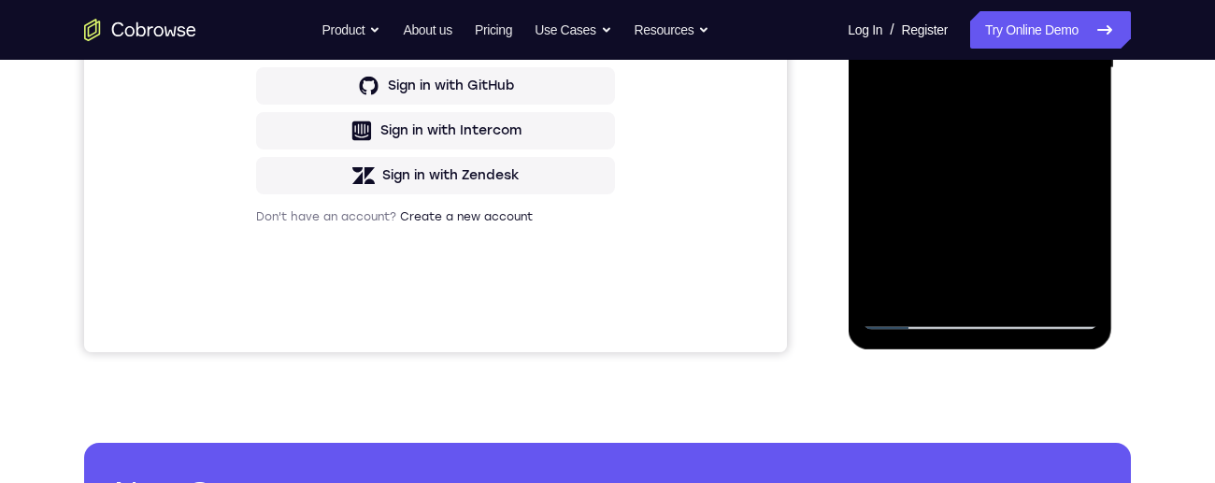
scroll to position [525, 0]
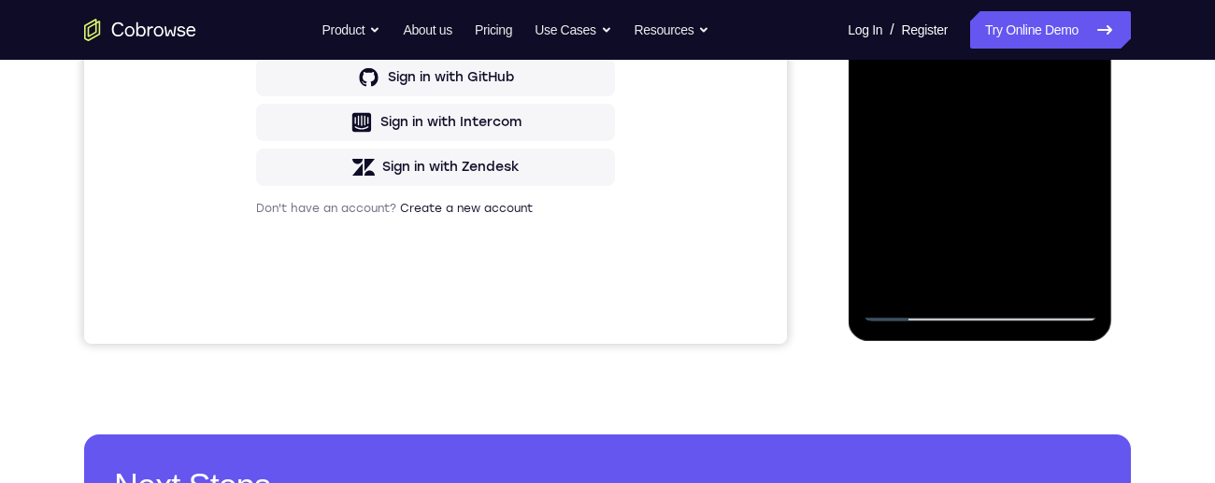
click at [905, 239] on div at bounding box center [979, 59] width 235 height 523
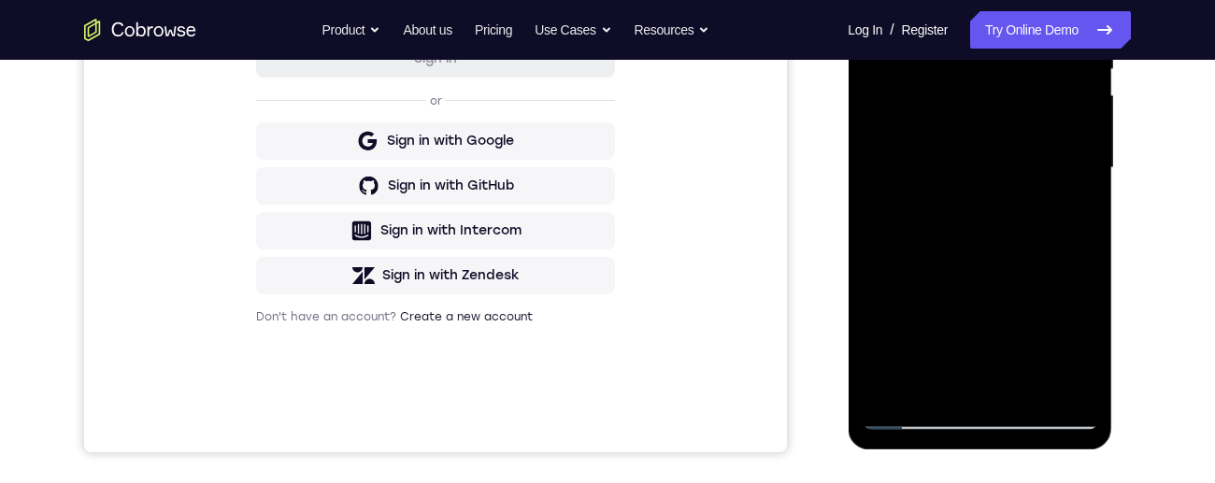
scroll to position [396, 0]
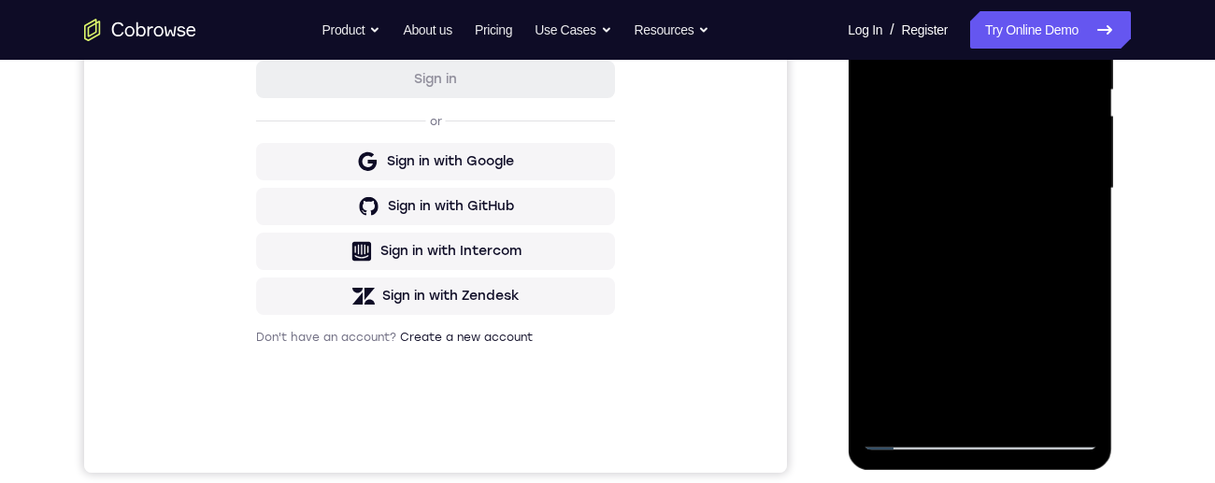
click at [883, 1] on div at bounding box center [979, 188] width 235 height 523
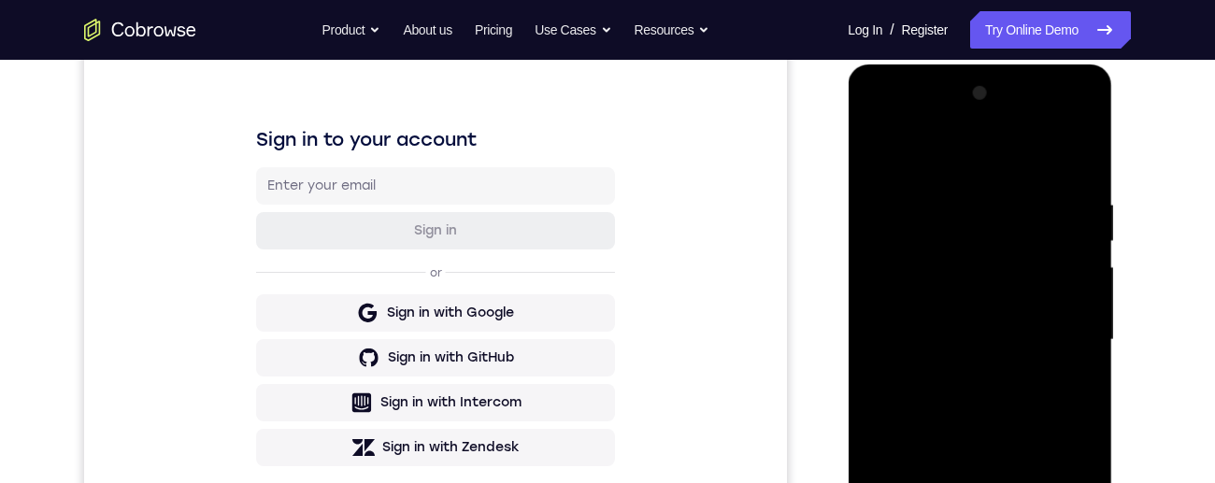
scroll to position [236, 0]
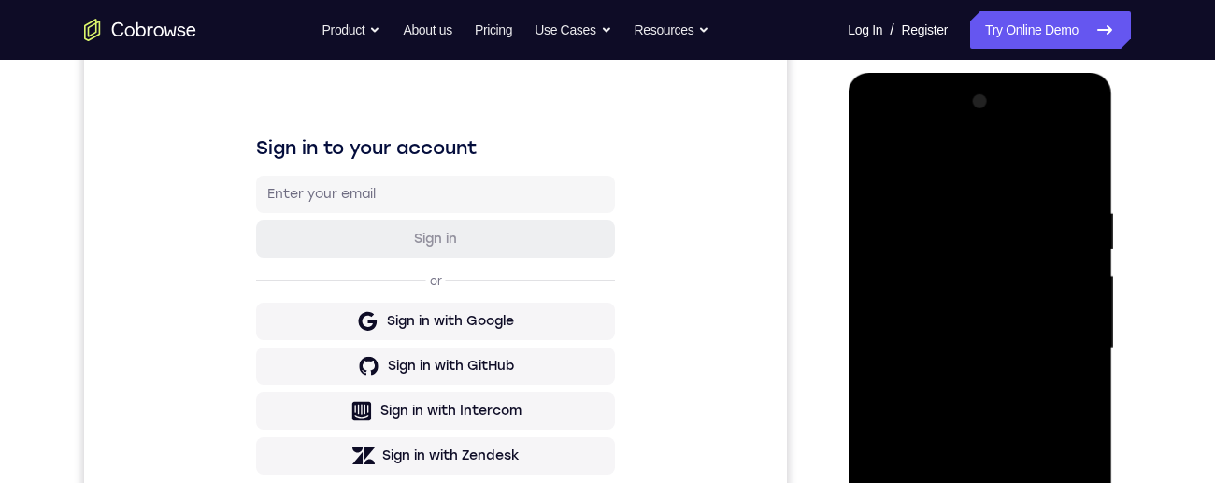
click at [965, 207] on div at bounding box center [979, 348] width 235 height 523
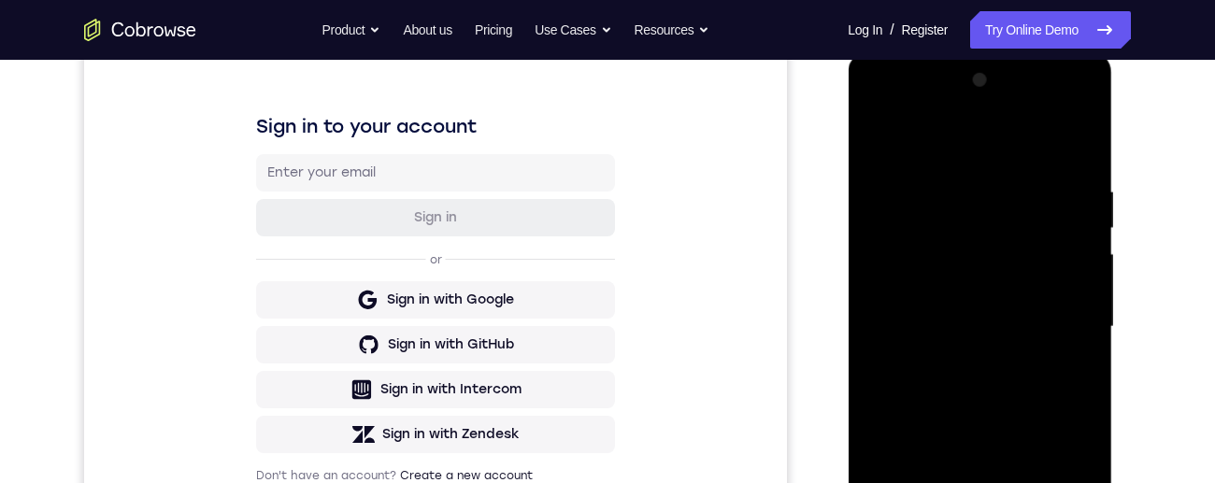
click at [1073, 227] on div at bounding box center [979, 326] width 235 height 523
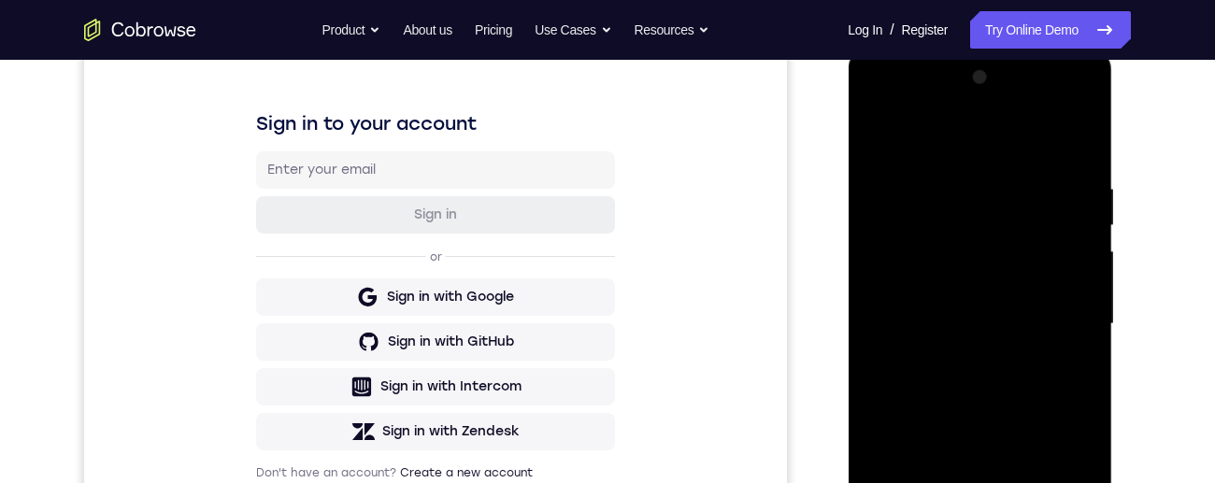
click at [1071, 225] on div at bounding box center [979, 324] width 235 height 523
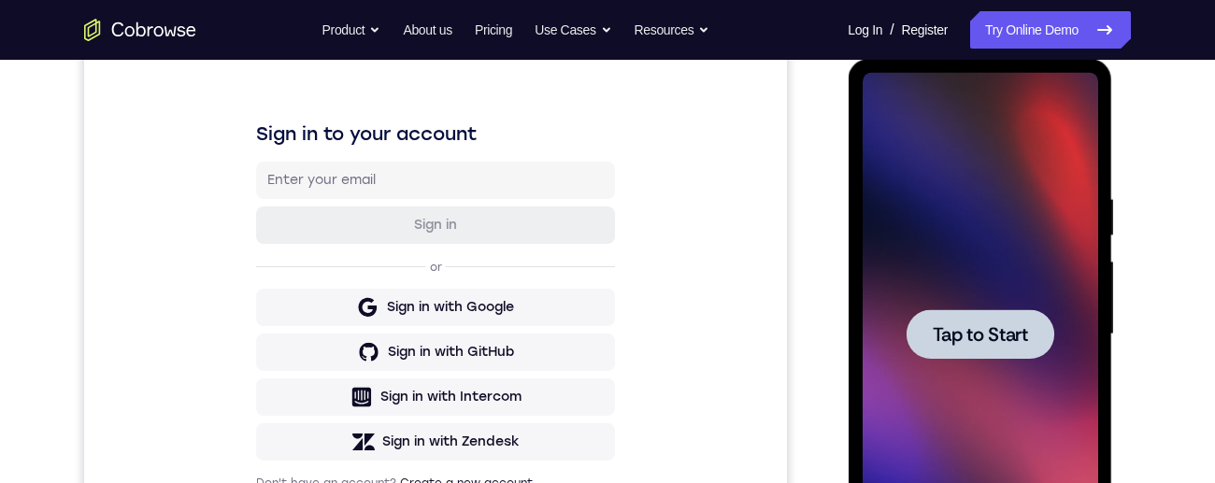
scroll to position [239, 0]
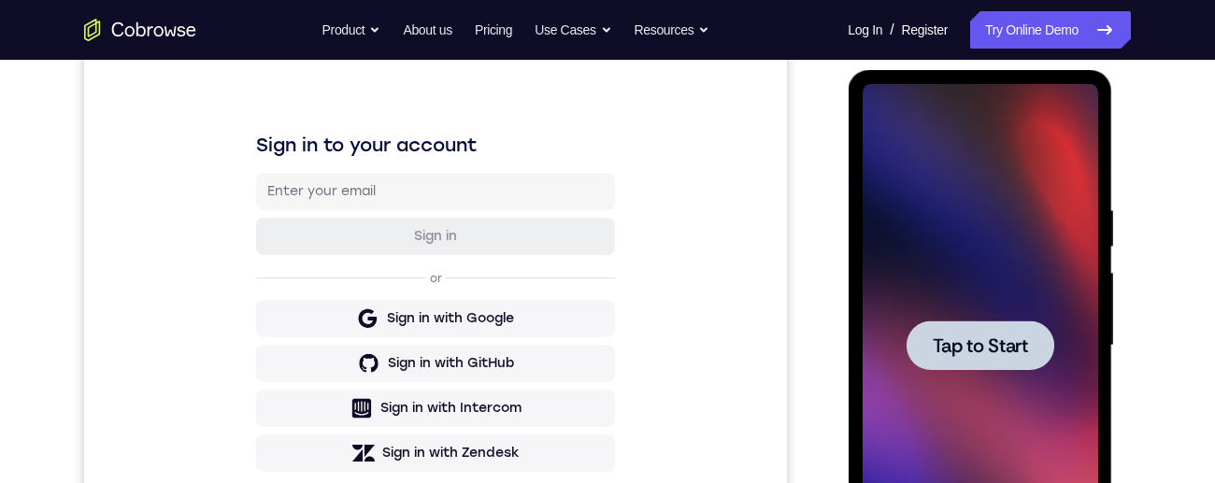
click at [1011, 336] on span "Tap to Start" at bounding box center [979, 345] width 95 height 19
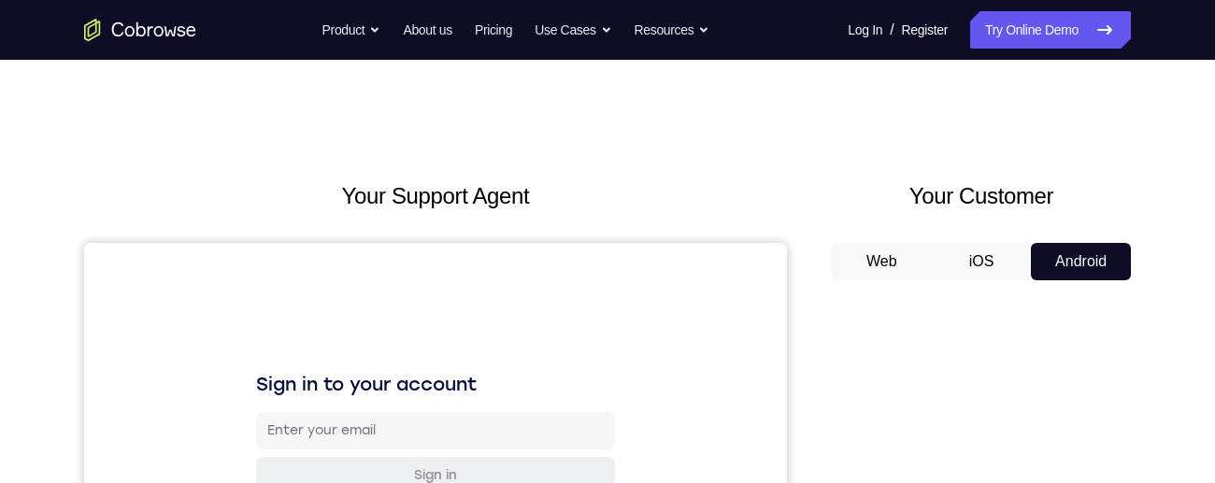
scroll to position [194, 0]
